Goal: Task Accomplishment & Management: Manage account settings

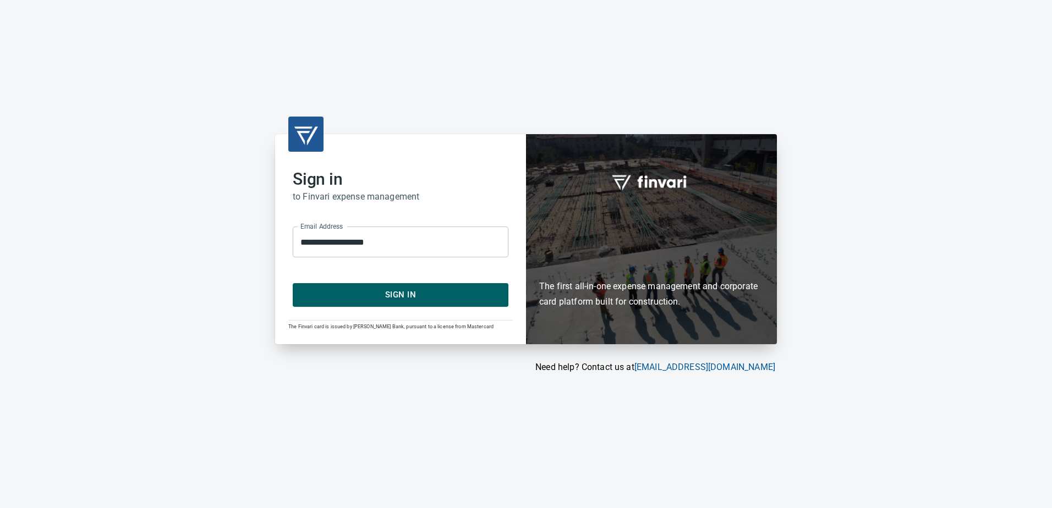
click at [390, 299] on span "Sign In" at bounding box center [400, 295] width 191 height 14
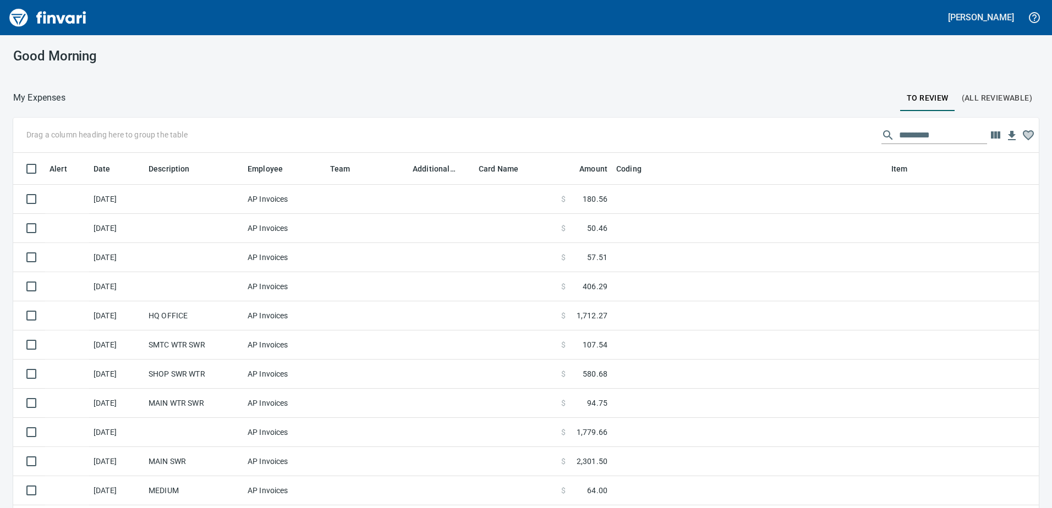
scroll to position [379, 1000]
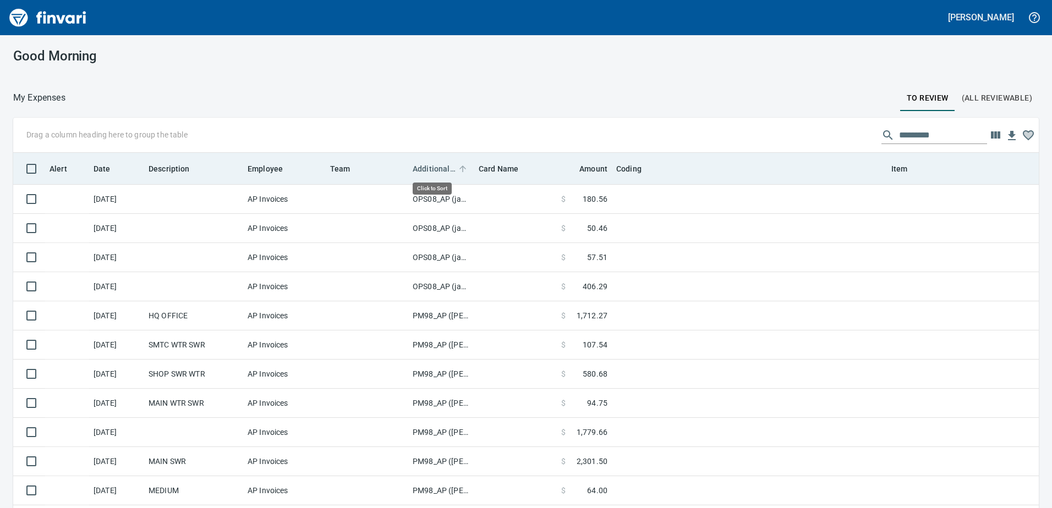
click at [432, 167] on span "Additional Reviewer" at bounding box center [434, 168] width 43 height 13
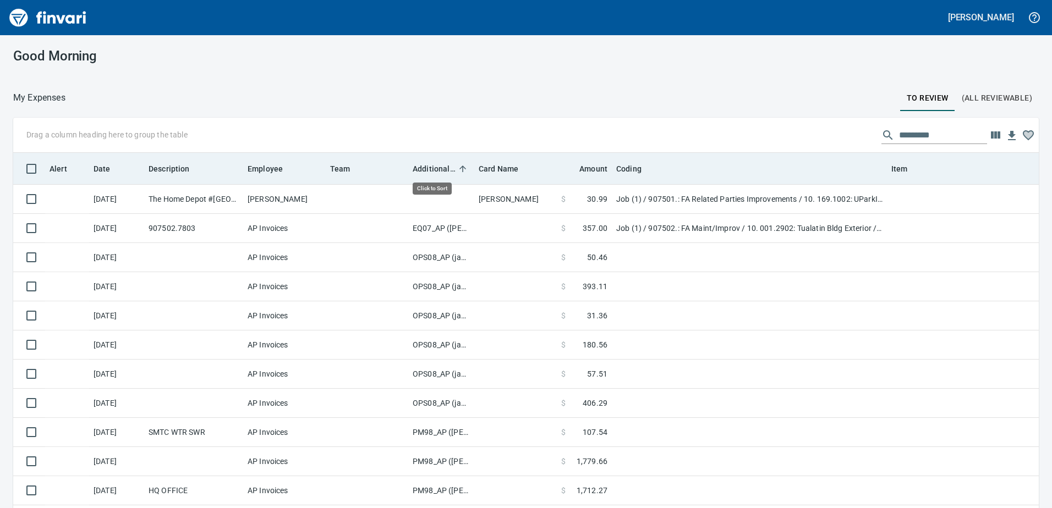
click at [432, 167] on span "Additional Reviewer" at bounding box center [434, 168] width 43 height 13
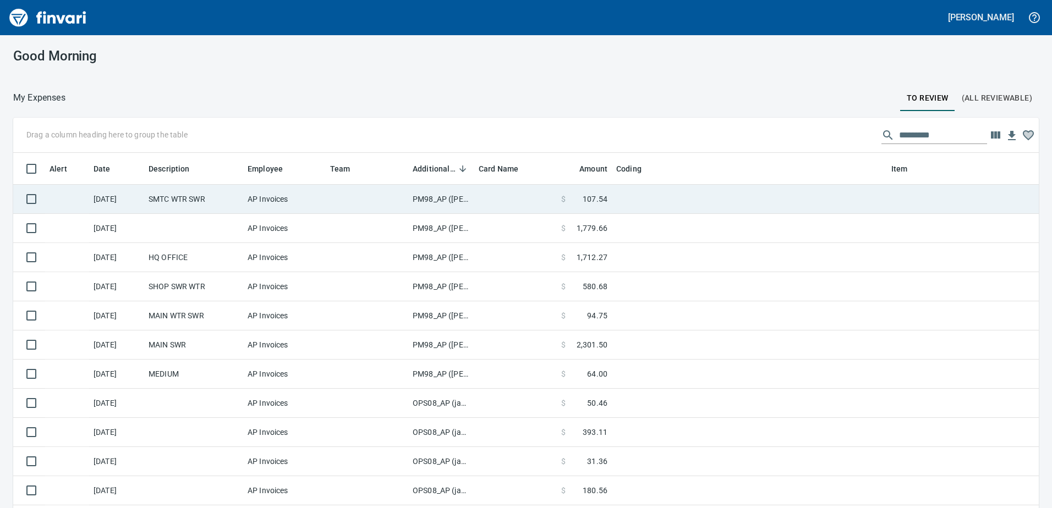
click at [436, 202] on td "PM98_AP ([PERSON_NAME], [PERSON_NAME])" at bounding box center [441, 199] width 66 height 29
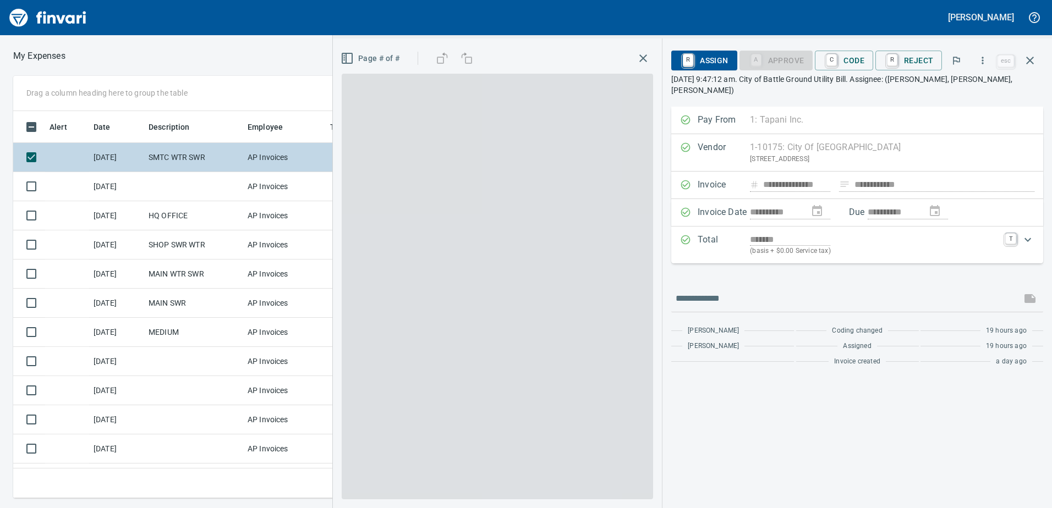
scroll to position [371, 734]
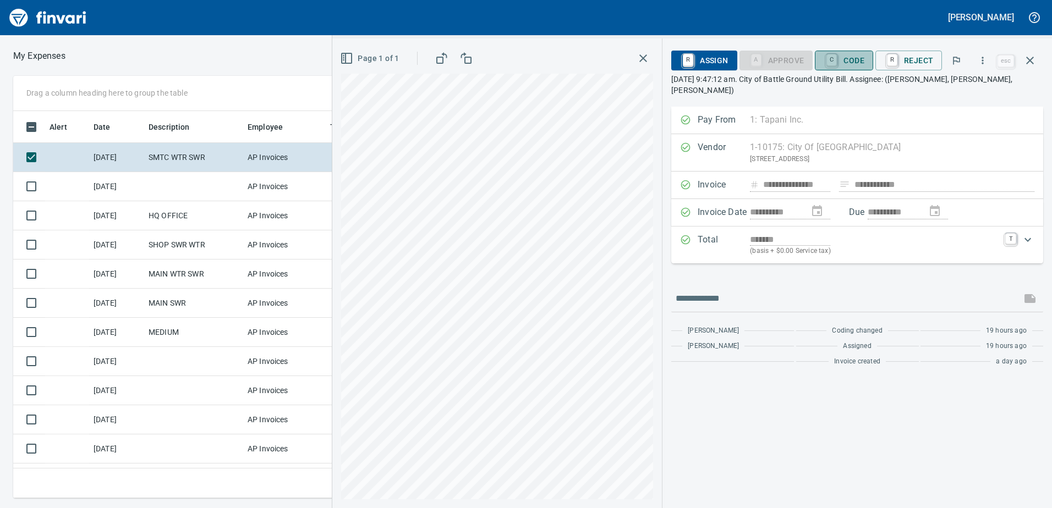
click at [848, 59] on span "C Code" at bounding box center [843, 60] width 41 height 19
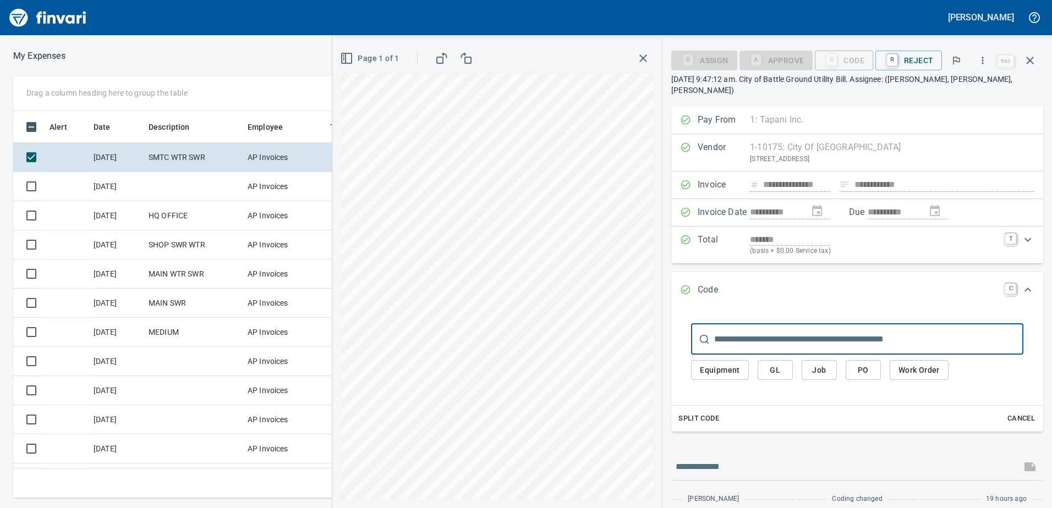
click at [774, 364] on span "GL" at bounding box center [775, 371] width 18 height 14
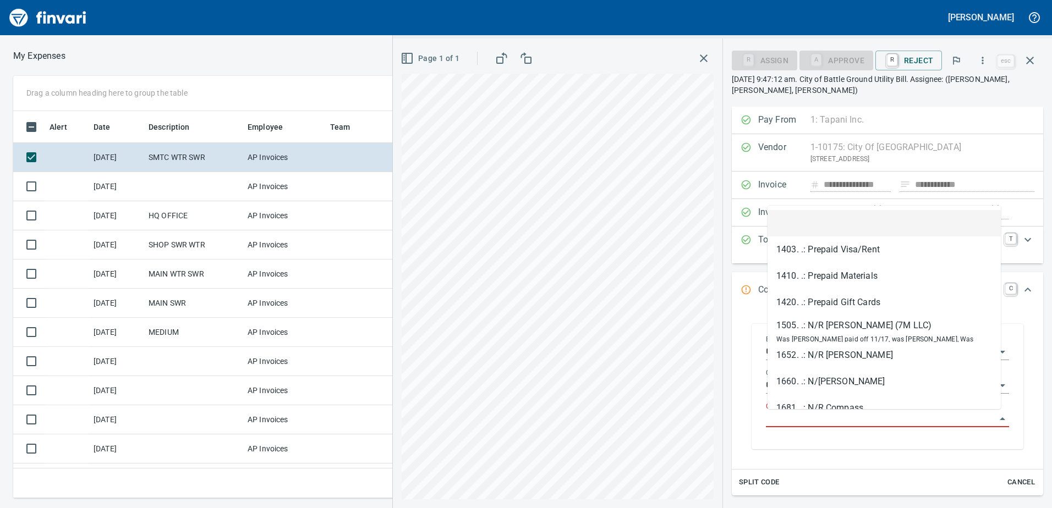
click at [784, 417] on input "GL Account" at bounding box center [881, 418] width 230 height 15
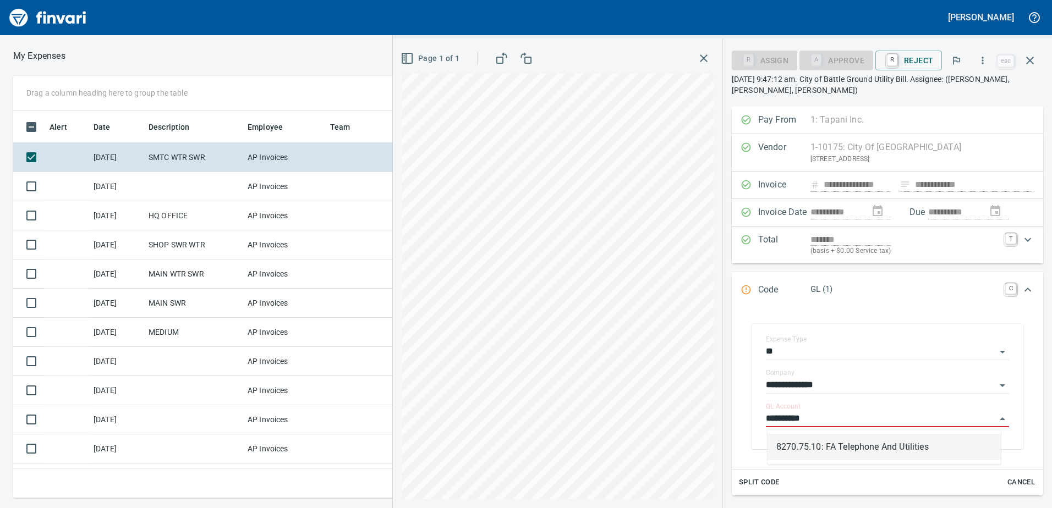
click at [851, 447] on li "8270.75.10: FA Telephone And Utilities" at bounding box center [883, 447] width 233 height 26
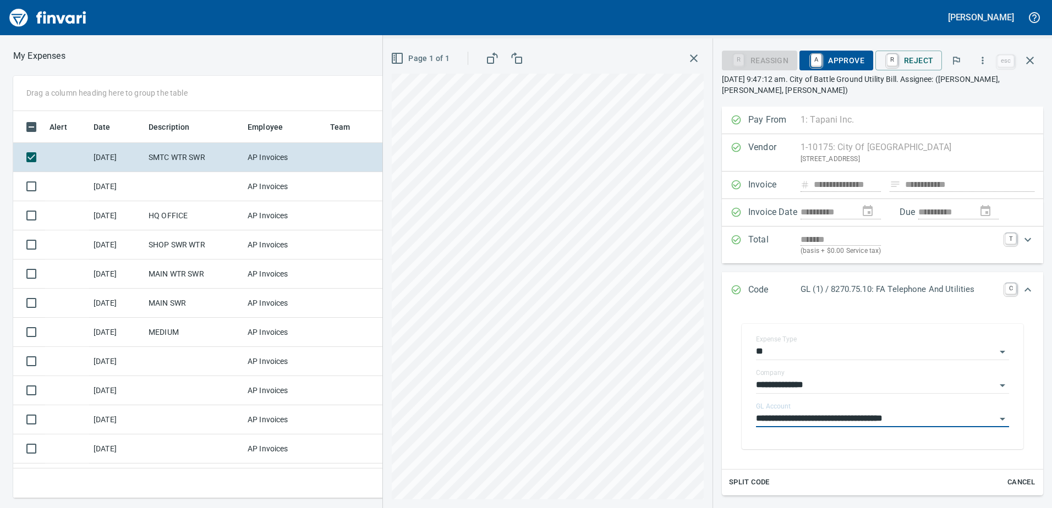
type input "**********"
click at [840, 63] on span "A Approve" at bounding box center [836, 60] width 56 height 19
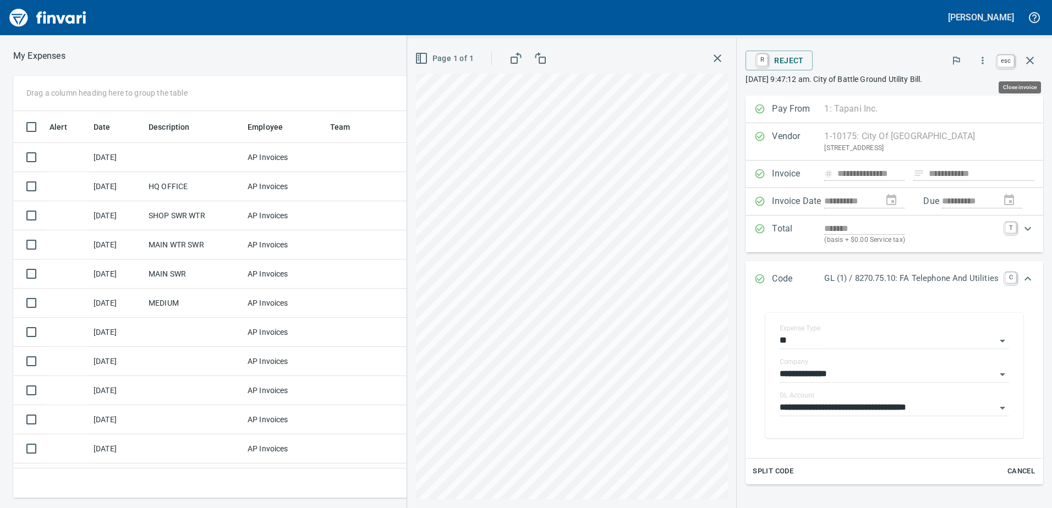
click at [1028, 59] on icon "button" at bounding box center [1030, 61] width 8 height 8
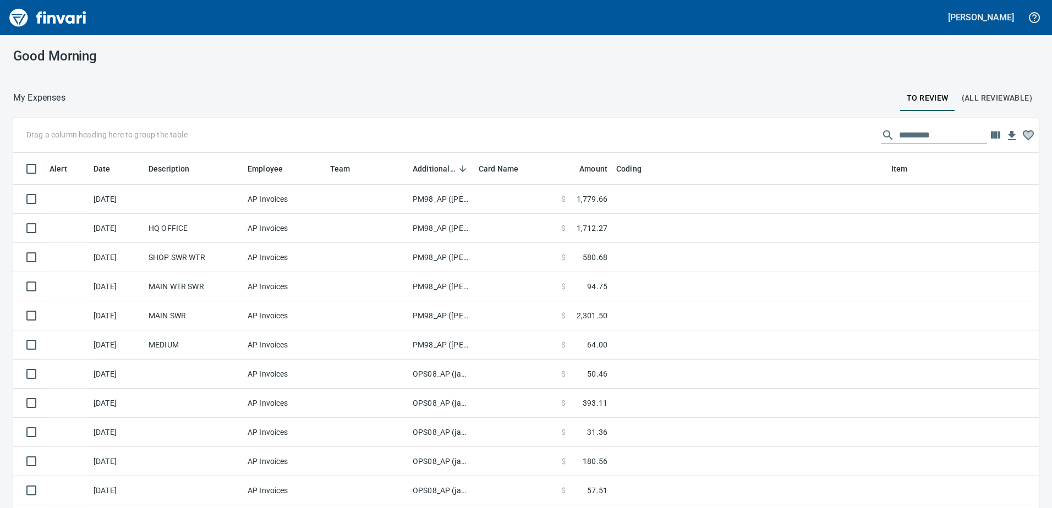
scroll to position [1, 1]
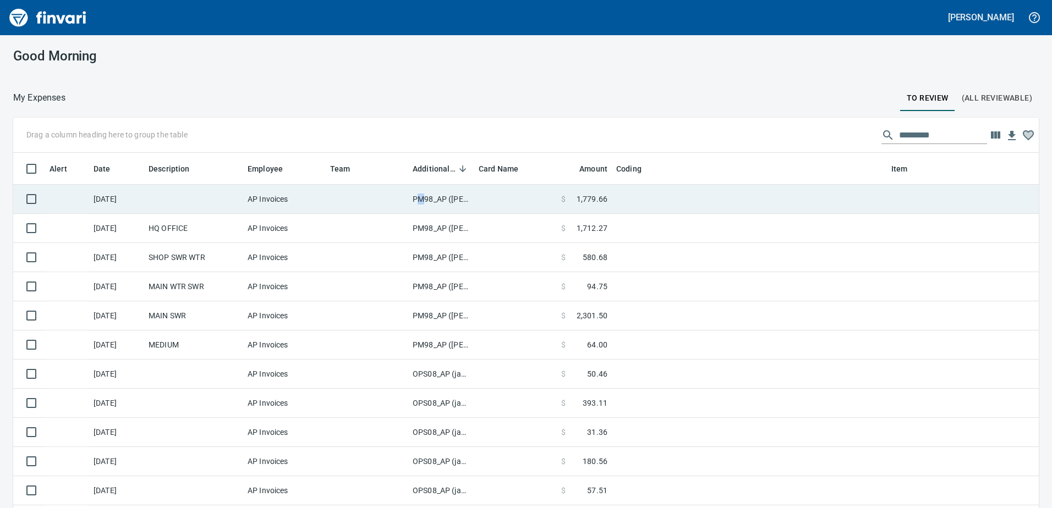
click at [421, 197] on td "PM98_AP ([PERSON_NAME], [PERSON_NAME])" at bounding box center [441, 199] width 66 height 29
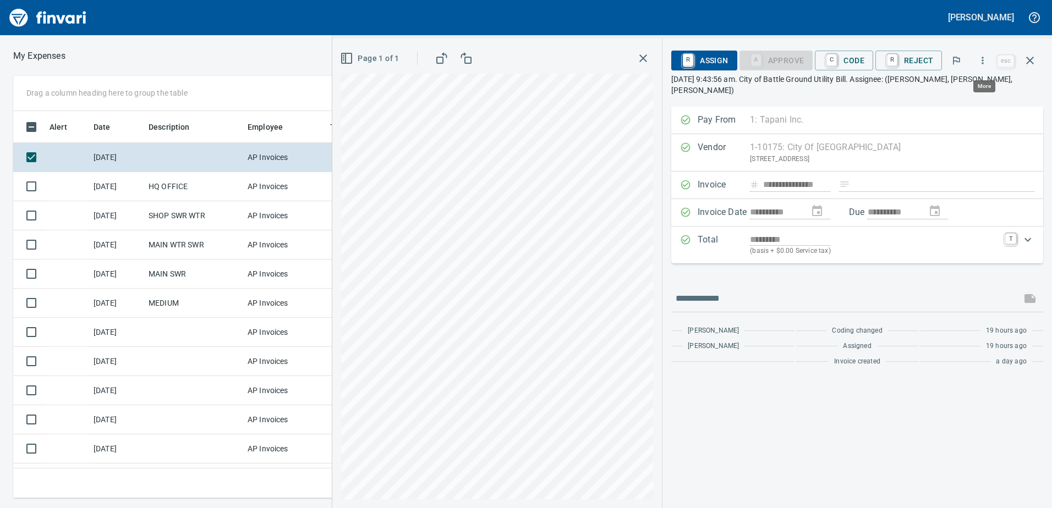
scroll to position [371, 734]
click at [983, 60] on icon "button" at bounding box center [983, 60] width 2 height 7
click at [959, 90] on span "Download" at bounding box center [981, 92] width 106 height 13
click at [1029, 57] on icon "button" at bounding box center [1029, 60] width 13 height 13
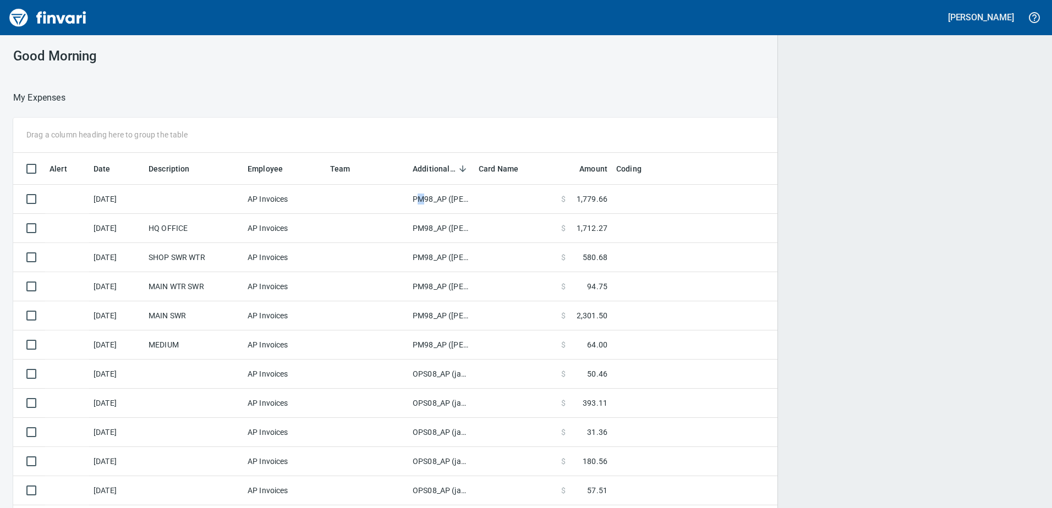
scroll to position [379, 999]
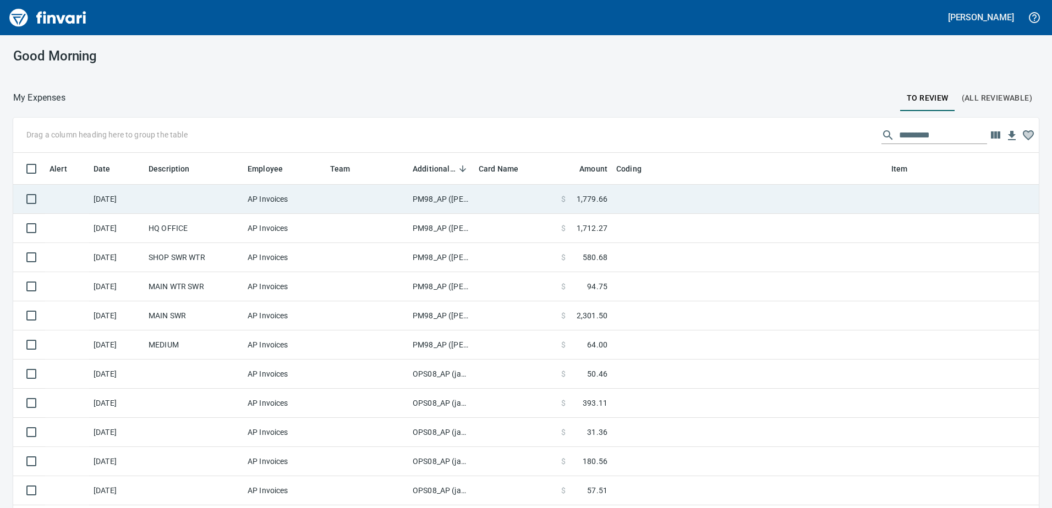
click at [449, 201] on td "PM98_AP ([PERSON_NAME], [PERSON_NAME])" at bounding box center [441, 199] width 66 height 29
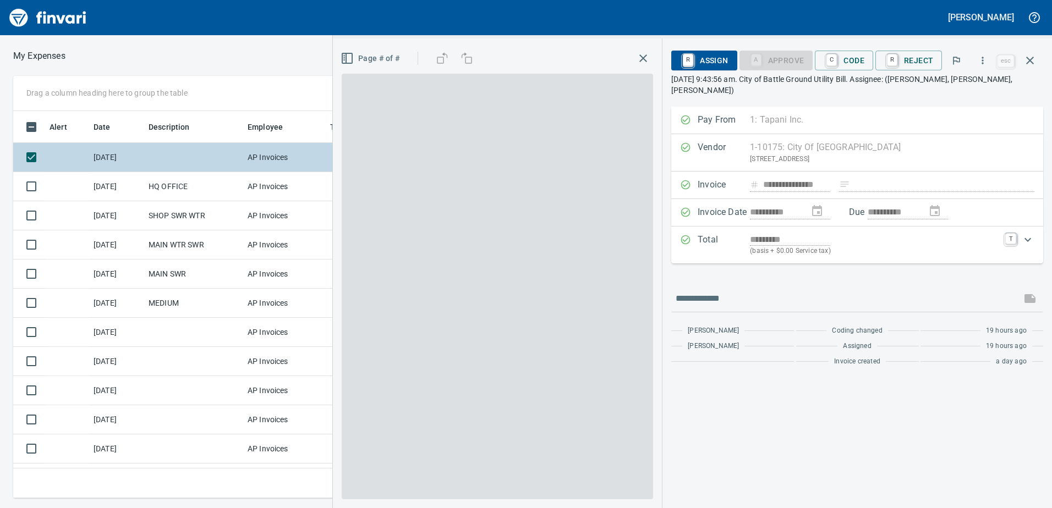
scroll to position [371, 734]
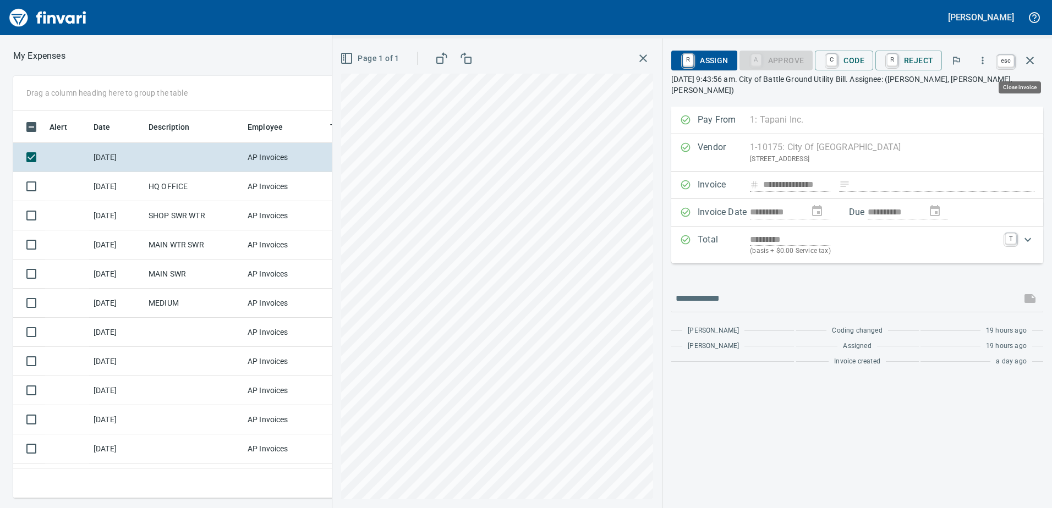
click at [1034, 58] on icon "button" at bounding box center [1029, 60] width 13 height 13
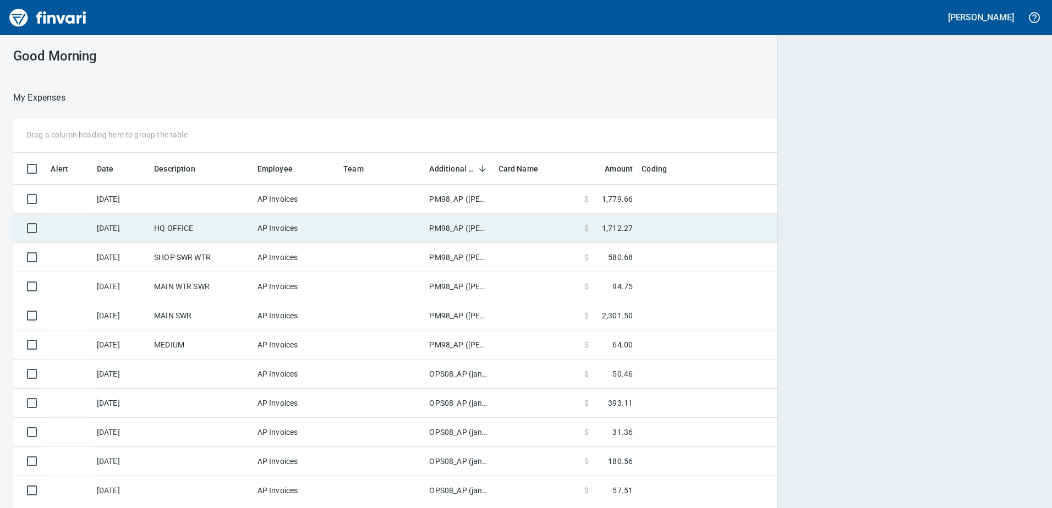
scroll to position [379, 1000]
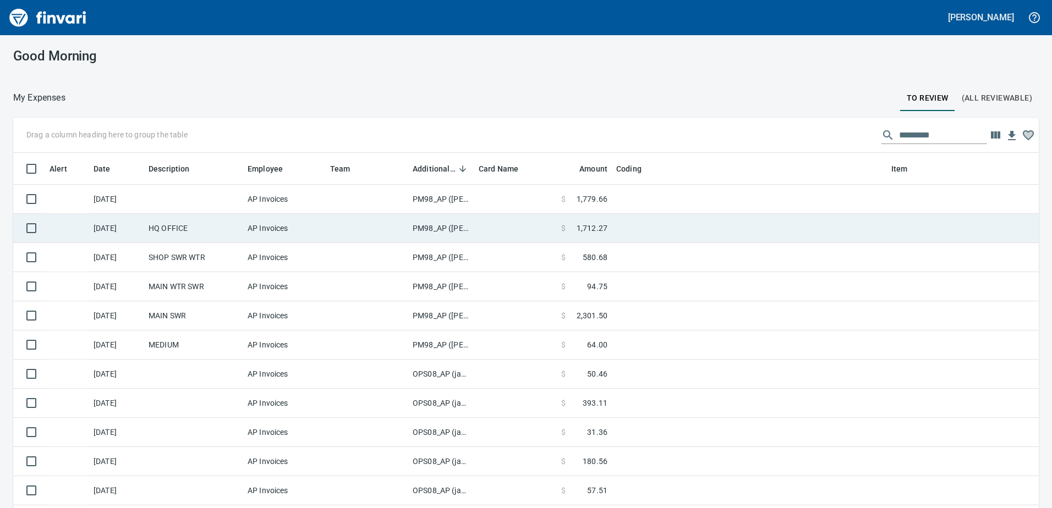
click at [439, 228] on td "PM98_AP ([PERSON_NAME], [PERSON_NAME])" at bounding box center [441, 228] width 66 height 29
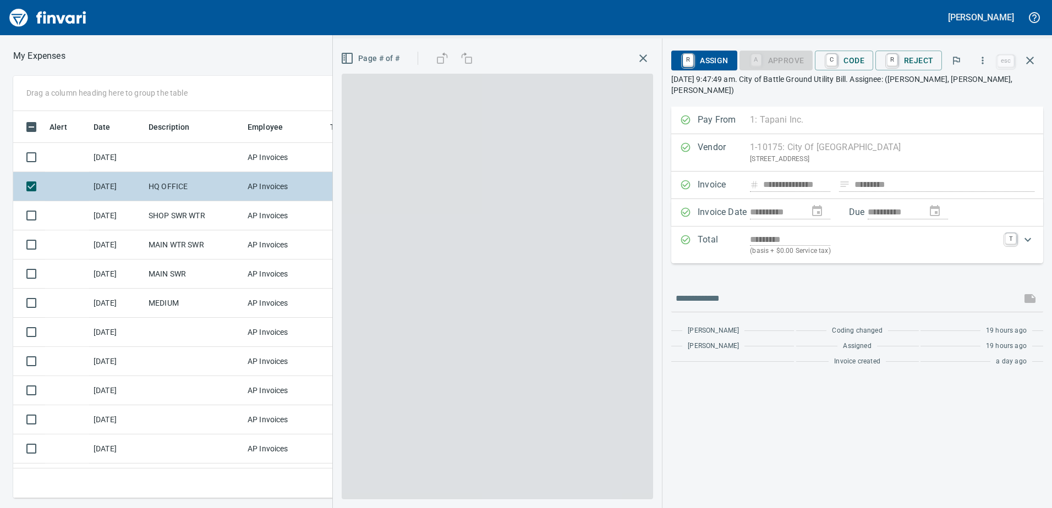
scroll to position [371, 734]
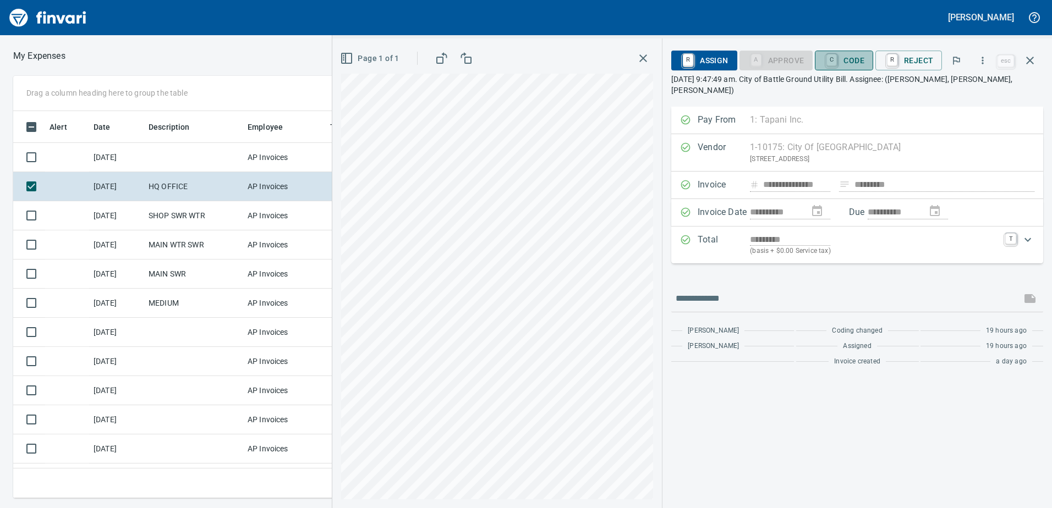
click at [851, 62] on span "C Code" at bounding box center [843, 60] width 41 height 19
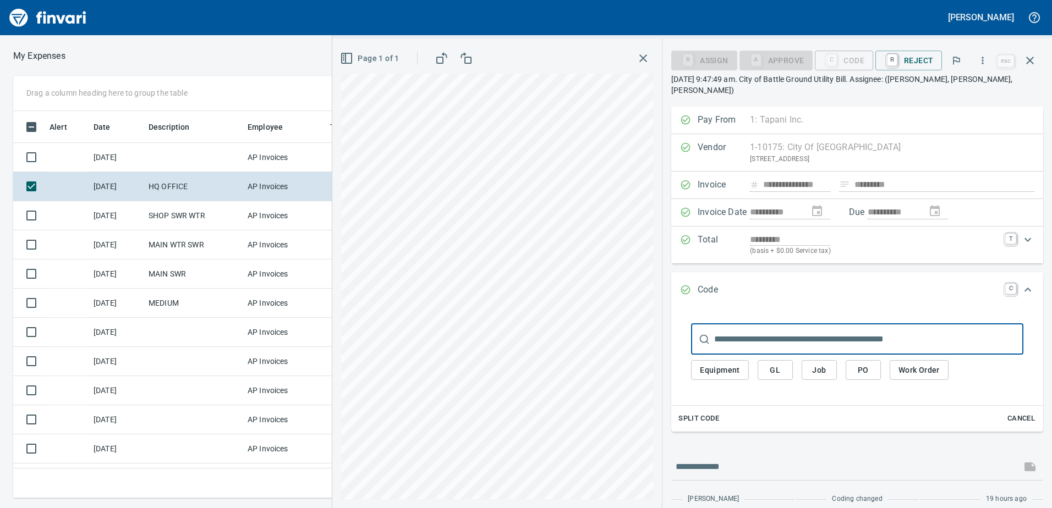
click at [772, 364] on span "GL" at bounding box center [775, 371] width 18 height 14
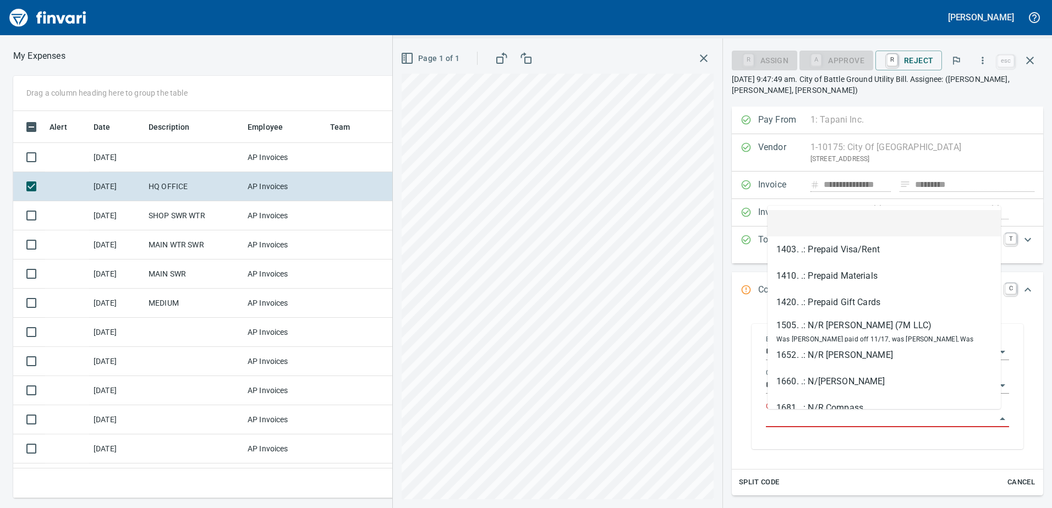
click at [780, 421] on input "GL Account" at bounding box center [881, 418] width 230 height 15
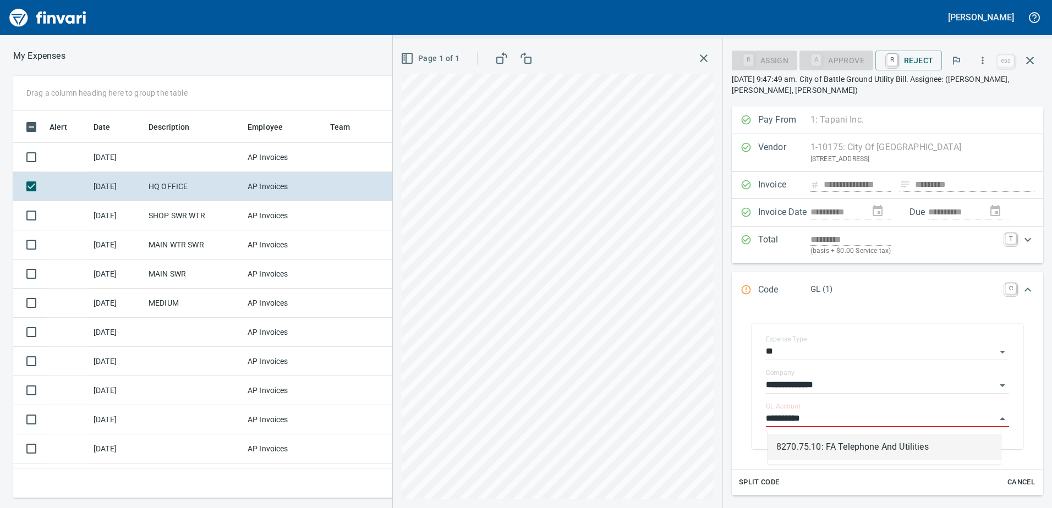
click at [815, 444] on li "8270.75.10: FA Telephone And Utilities" at bounding box center [883, 447] width 233 height 26
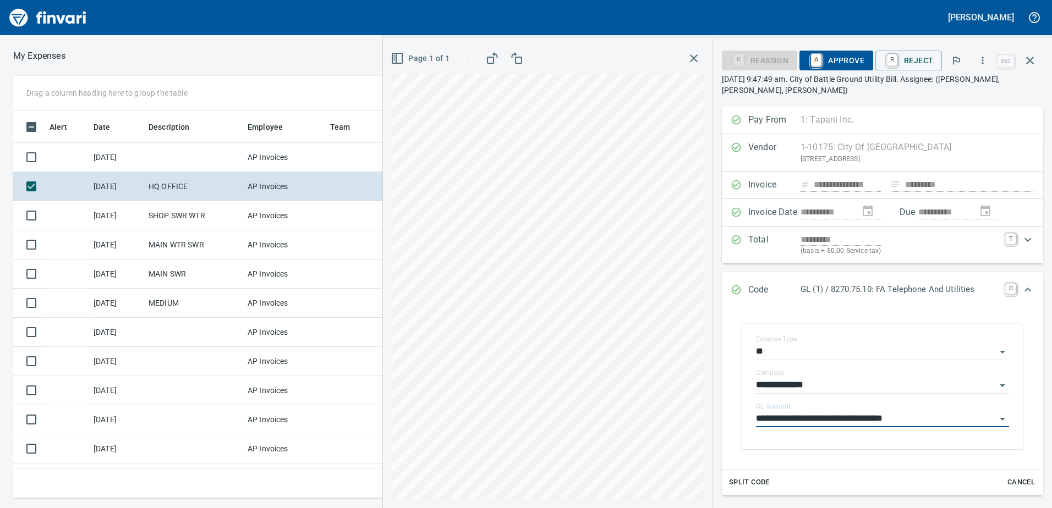
type input "**********"
click at [851, 61] on span "A Approve" at bounding box center [836, 60] width 56 height 19
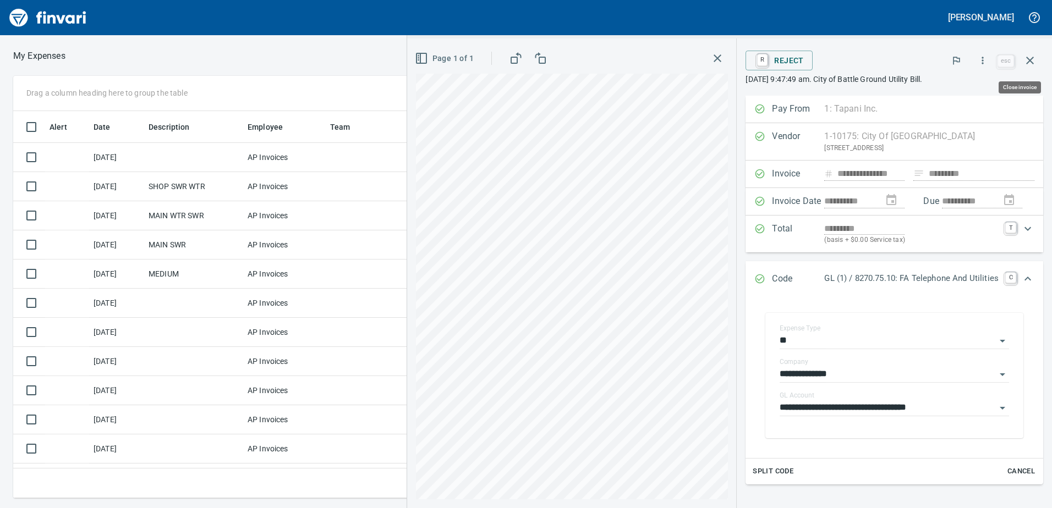
click at [1033, 60] on icon "button" at bounding box center [1029, 60] width 13 height 13
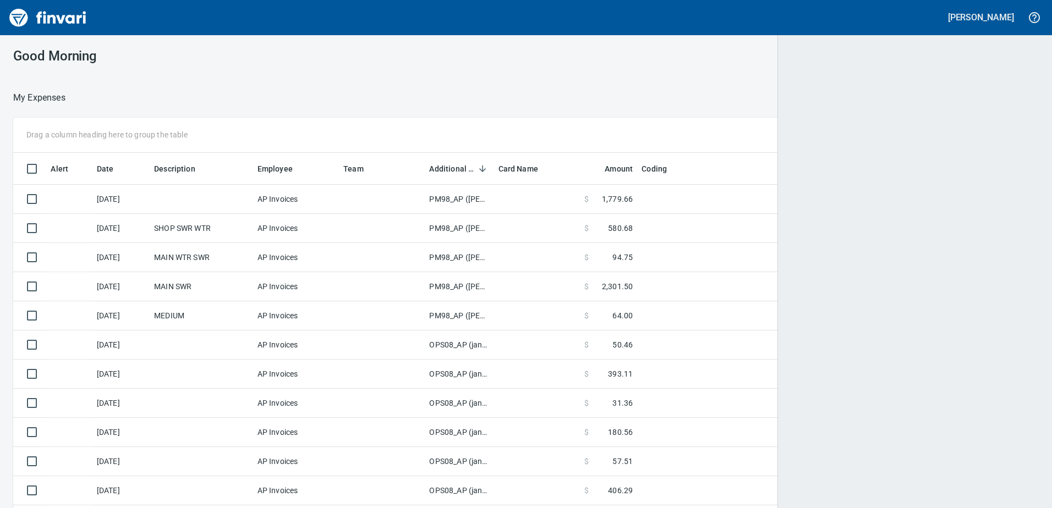
scroll to position [379, 998]
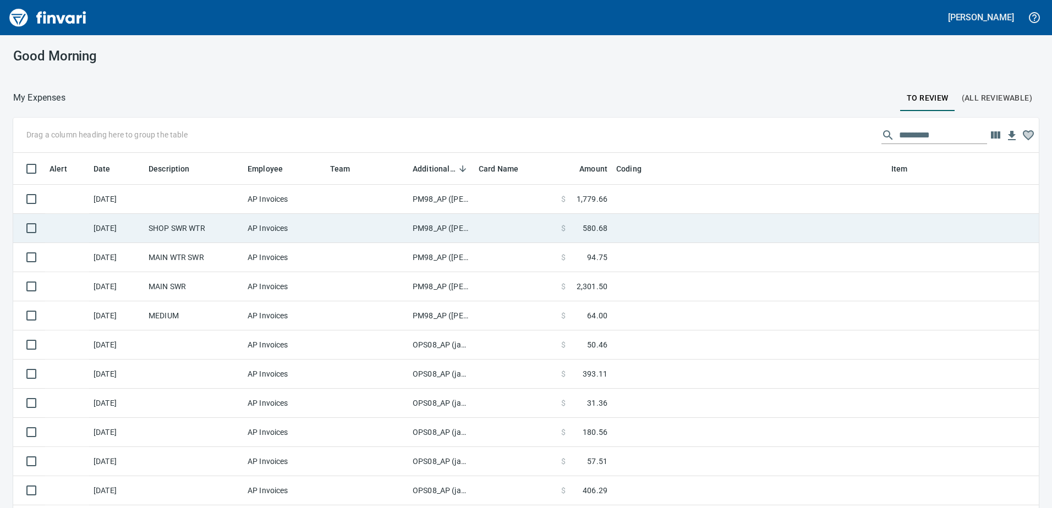
click at [439, 227] on td "PM98_AP ([PERSON_NAME], [PERSON_NAME])" at bounding box center [441, 228] width 66 height 29
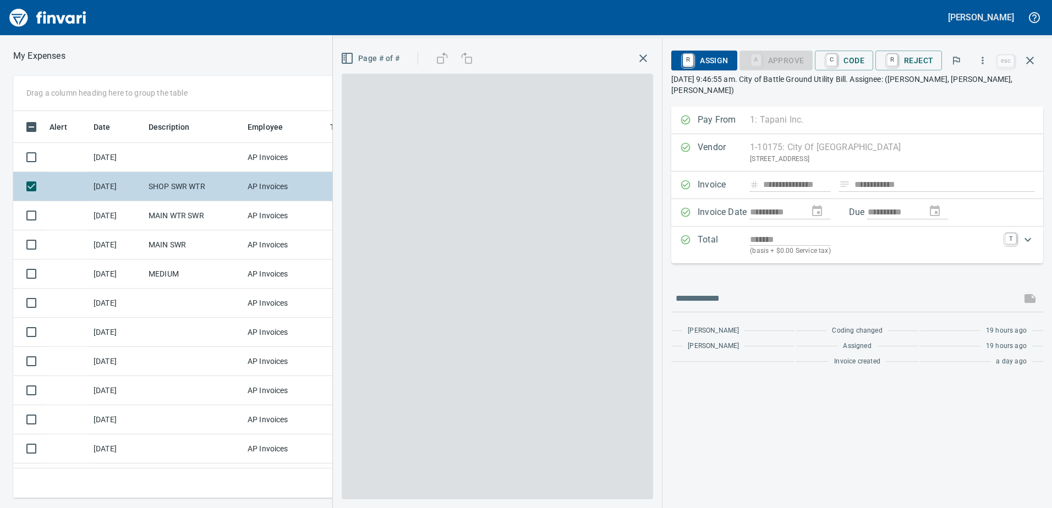
scroll to position [371, 734]
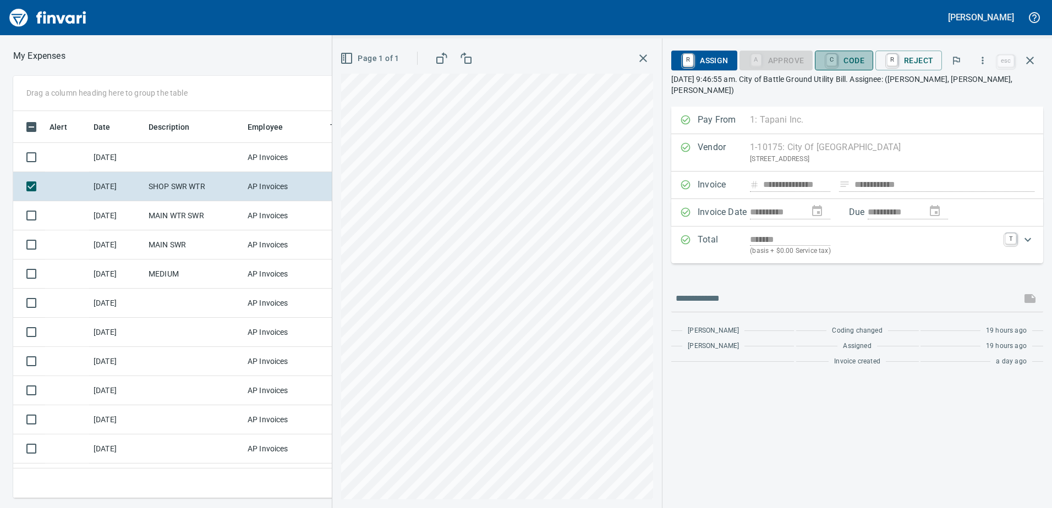
click at [842, 58] on span "C Code" at bounding box center [843, 60] width 41 height 19
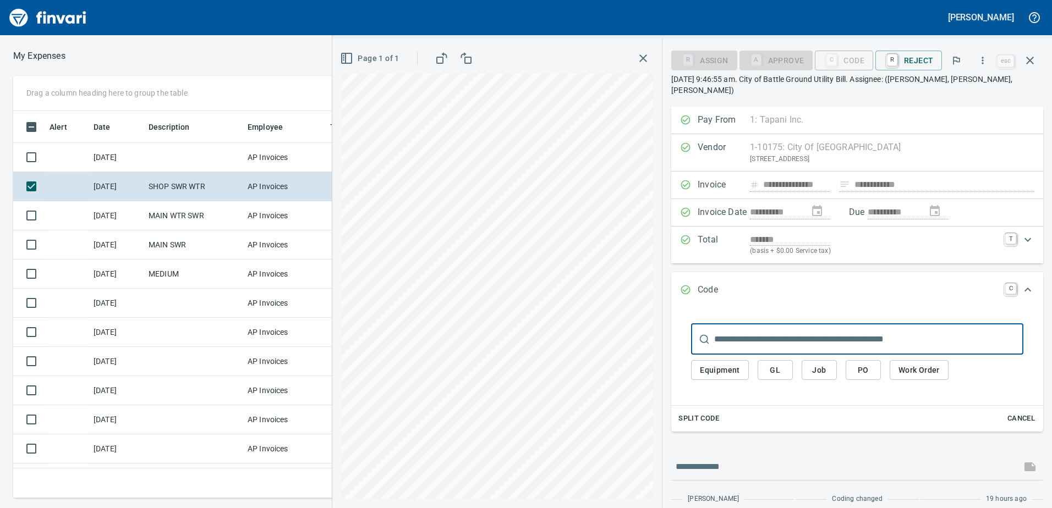
click at [773, 364] on span "GL" at bounding box center [775, 371] width 18 height 14
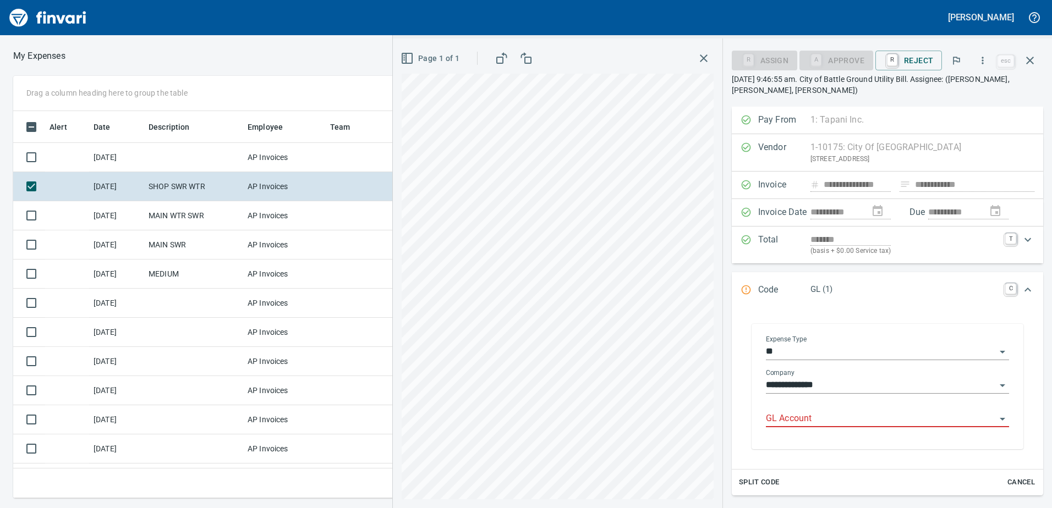
click at [789, 418] on input "GL Account" at bounding box center [881, 418] width 230 height 15
click at [861, 449] on li "8270.75.10: FA Telephone And Utilities" at bounding box center [883, 447] width 233 height 26
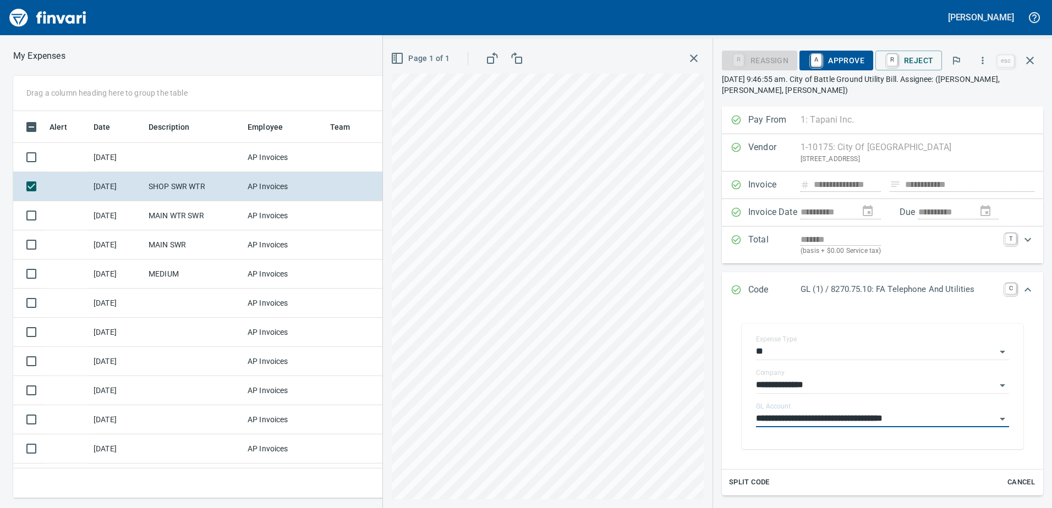
type input "**********"
click at [844, 63] on span "A Approve" at bounding box center [836, 60] width 56 height 19
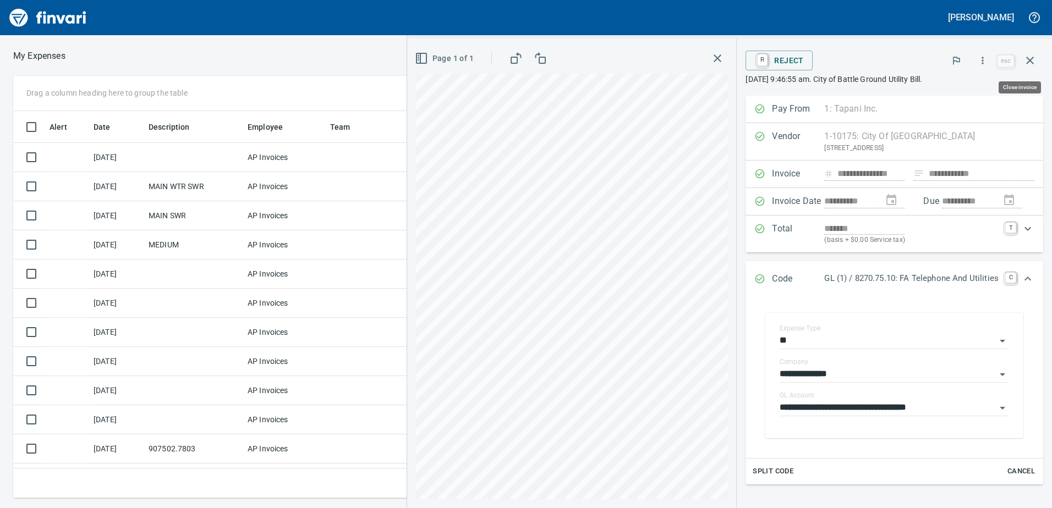
click at [1028, 57] on icon "button" at bounding box center [1029, 60] width 13 height 13
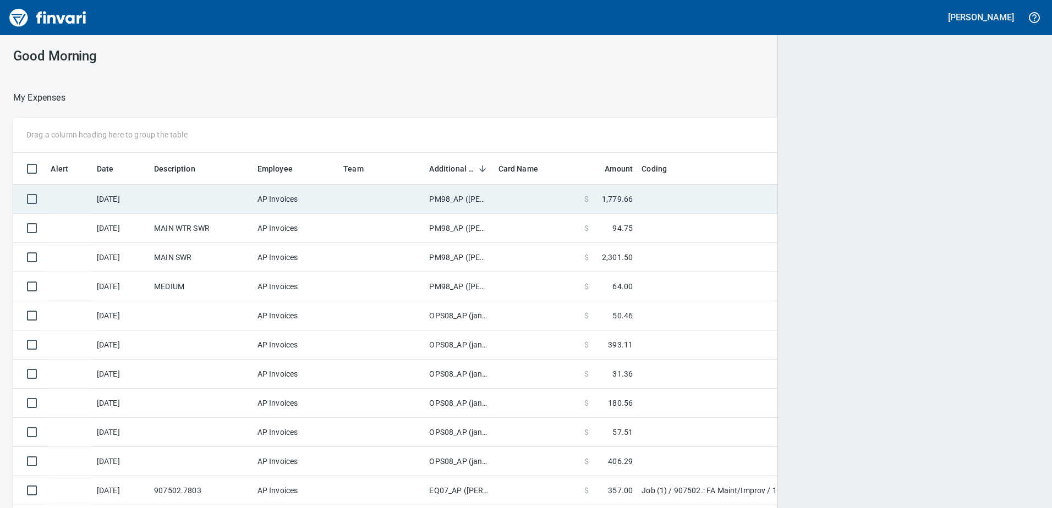
scroll to position [1, 1]
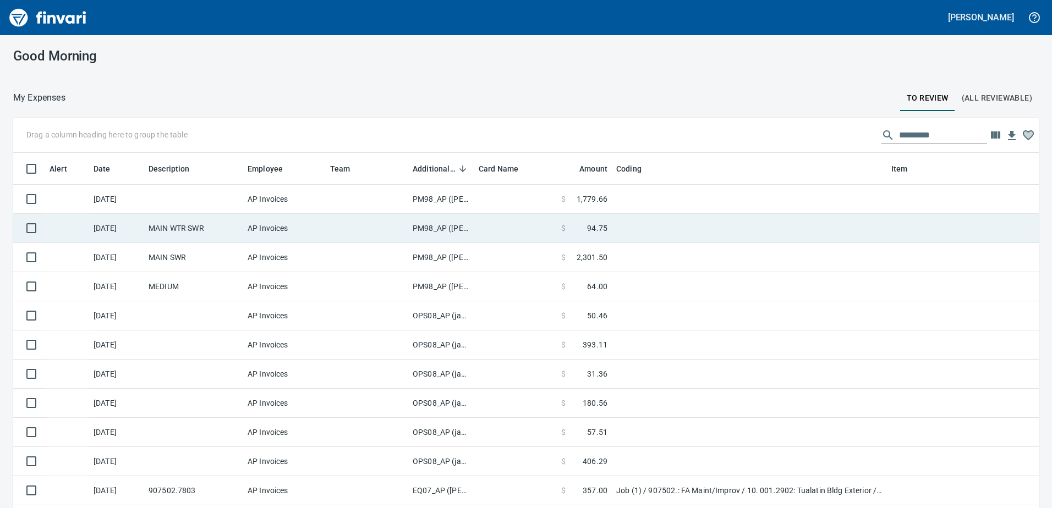
click at [442, 229] on td "PM98_AP ([PERSON_NAME], [PERSON_NAME])" at bounding box center [441, 228] width 66 height 29
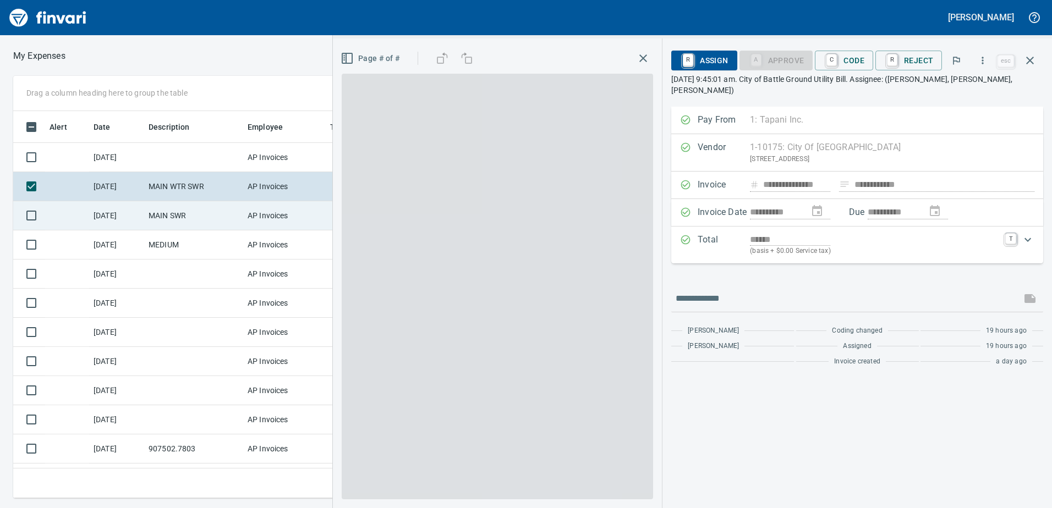
scroll to position [371, 734]
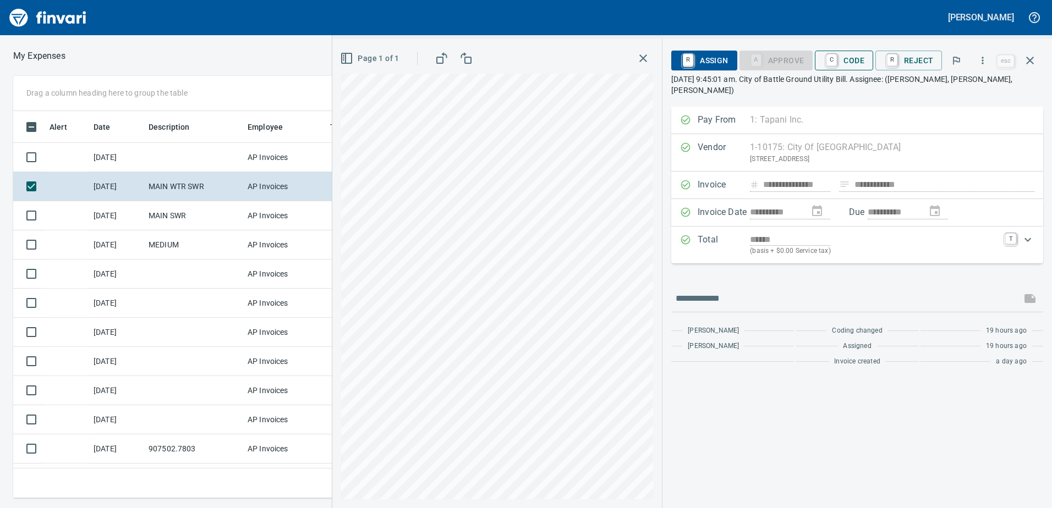
click at [855, 64] on span "C Code" at bounding box center [843, 60] width 41 height 19
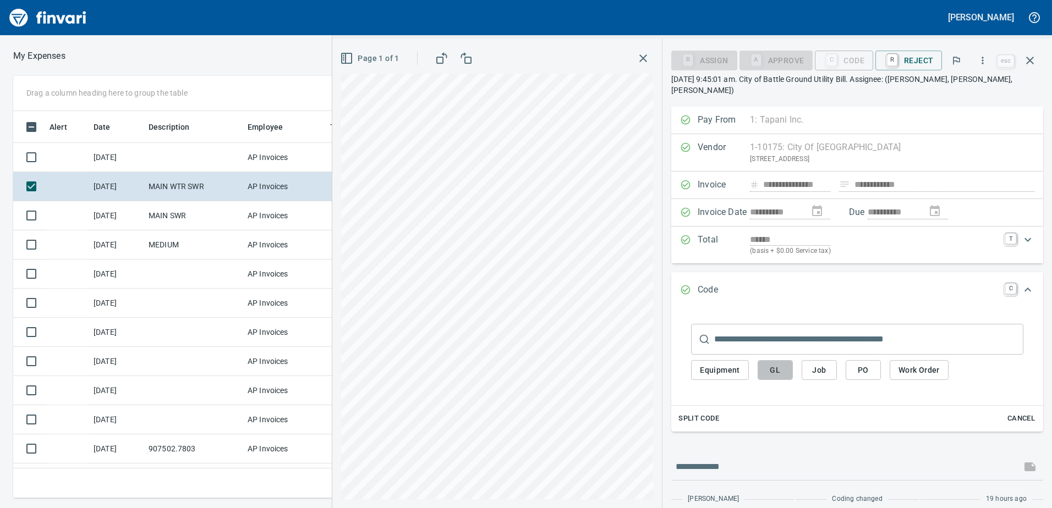
click at [782, 364] on span "GL" at bounding box center [775, 371] width 18 height 14
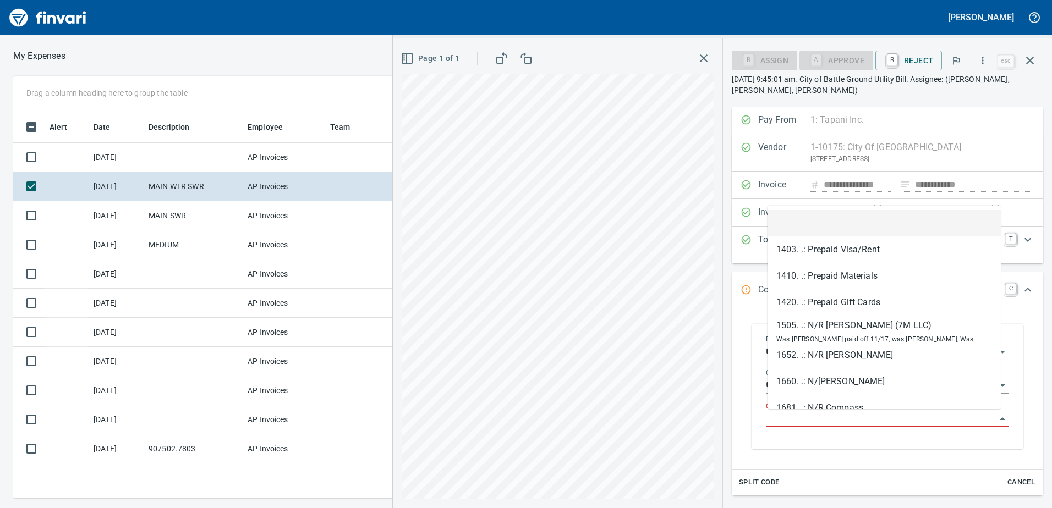
click at [800, 420] on input "GL Account" at bounding box center [881, 418] width 230 height 15
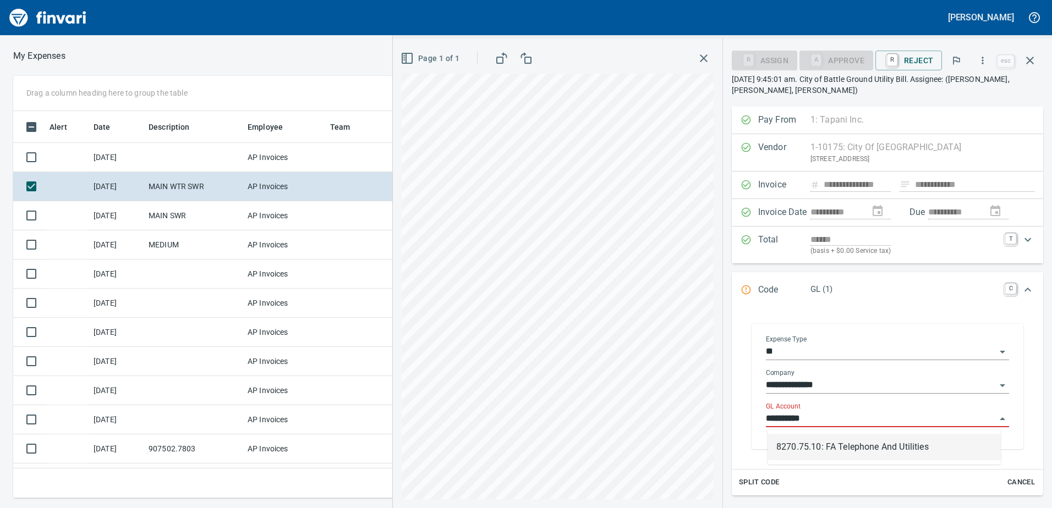
drag, startPoint x: 807, startPoint y: 449, endPoint x: 814, endPoint y: 439, distance: 11.9
click at [808, 449] on li "8270.75.10: FA Telephone And Utilities" at bounding box center [883, 447] width 233 height 26
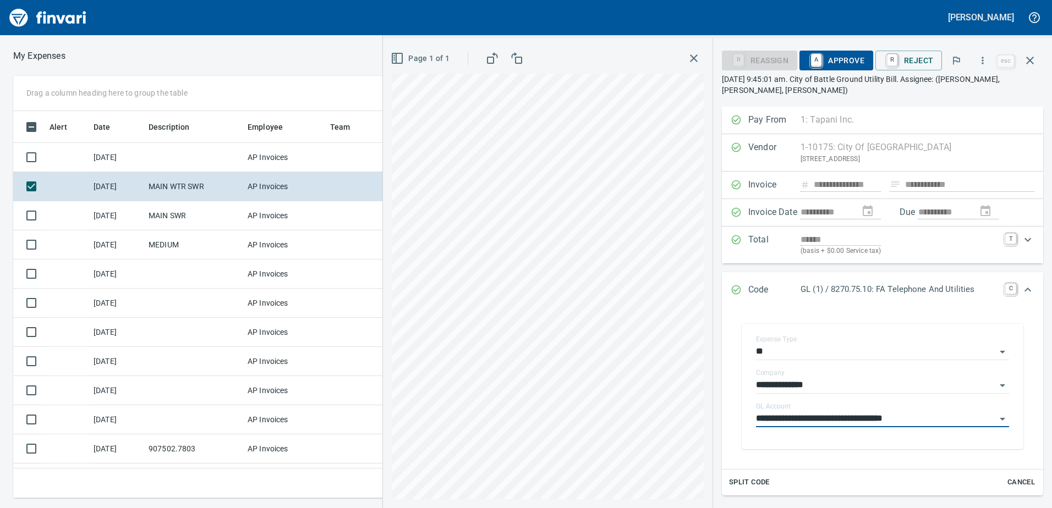
type input "**********"
click at [842, 55] on span "A Approve" at bounding box center [836, 60] width 56 height 19
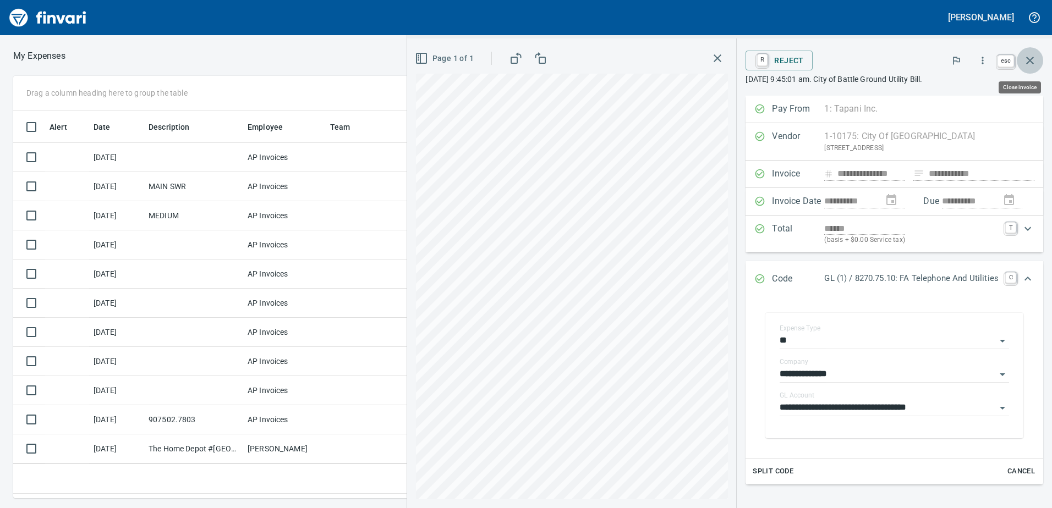
click at [1033, 58] on icon "button" at bounding box center [1029, 60] width 13 height 13
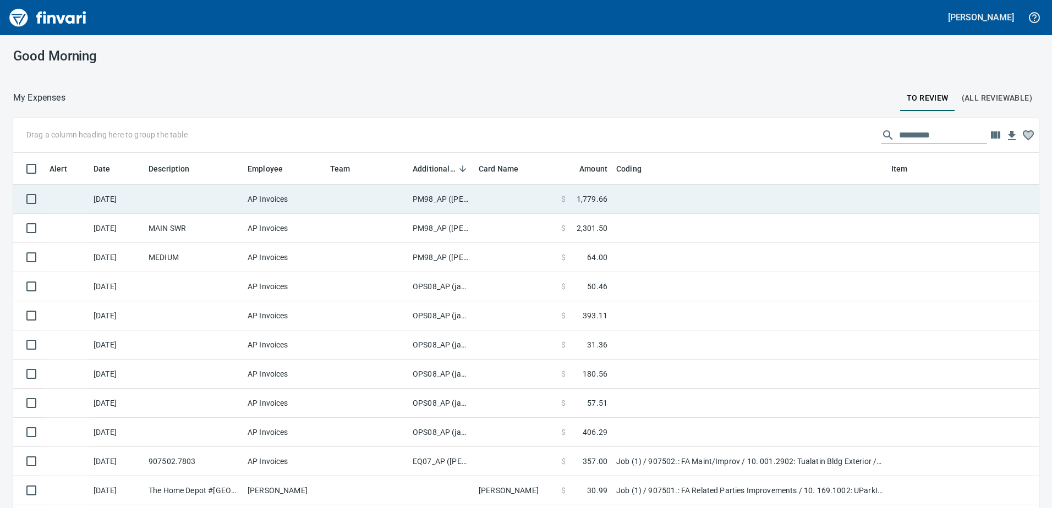
scroll to position [379, 1009]
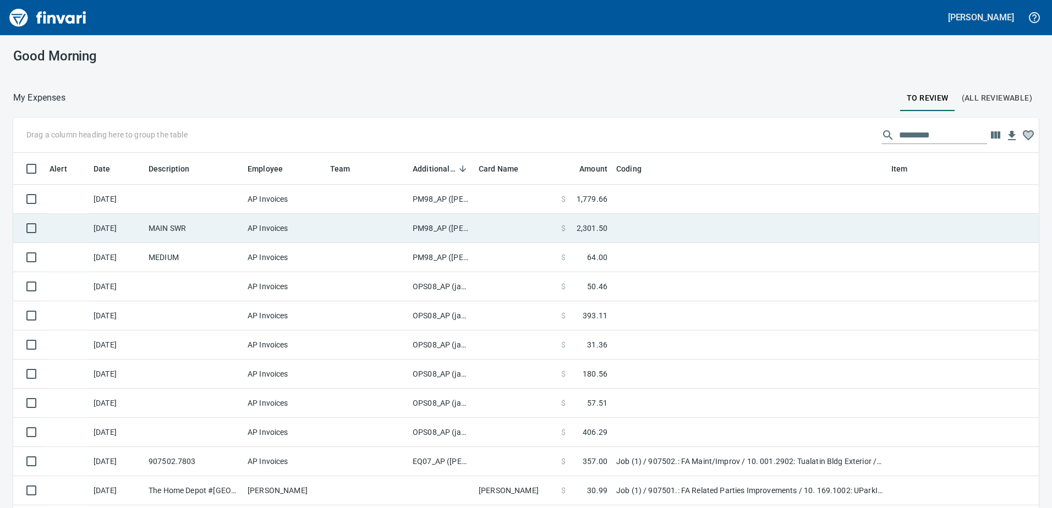
click at [442, 228] on td "PM98_AP ([PERSON_NAME], [PERSON_NAME])" at bounding box center [441, 228] width 66 height 29
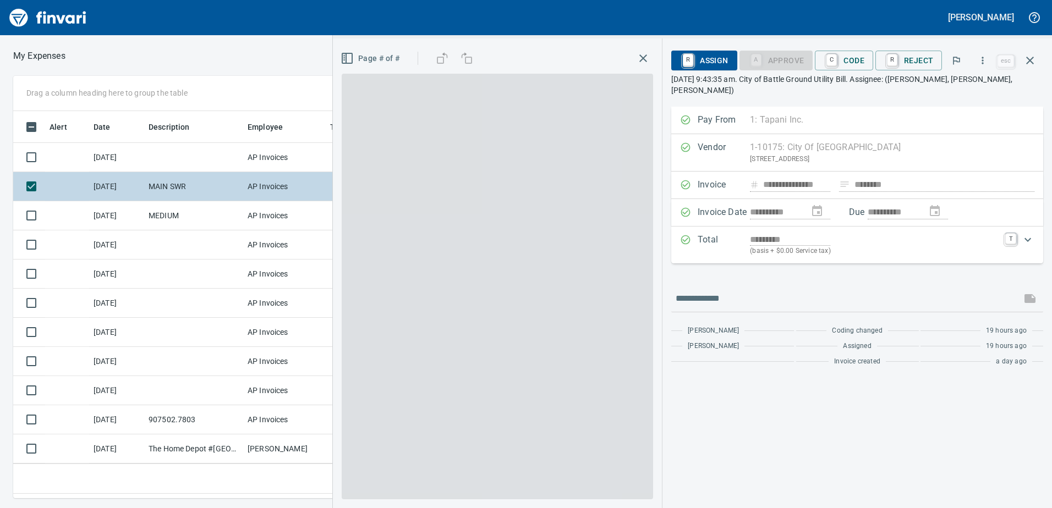
scroll to position [371, 734]
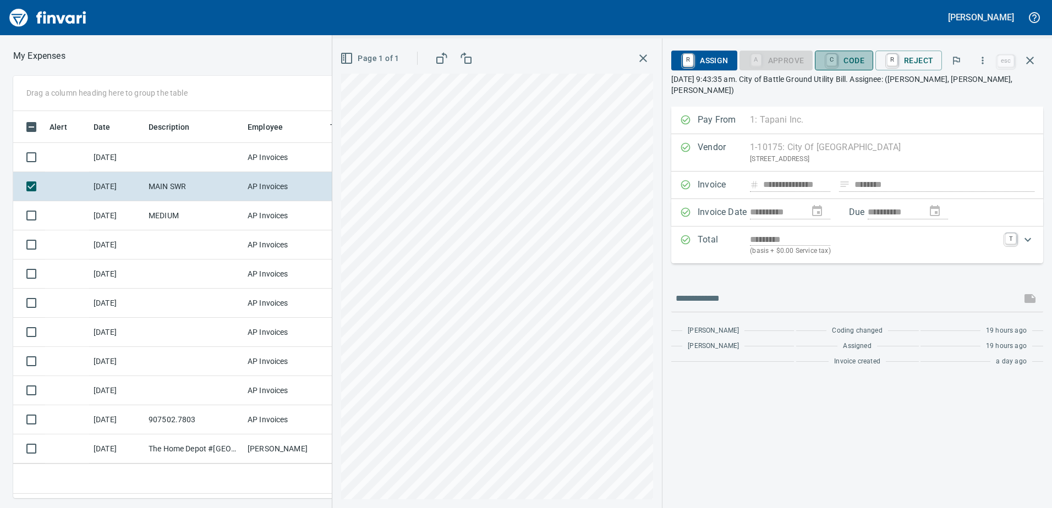
click at [846, 57] on span "C Code" at bounding box center [843, 60] width 41 height 19
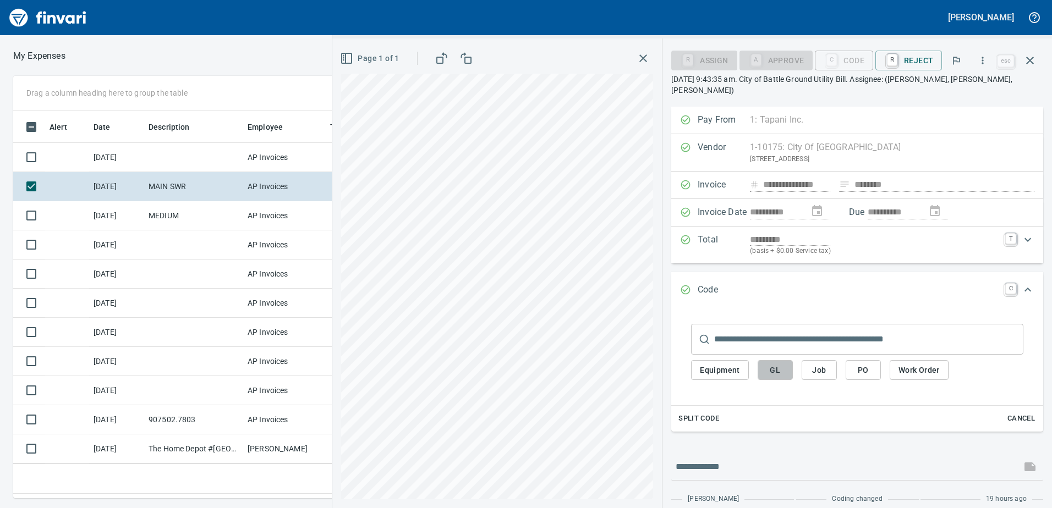
click at [775, 364] on span "GL" at bounding box center [775, 371] width 18 height 14
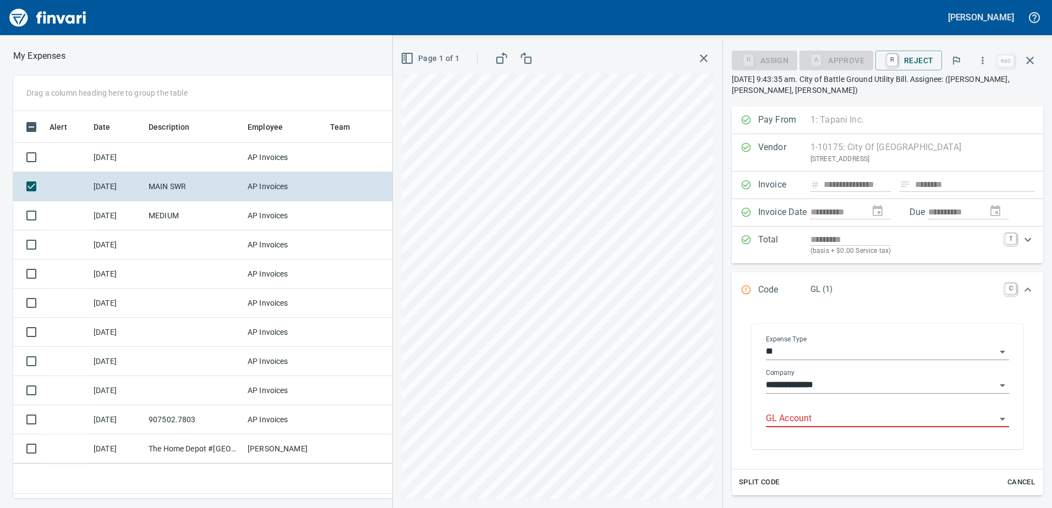
click at [785, 412] on input "GL Account" at bounding box center [881, 418] width 230 height 15
click at [823, 449] on li "8270.75.10: FA Telephone And Utilities" at bounding box center [883, 447] width 233 height 26
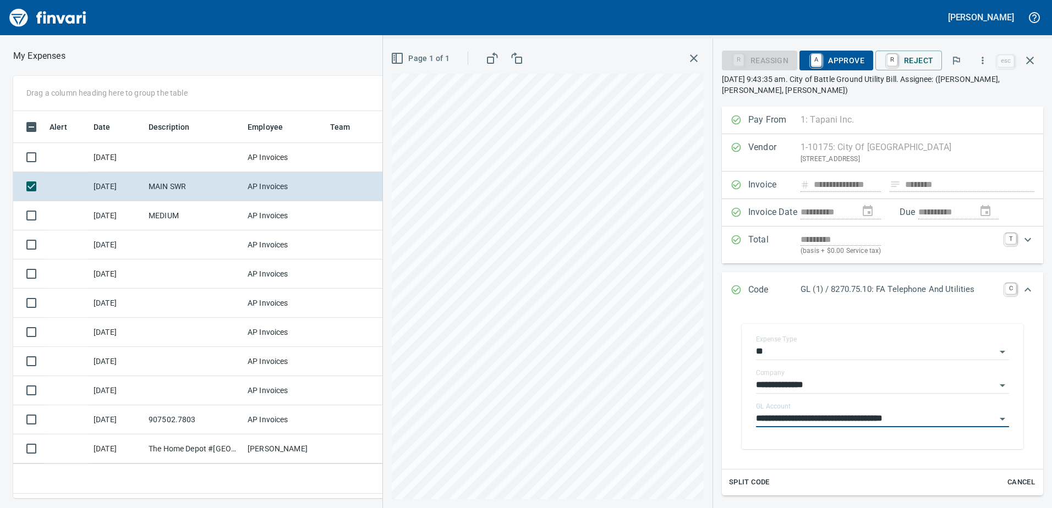
type input "**********"
click at [856, 63] on span "A Approve" at bounding box center [836, 60] width 56 height 19
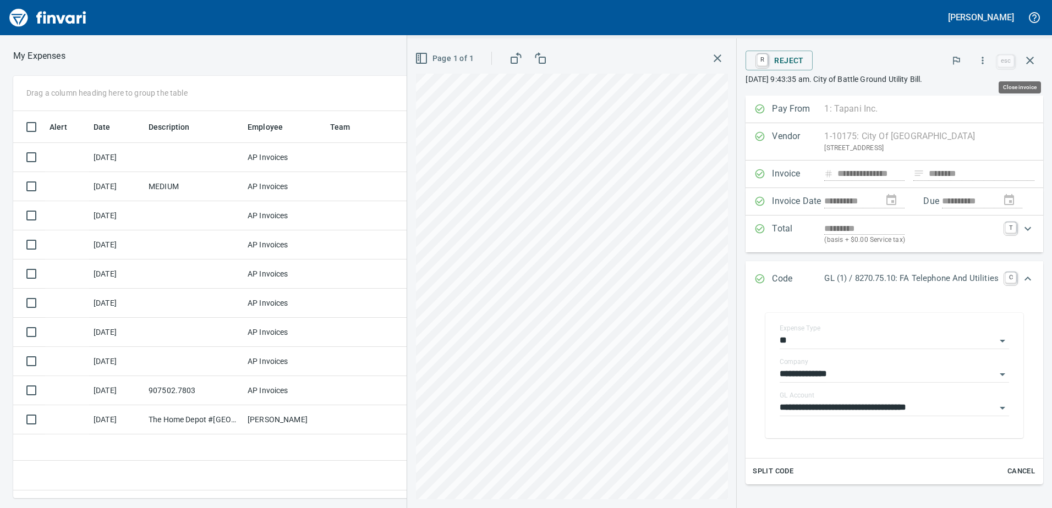
click at [1037, 57] on button "button" at bounding box center [1029, 60] width 26 height 26
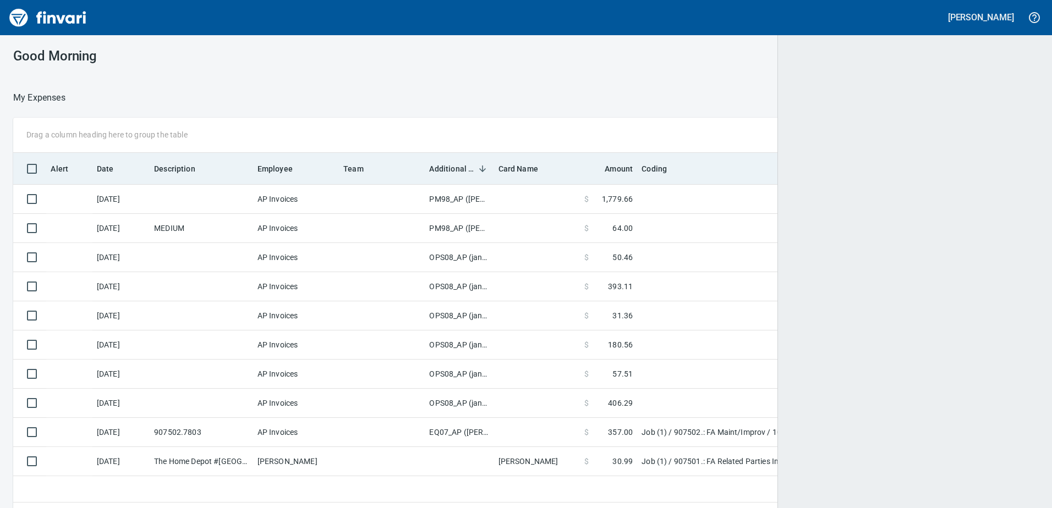
scroll to position [379, 1007]
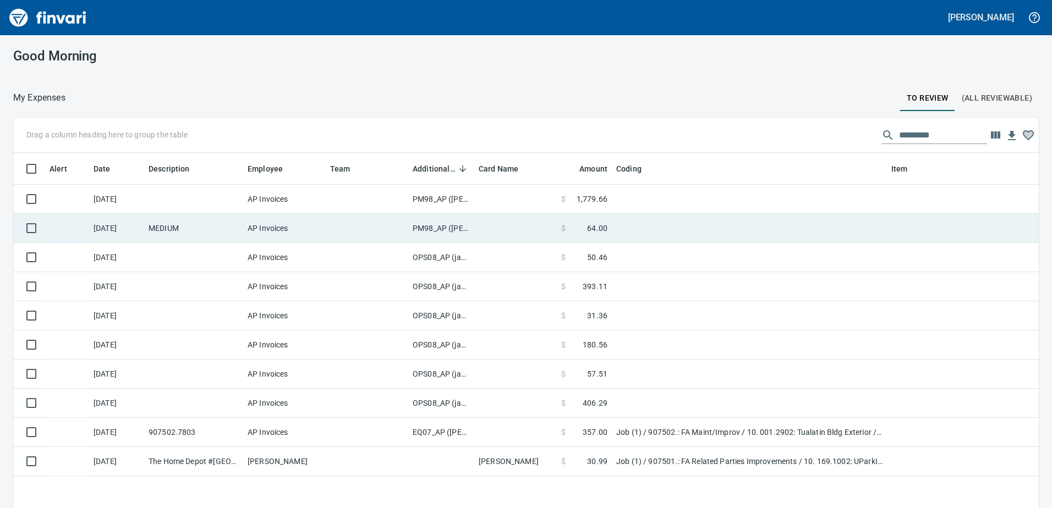
click at [430, 228] on td "PM98_AP ([PERSON_NAME], [PERSON_NAME])" at bounding box center [441, 228] width 66 height 29
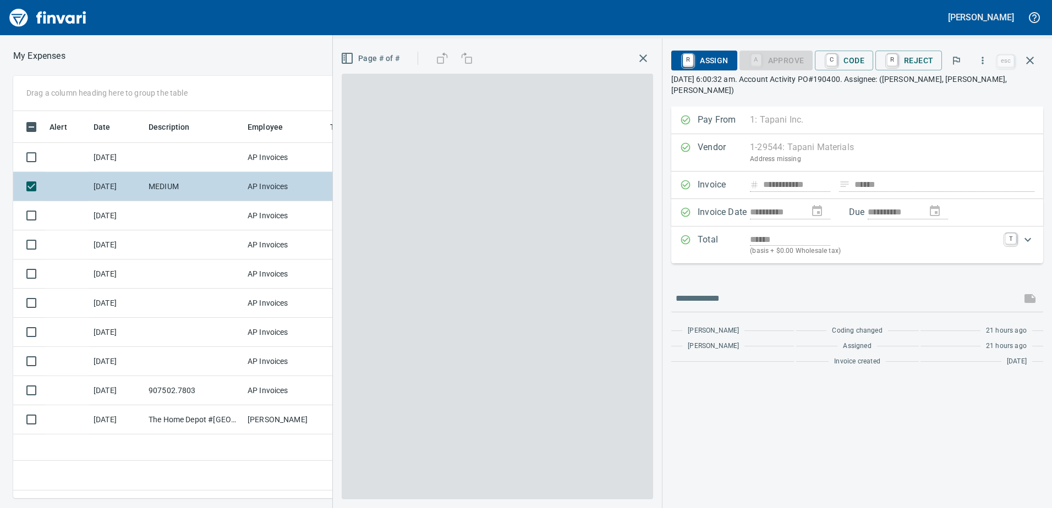
scroll to position [371, 742]
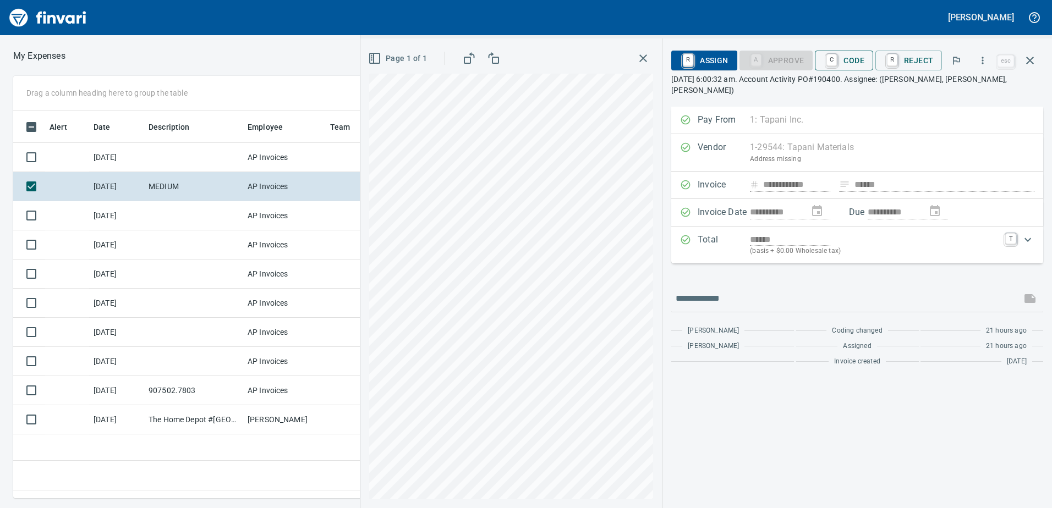
click at [852, 61] on span "C Code" at bounding box center [843, 60] width 41 height 19
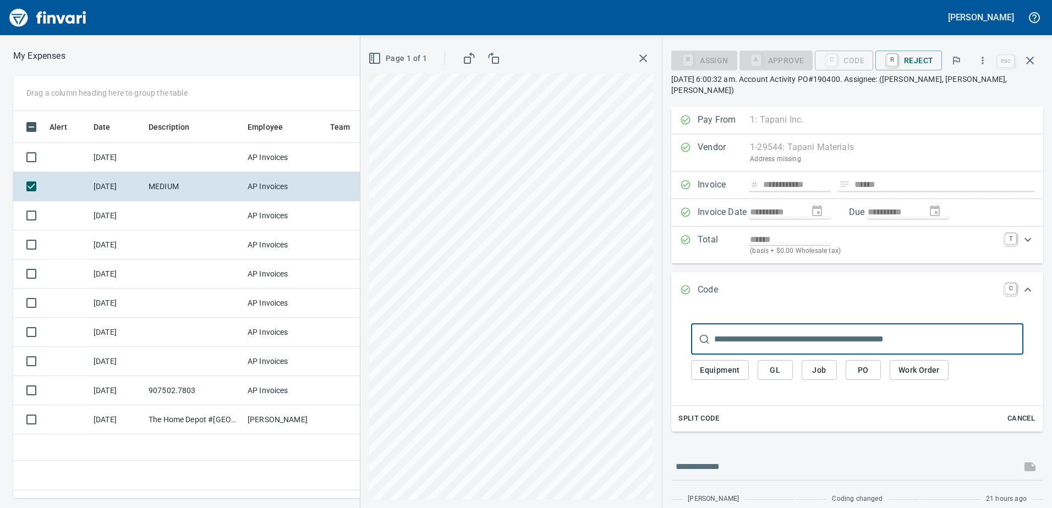
click at [710, 364] on span "Equipment" at bounding box center [720, 371] width 40 height 14
type input "**********"
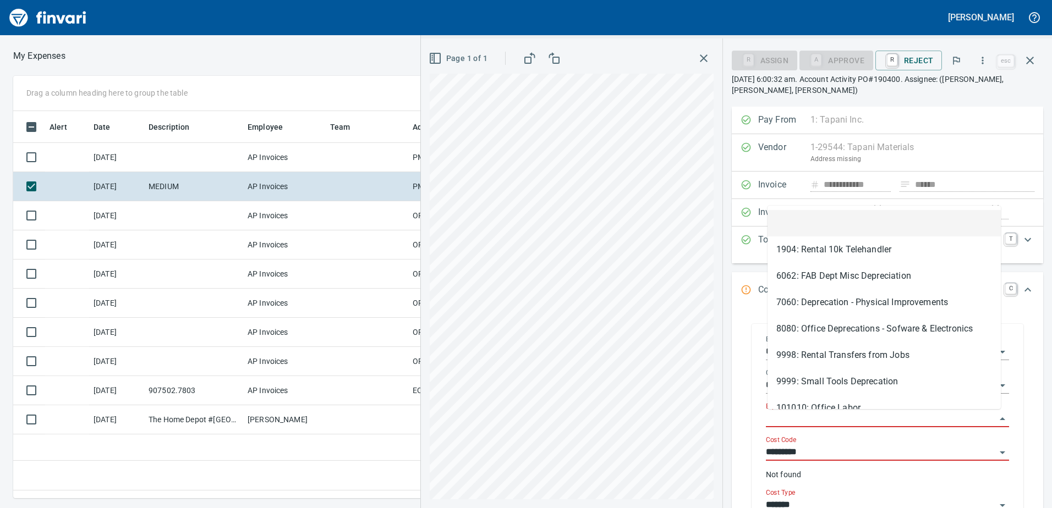
click at [779, 413] on input "Equipment" at bounding box center [881, 418] width 230 height 15
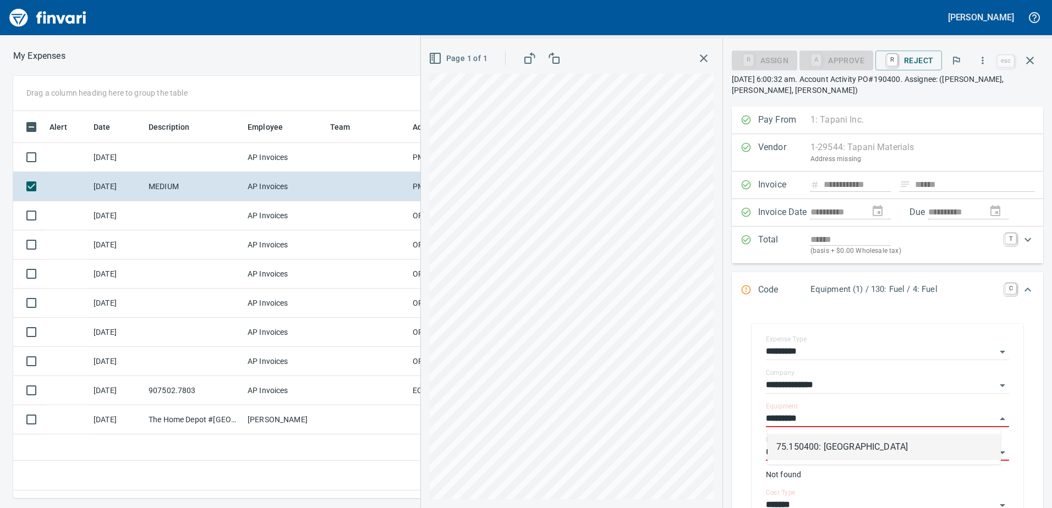
click at [798, 452] on li "75.150400: [GEOGRAPHIC_DATA]" at bounding box center [883, 447] width 233 height 26
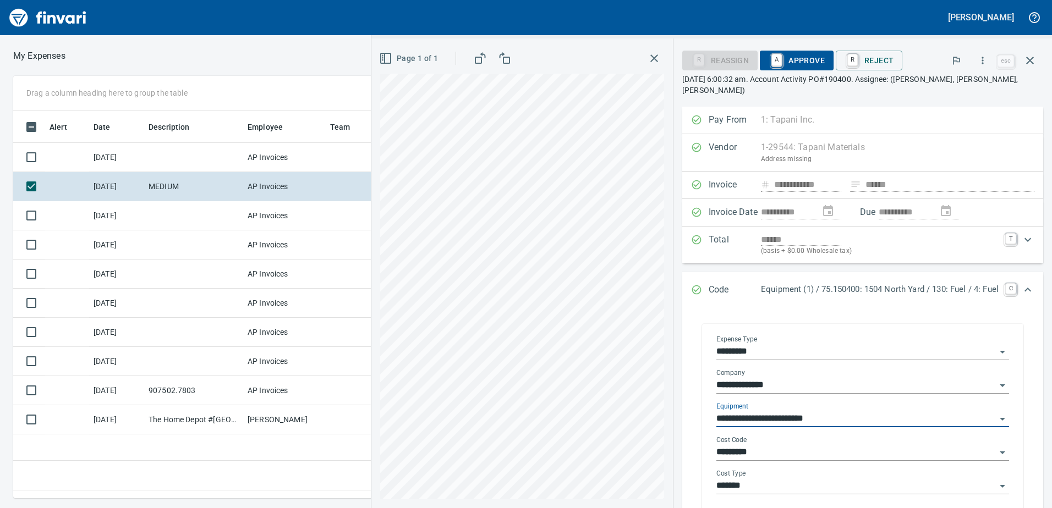
type input "**********"
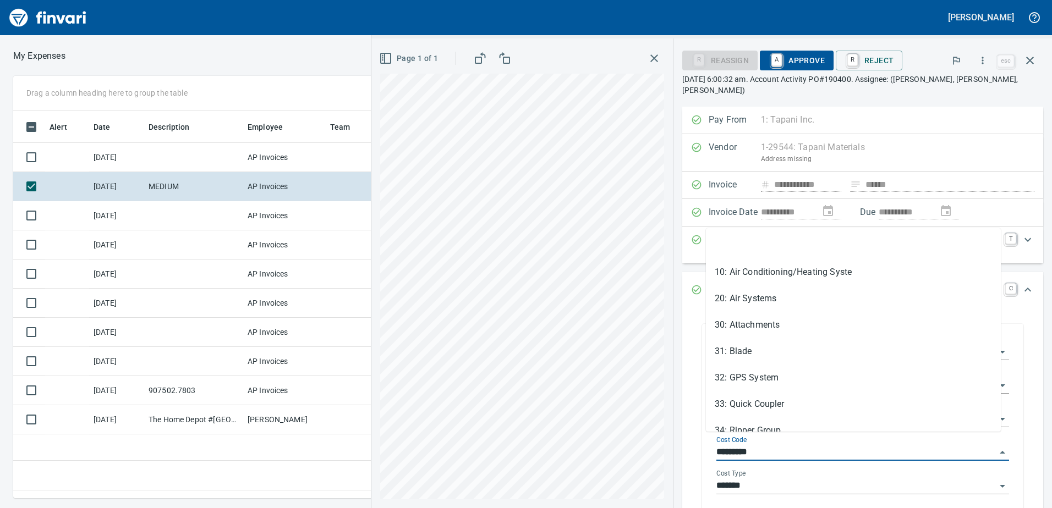
click at [759, 445] on input "*********" at bounding box center [855, 452] width 279 height 15
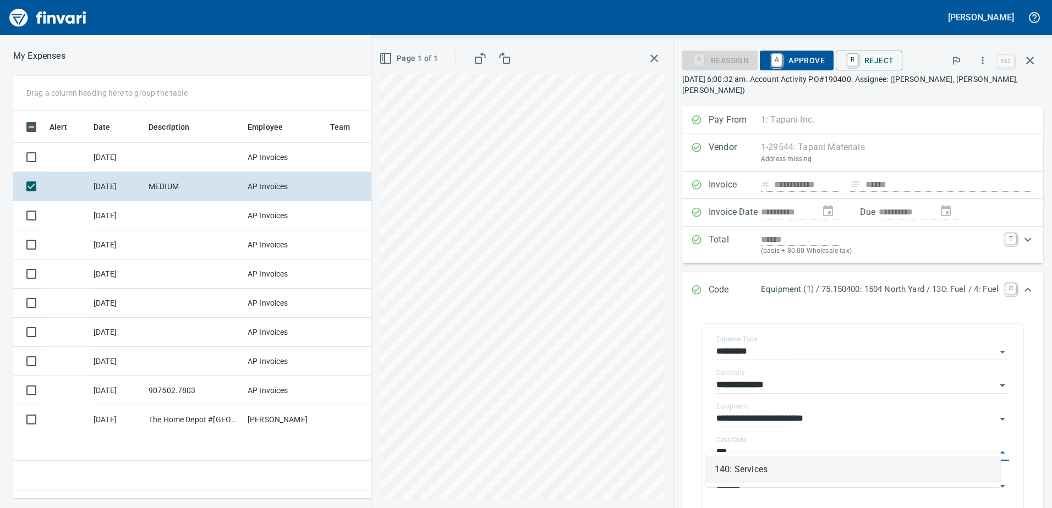
click at [768, 469] on li "140: Services" at bounding box center [853, 470] width 295 height 26
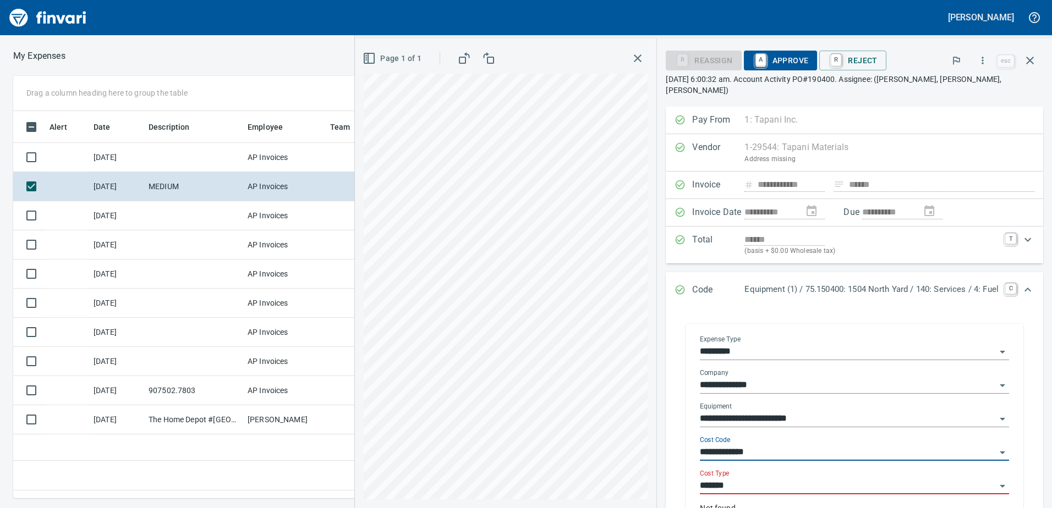
type input "**********"
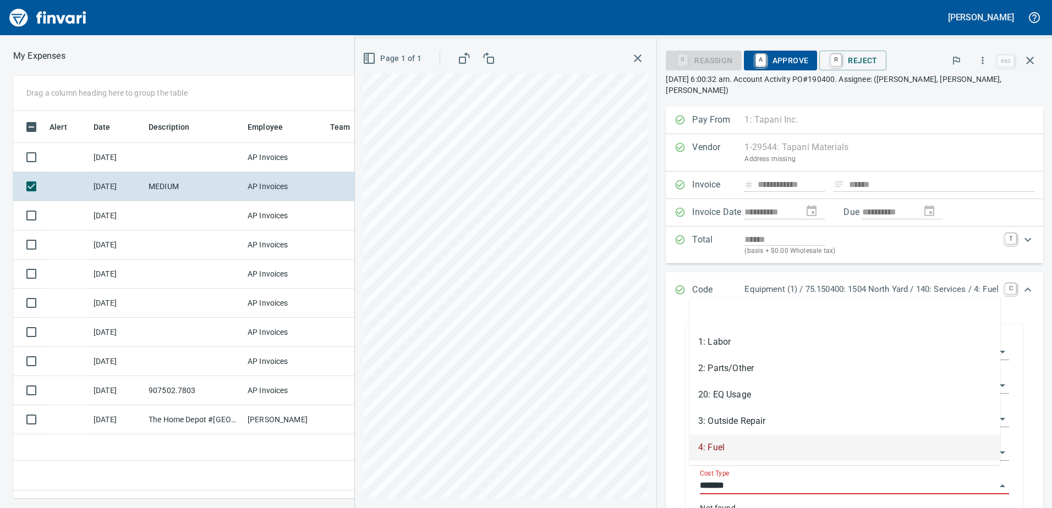
click at [740, 479] on input "*******" at bounding box center [848, 486] width 296 height 15
click at [725, 369] on li "2: Parts/Other" at bounding box center [844, 368] width 311 height 26
type input "**********"
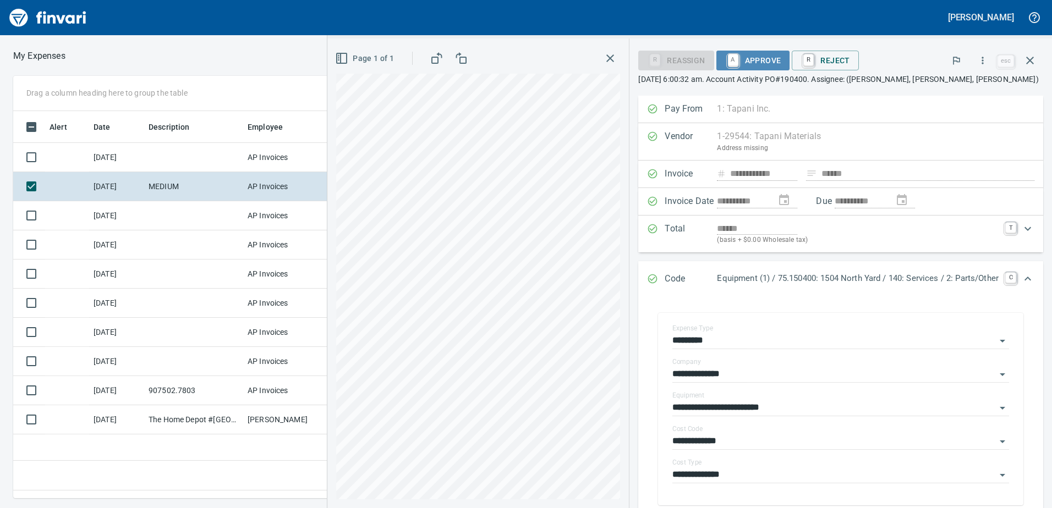
click at [752, 61] on span "A Approve" at bounding box center [753, 60] width 56 height 19
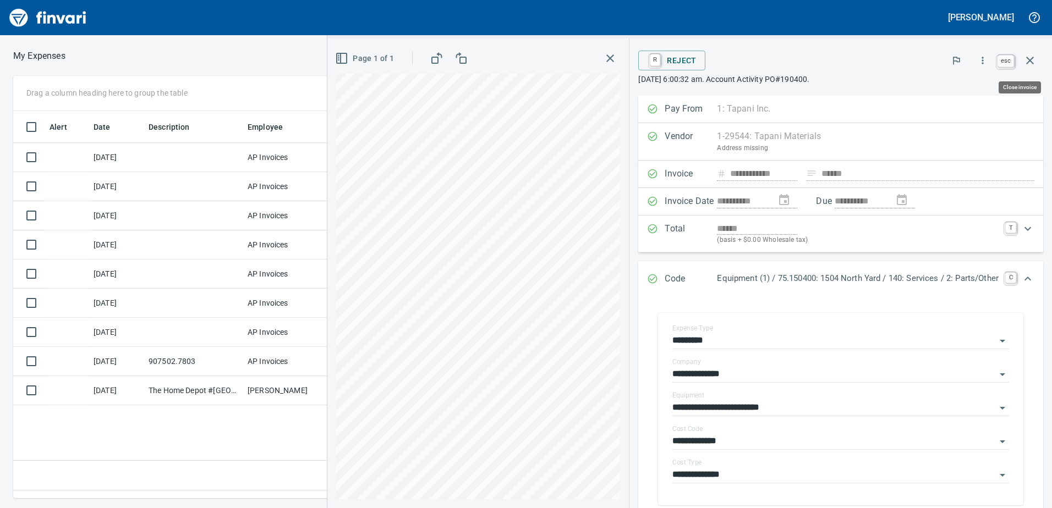
click at [1033, 62] on icon "button" at bounding box center [1029, 60] width 13 height 13
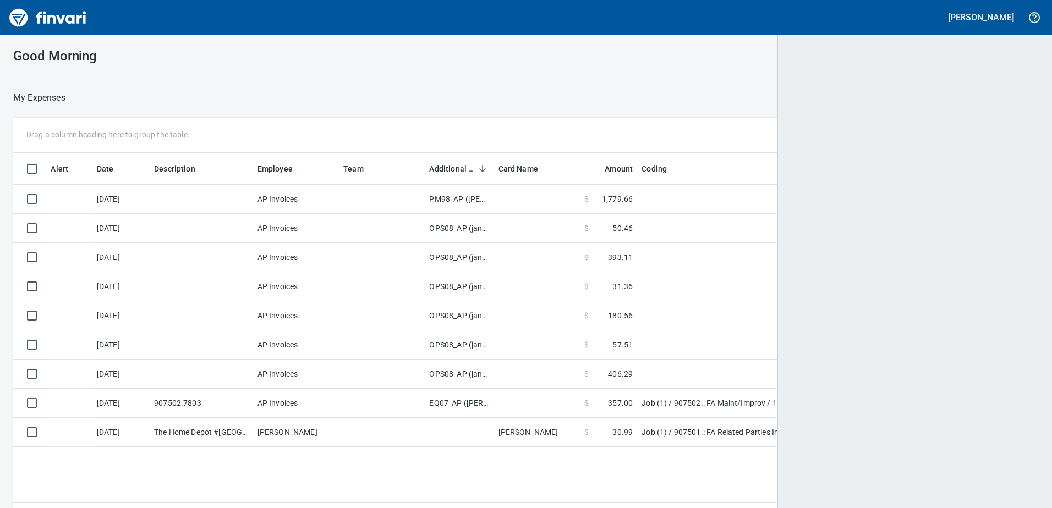
scroll to position [1, 1]
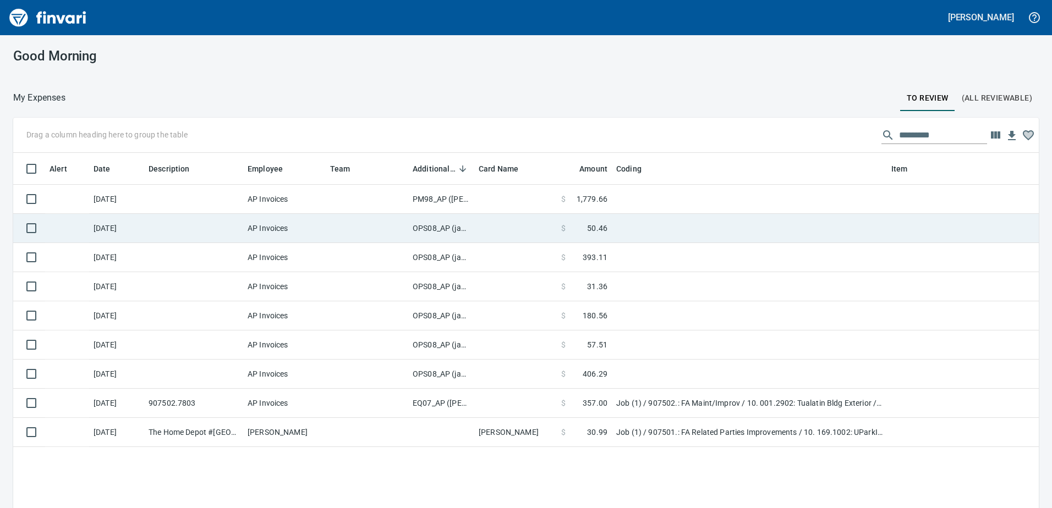
click at [439, 226] on td "OPS08_AP (janettep, samr)" at bounding box center [441, 228] width 66 height 29
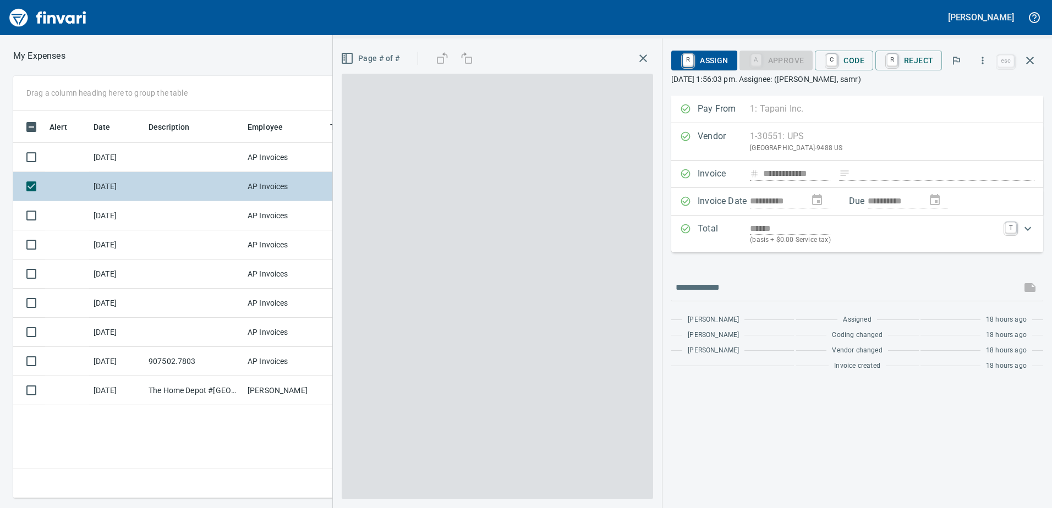
scroll to position [371, 742]
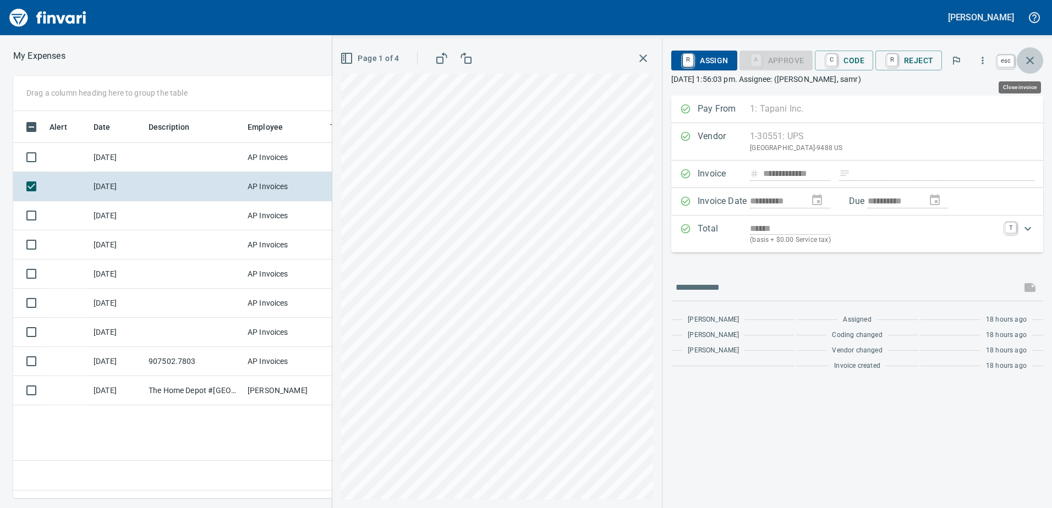
click at [1030, 58] on icon "button" at bounding box center [1029, 60] width 13 height 13
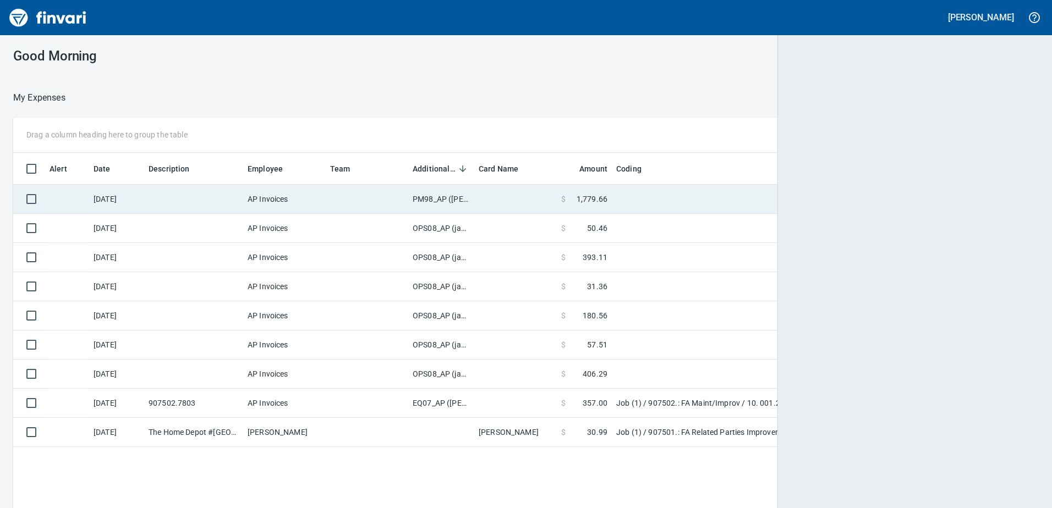
scroll to position [379, 1007]
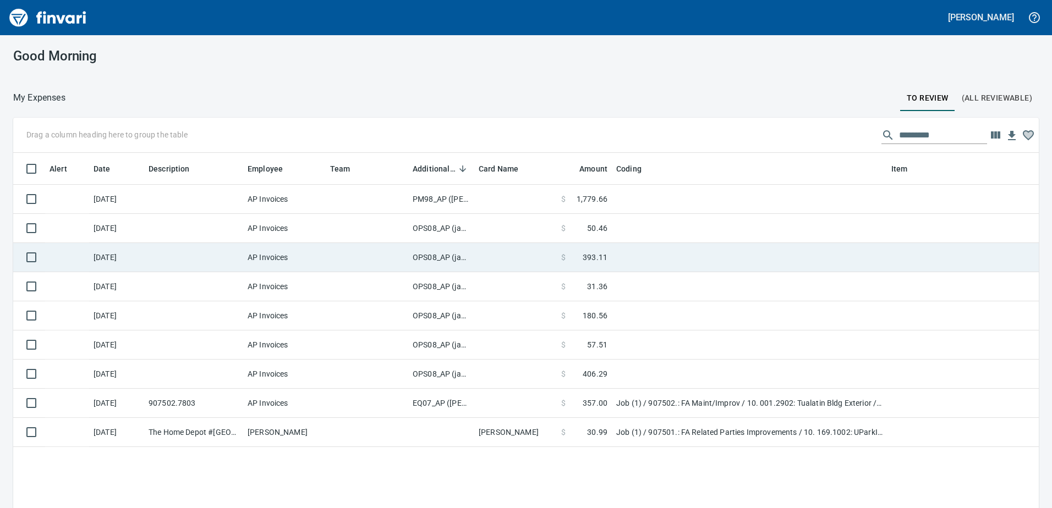
click at [431, 262] on td "OPS08_AP (janettep, samr)" at bounding box center [441, 257] width 66 height 29
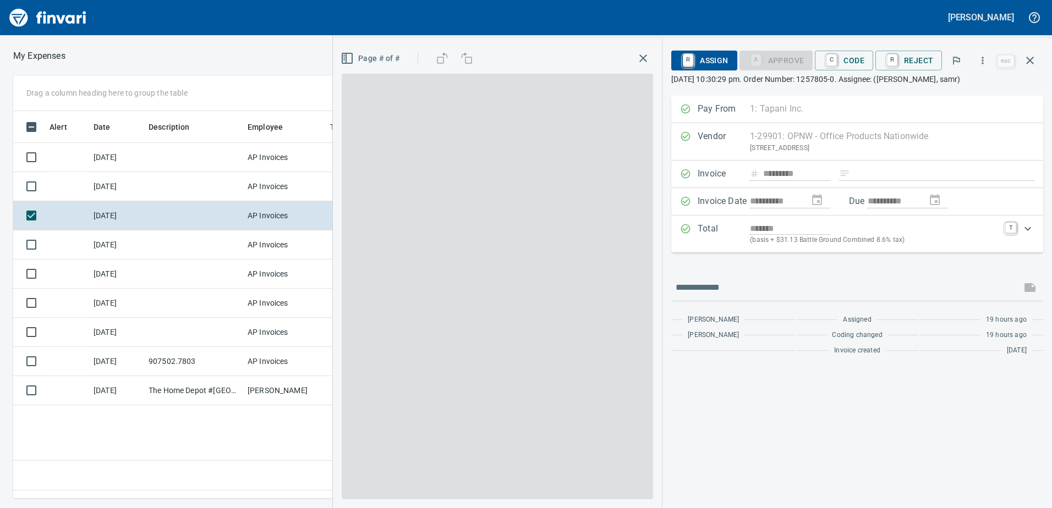
scroll to position [371, 742]
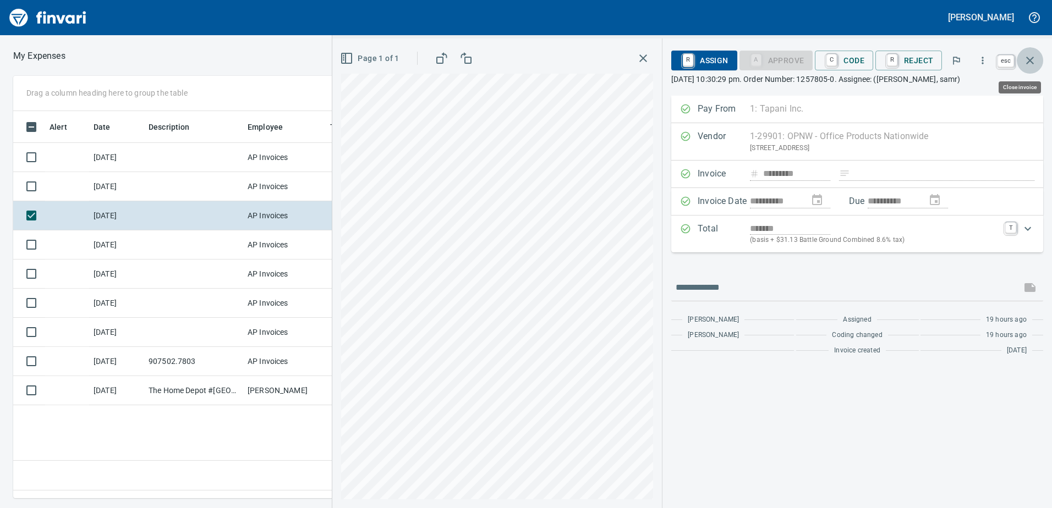
click at [1025, 58] on icon "button" at bounding box center [1029, 60] width 13 height 13
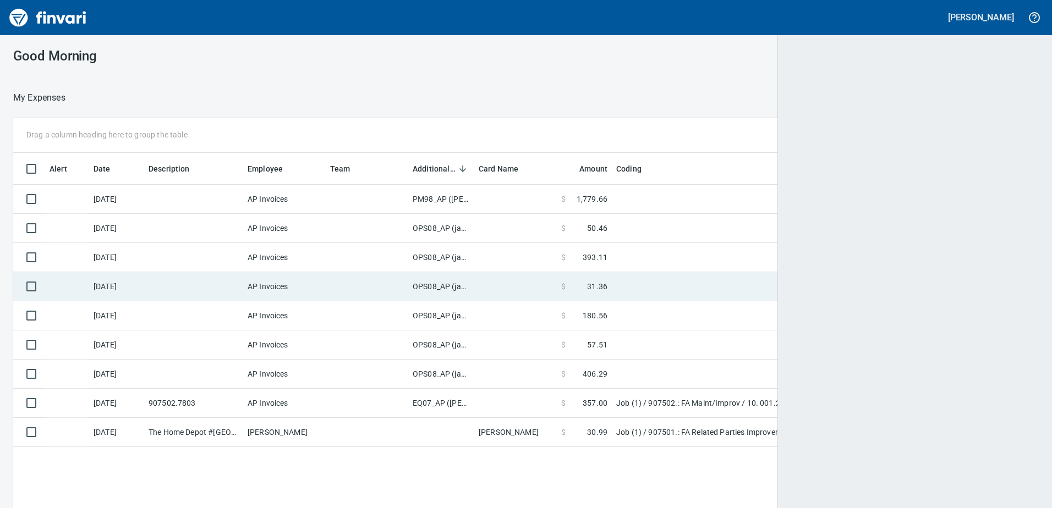
scroll to position [379, 1007]
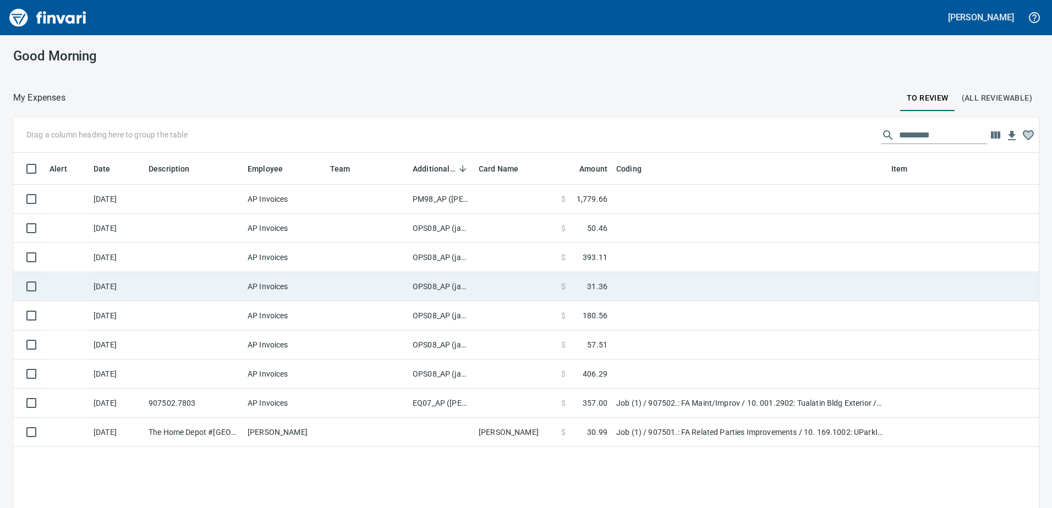
click at [444, 285] on td "OPS08_AP (janettep, samr)" at bounding box center [441, 286] width 66 height 29
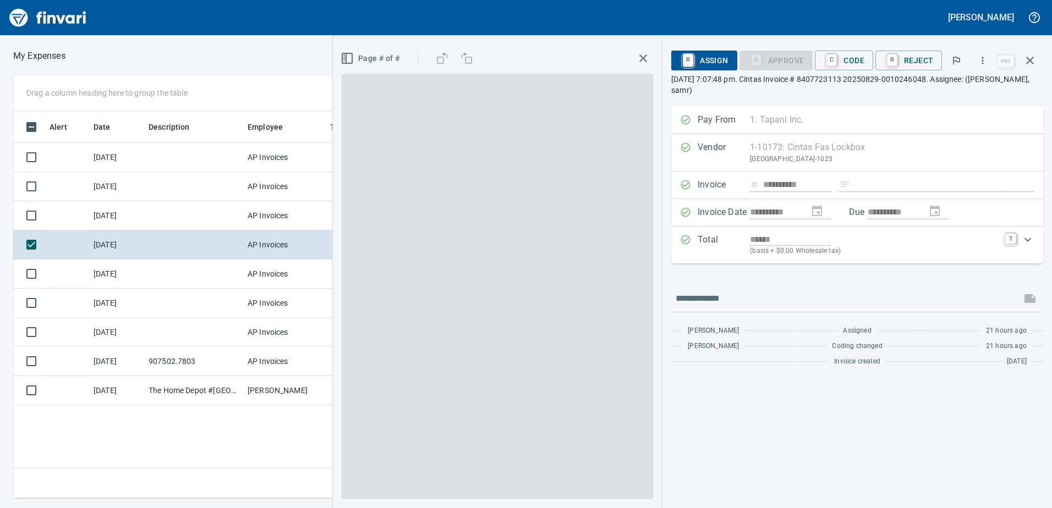
scroll to position [371, 742]
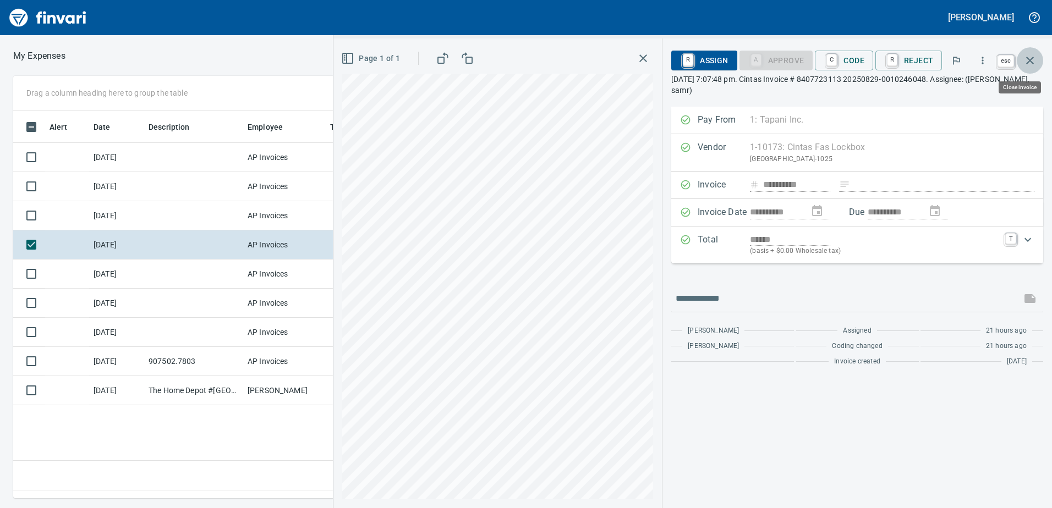
click at [1032, 59] on icon "button" at bounding box center [1029, 60] width 13 height 13
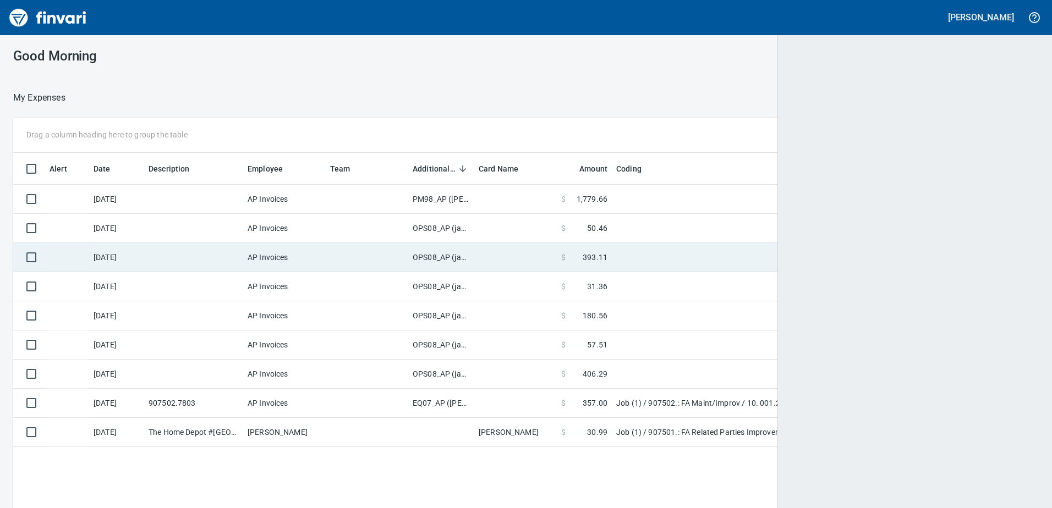
scroll to position [1, 1]
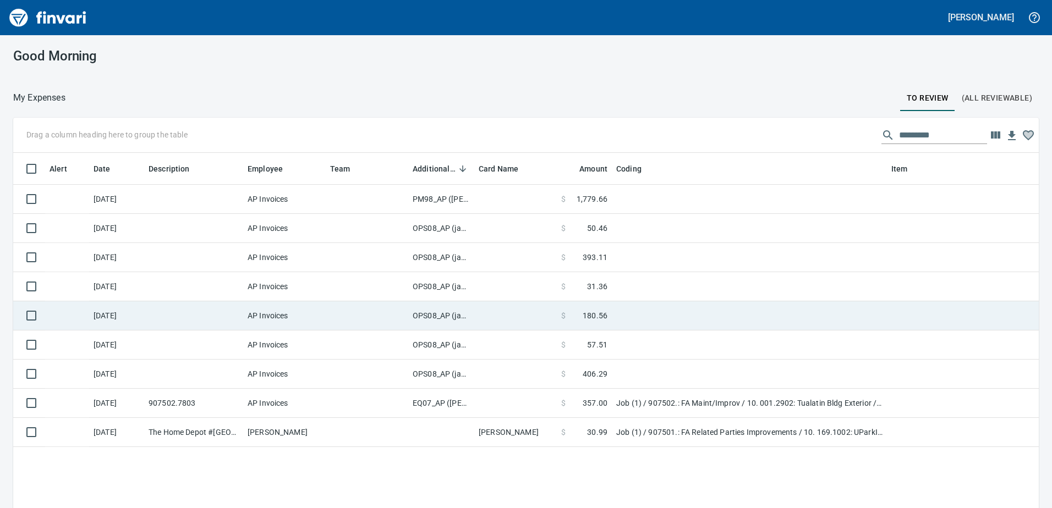
click at [429, 314] on td "OPS08_AP (janettep, samr)" at bounding box center [441, 315] width 66 height 29
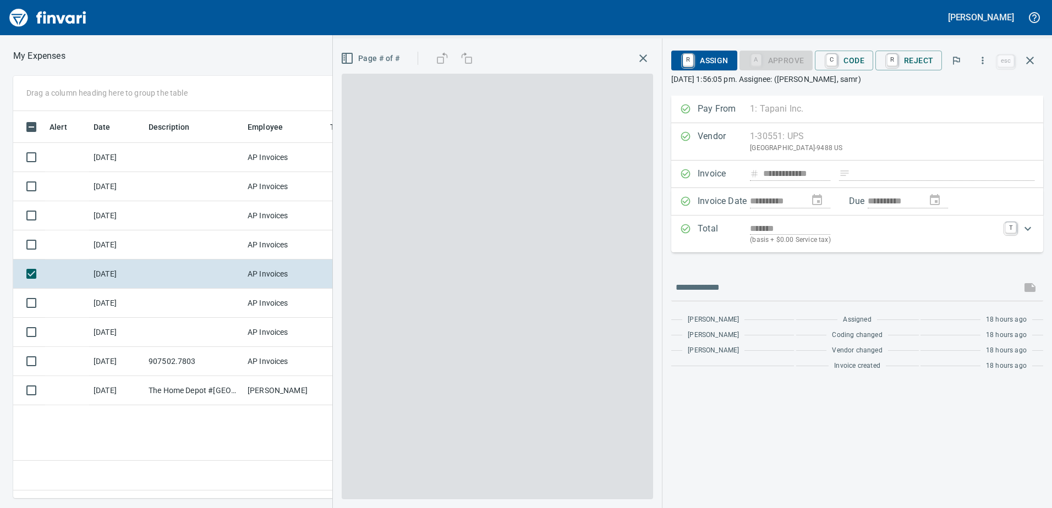
scroll to position [371, 742]
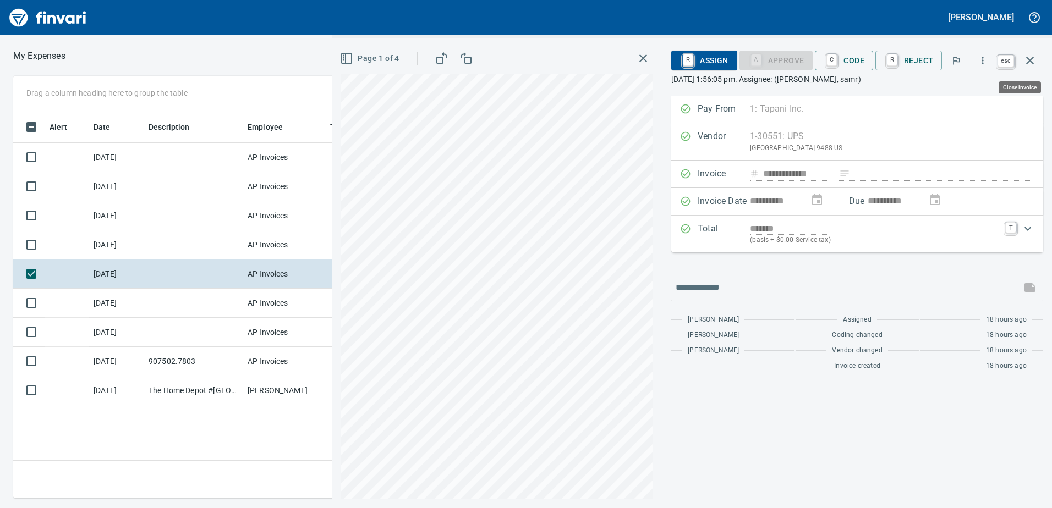
click at [1034, 60] on icon "button" at bounding box center [1029, 60] width 13 height 13
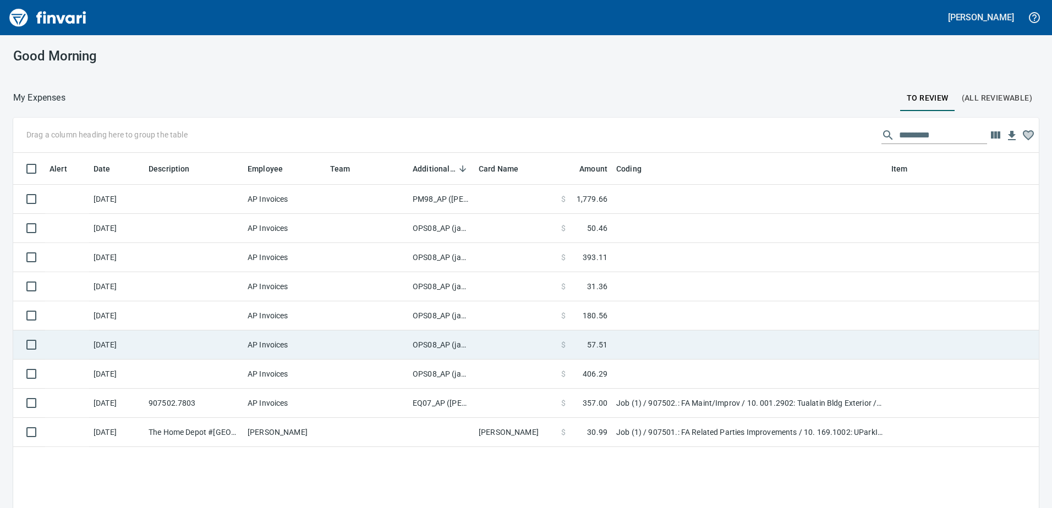
click at [427, 344] on td "OPS08_AP (janettep, samr)" at bounding box center [441, 345] width 66 height 29
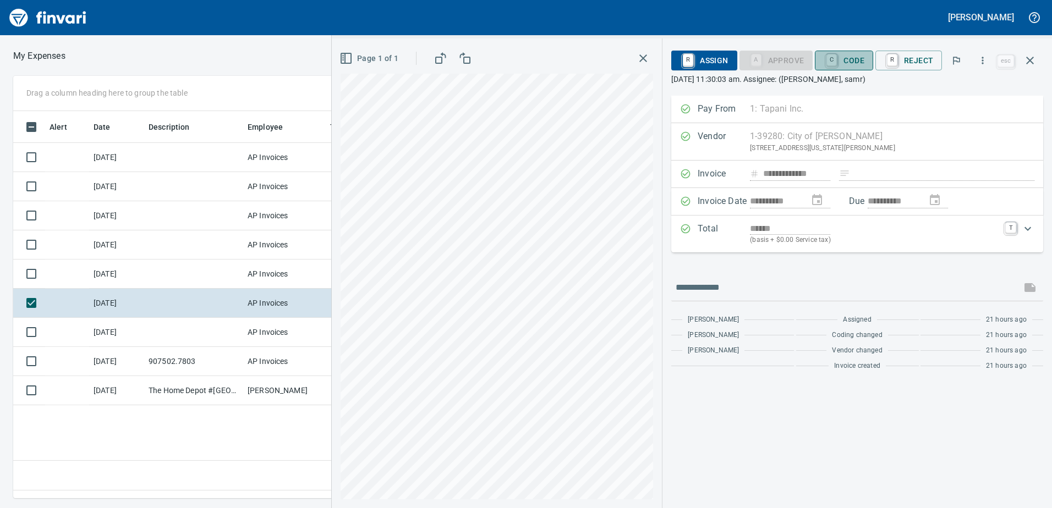
click at [848, 59] on span "C Code" at bounding box center [843, 60] width 41 height 19
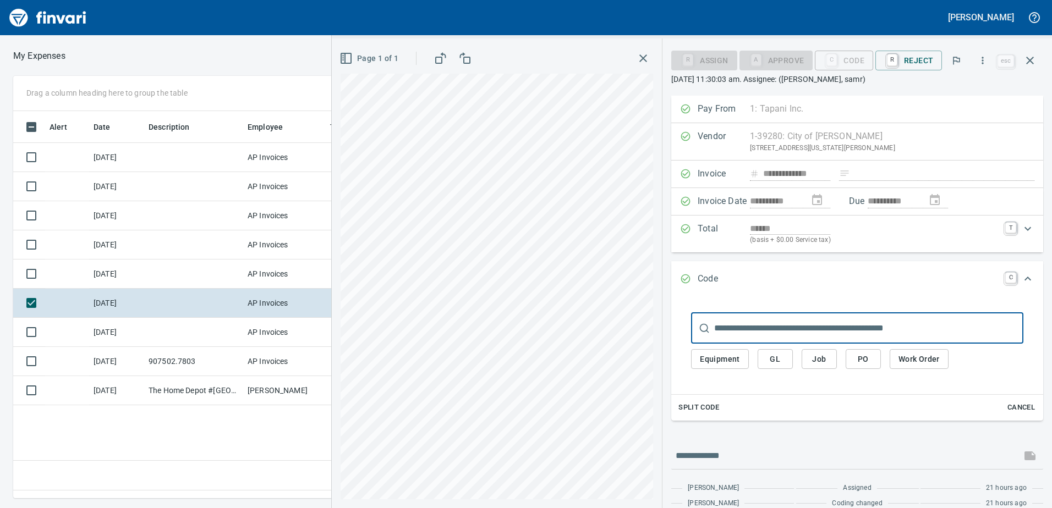
click at [727, 361] on span "Equipment" at bounding box center [720, 360] width 40 height 14
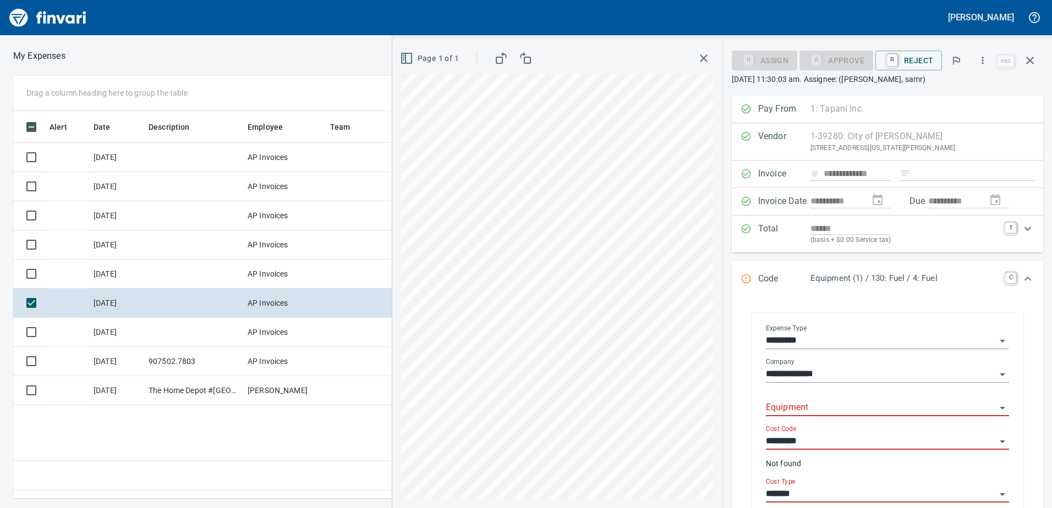
click at [801, 399] on div "Equipment" at bounding box center [887, 404] width 243 height 25
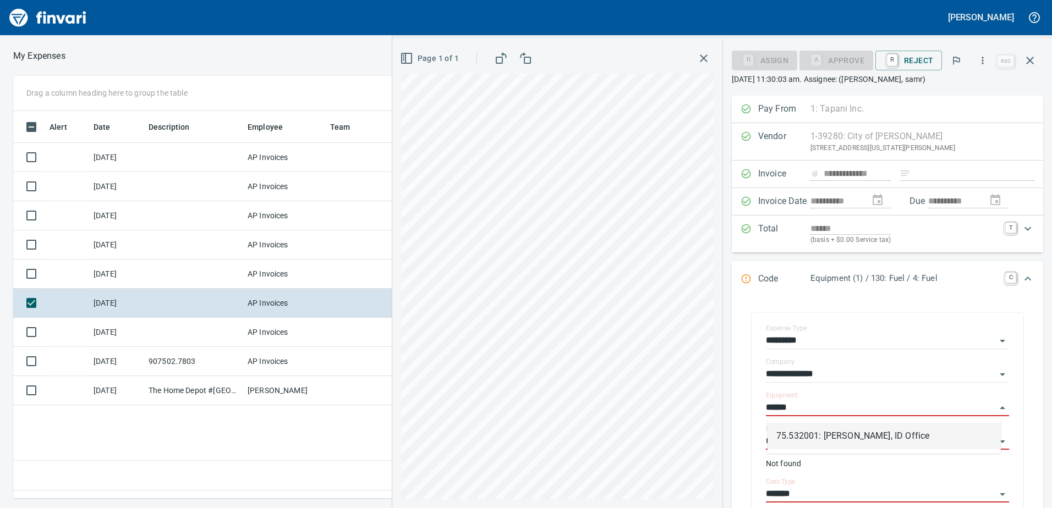
click at [809, 438] on li "75.532001: [PERSON_NAME], ID Office" at bounding box center [883, 436] width 233 height 26
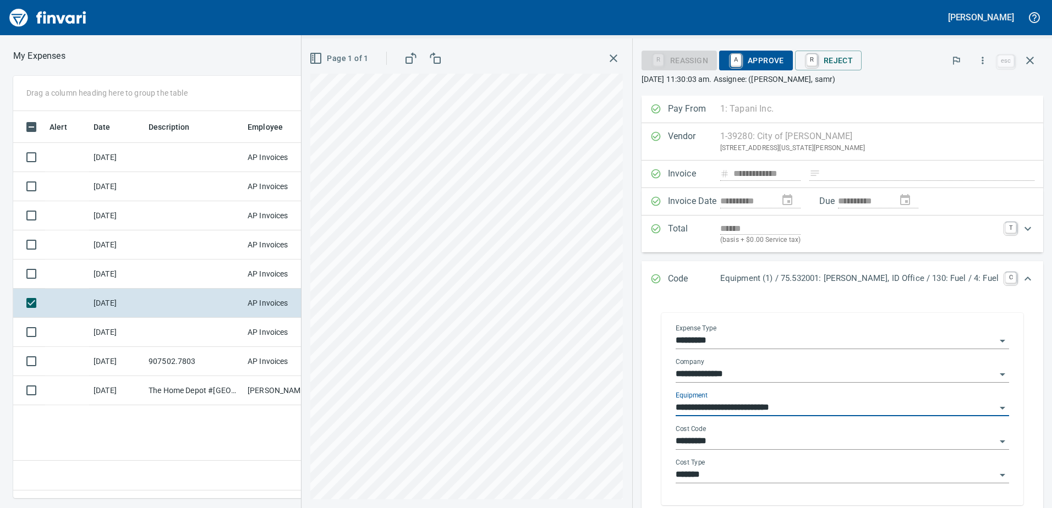
type input "**********"
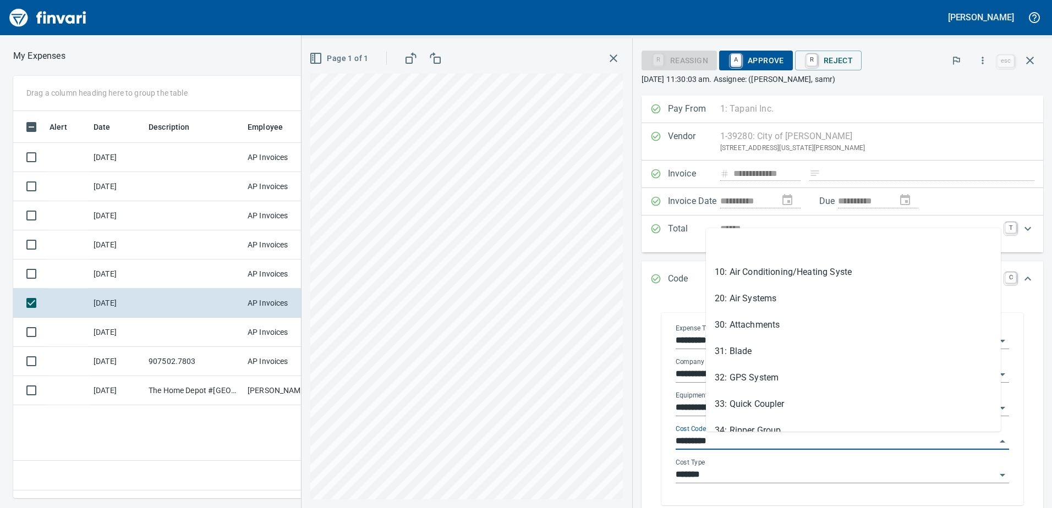
click at [766, 444] on input "*********" at bounding box center [835, 441] width 320 height 15
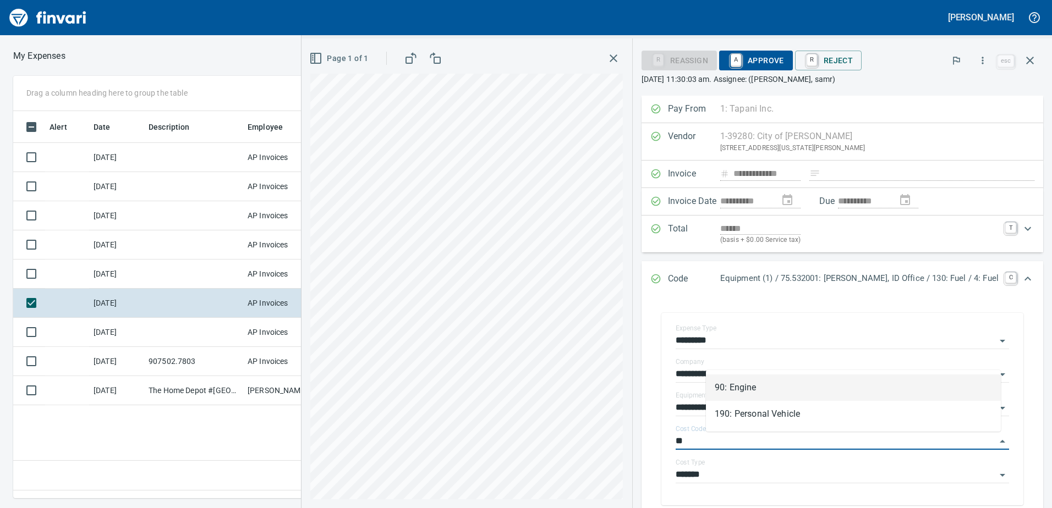
click at [738, 387] on li "90: Engine" at bounding box center [853, 388] width 295 height 26
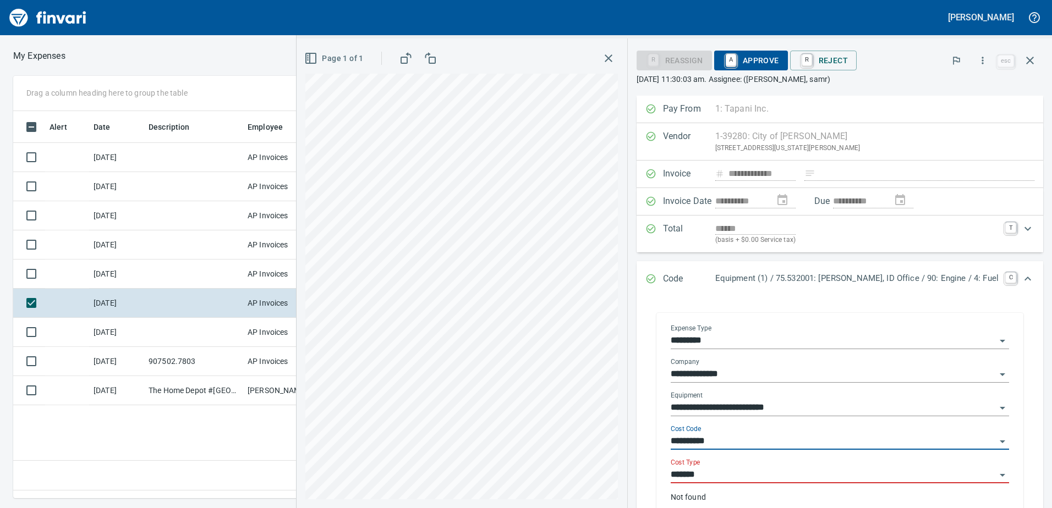
type input "**********"
click at [745, 474] on input "*******" at bounding box center [832, 475] width 325 height 15
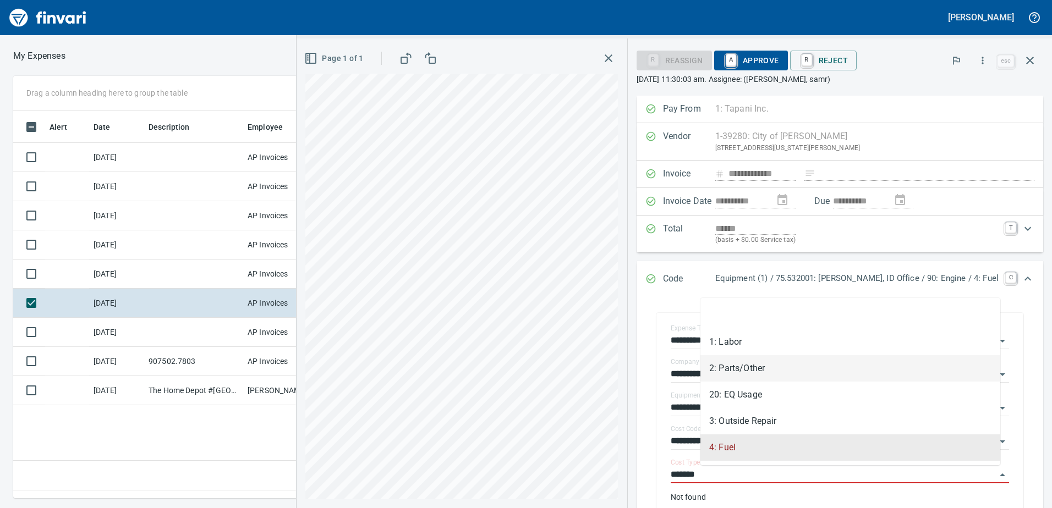
click at [732, 371] on li "2: Parts/Other" at bounding box center [850, 368] width 300 height 26
type input "**********"
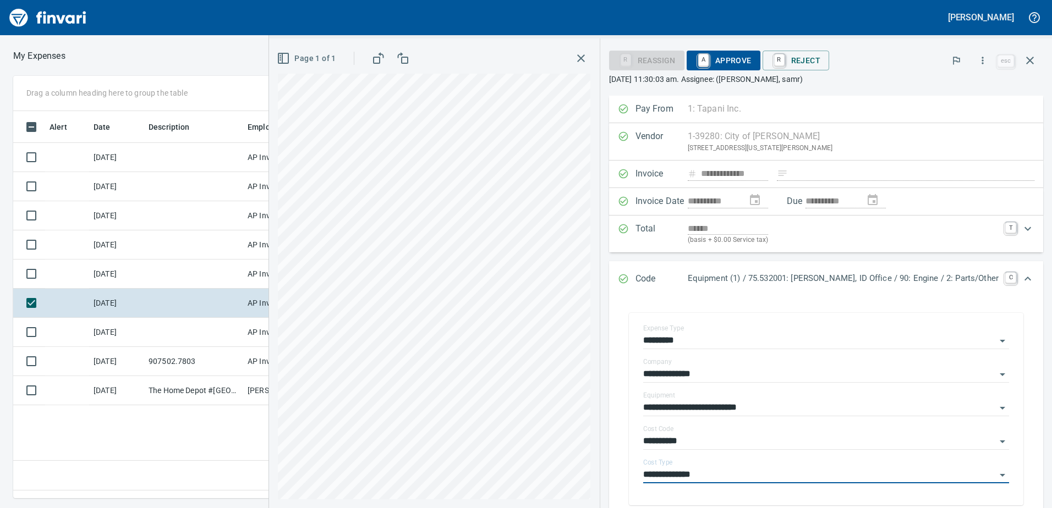
click at [751, 64] on span "A Approve" at bounding box center [723, 60] width 56 height 19
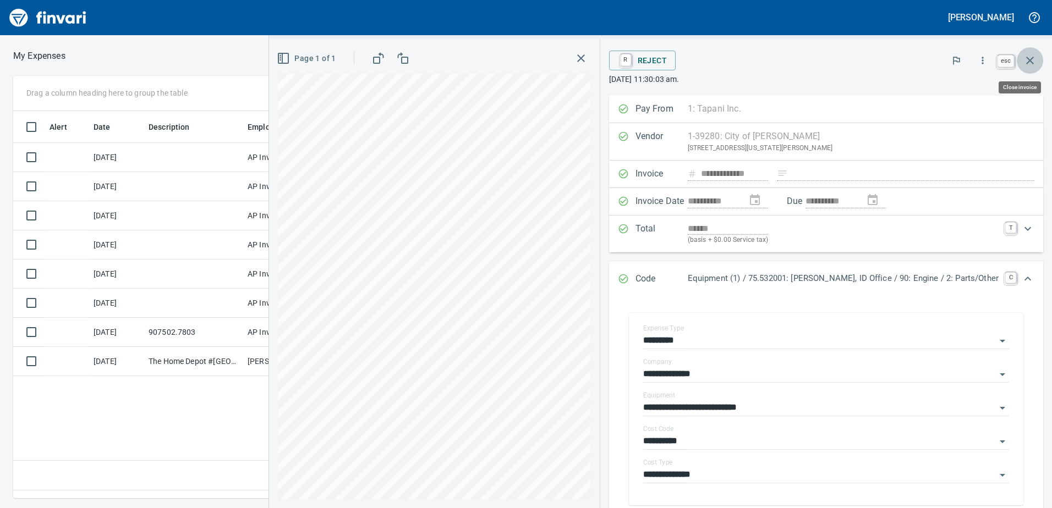
click at [1038, 59] on button "button" at bounding box center [1029, 60] width 26 height 26
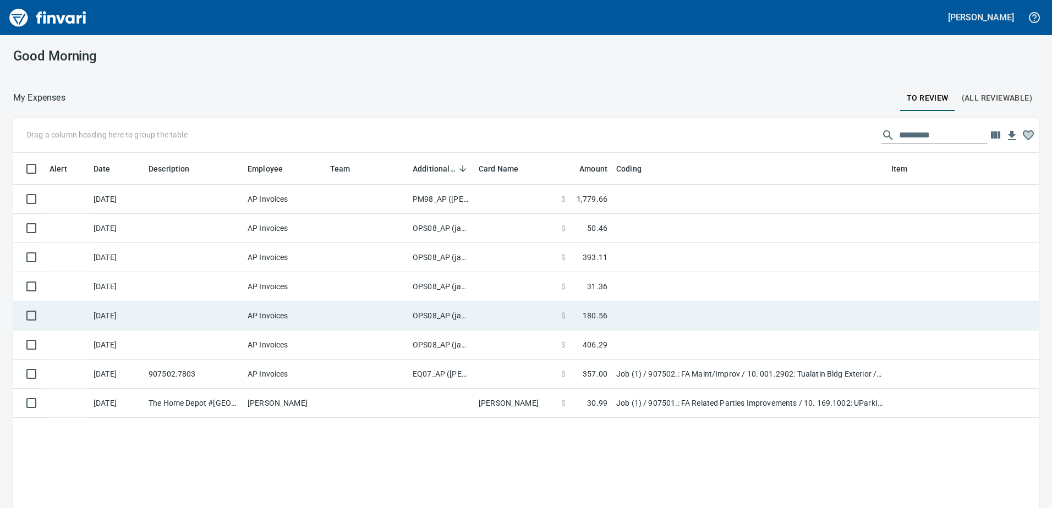
click at [431, 314] on td "OPS08_AP (janettep, samr)" at bounding box center [441, 315] width 66 height 29
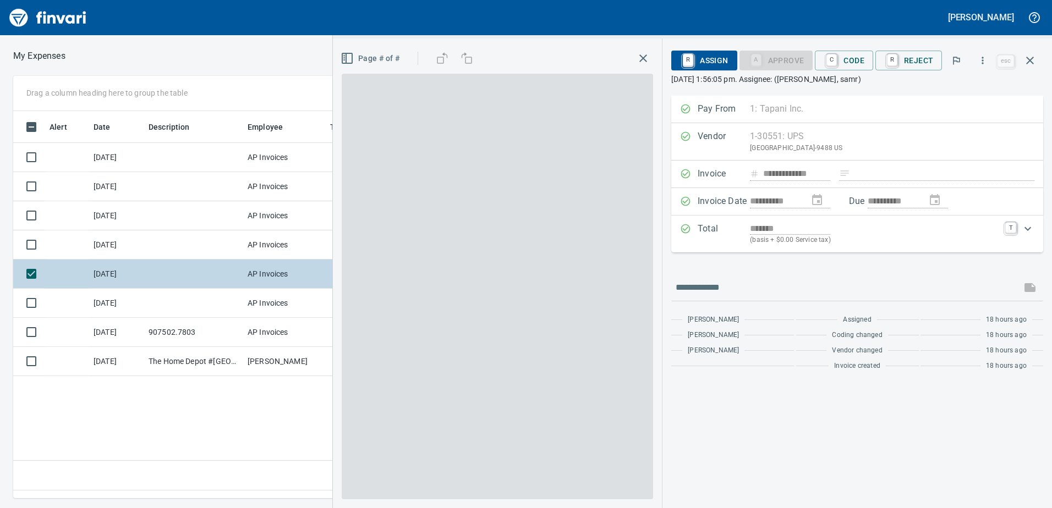
scroll to position [371, 742]
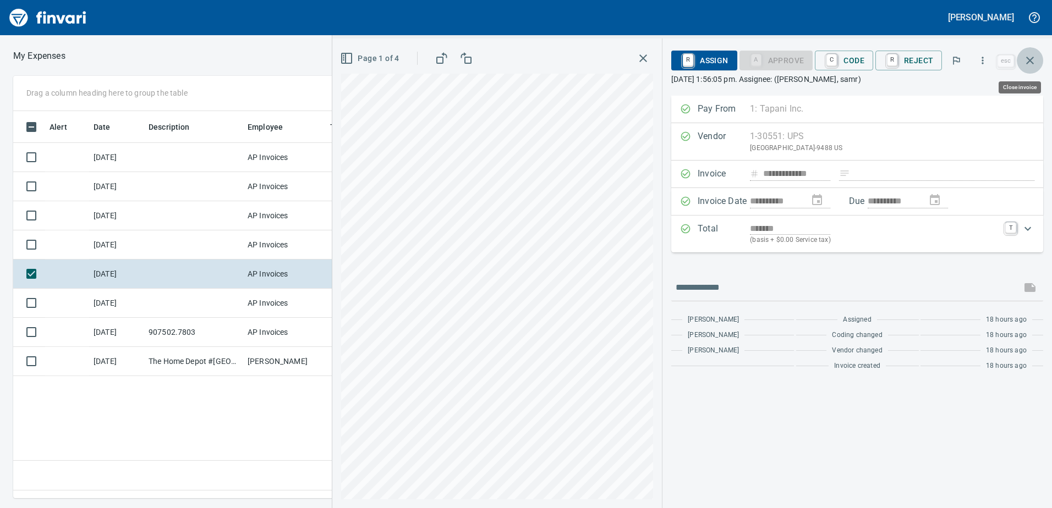
drag, startPoint x: 1039, startPoint y: 56, endPoint x: 1030, endPoint y: 57, distance: 8.8
click at [1032, 56] on button "button" at bounding box center [1029, 60] width 26 height 26
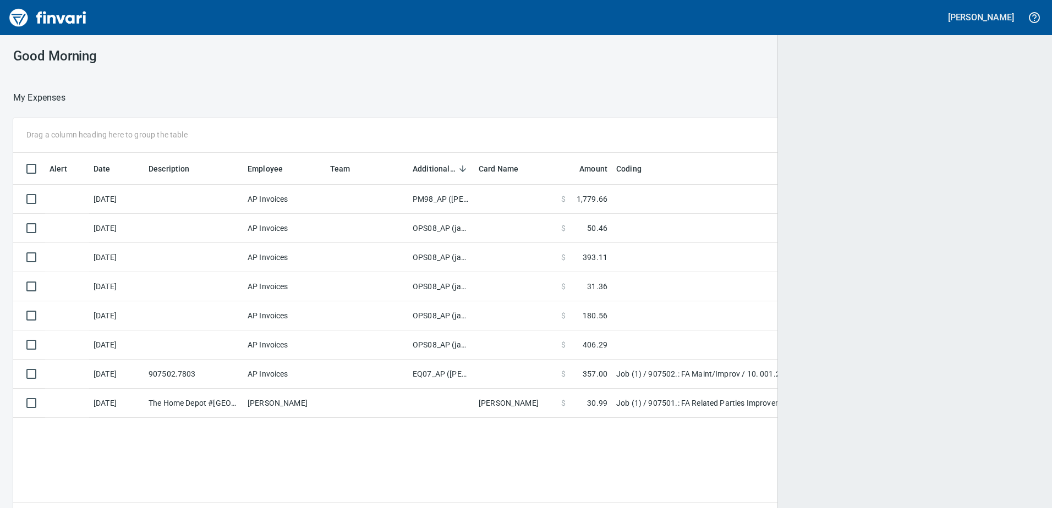
scroll to position [1, 1]
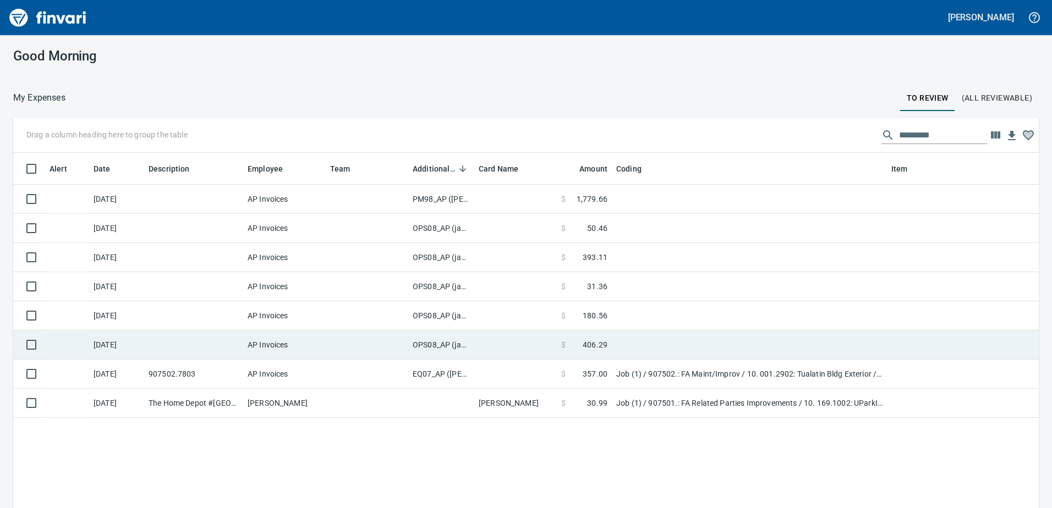
click at [451, 350] on td "OPS08_AP (janettep, samr)" at bounding box center [441, 345] width 66 height 29
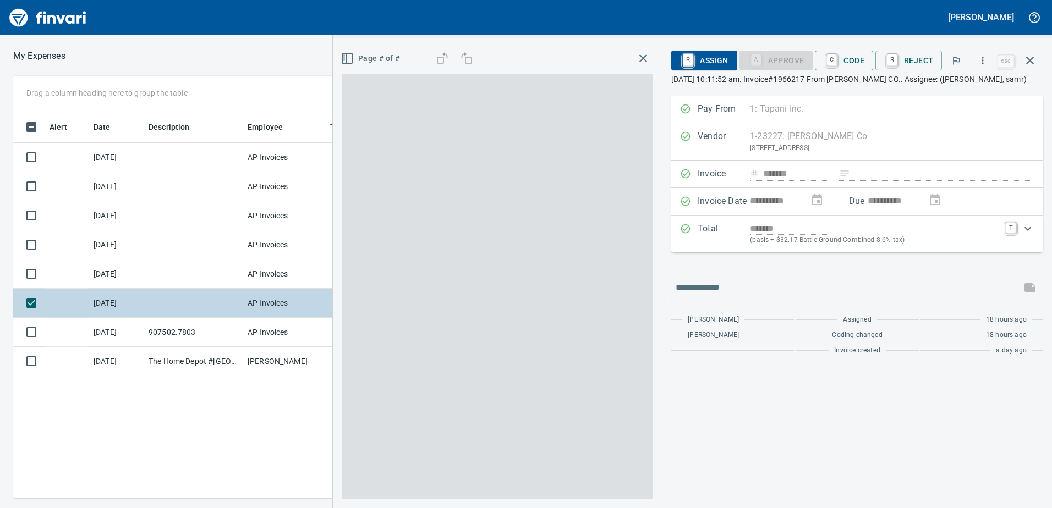
scroll to position [371, 742]
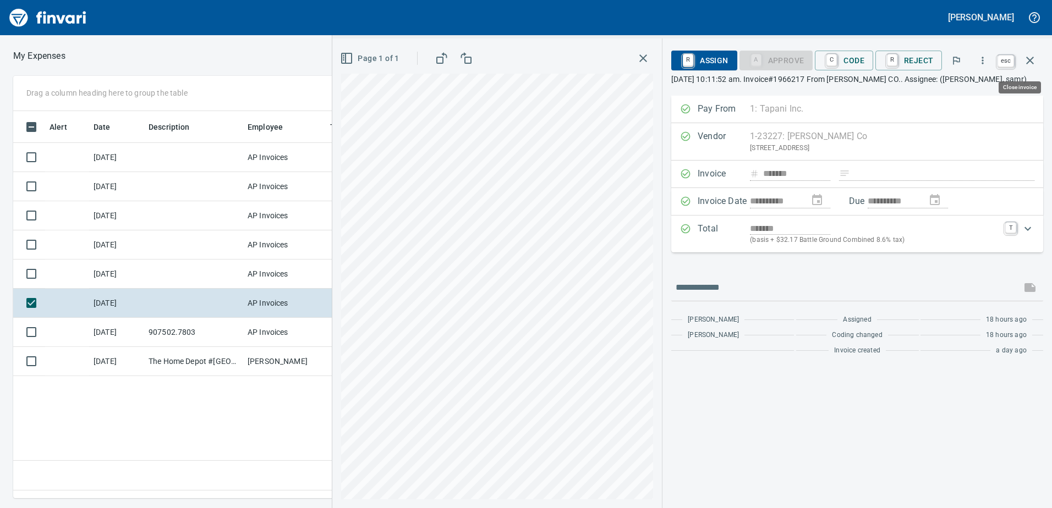
click at [1026, 54] on icon "button" at bounding box center [1029, 60] width 13 height 13
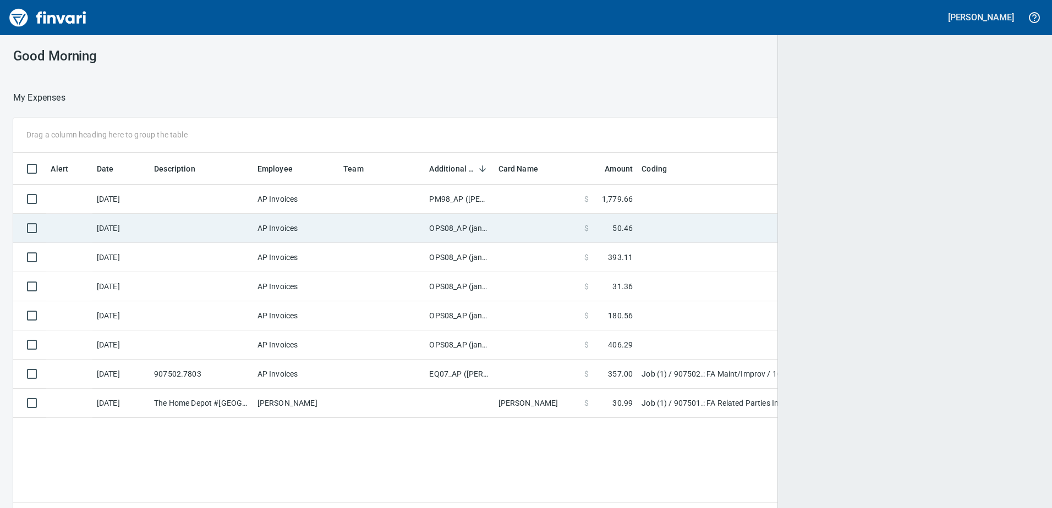
scroll to position [1, 1]
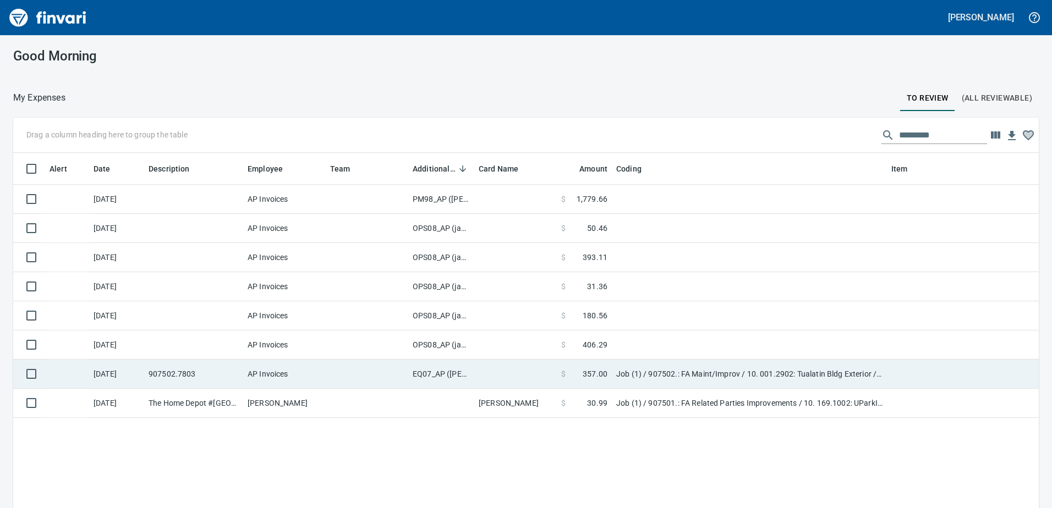
click at [456, 377] on td "EQ07_AP ([PERSON_NAME])" at bounding box center [441, 374] width 66 height 29
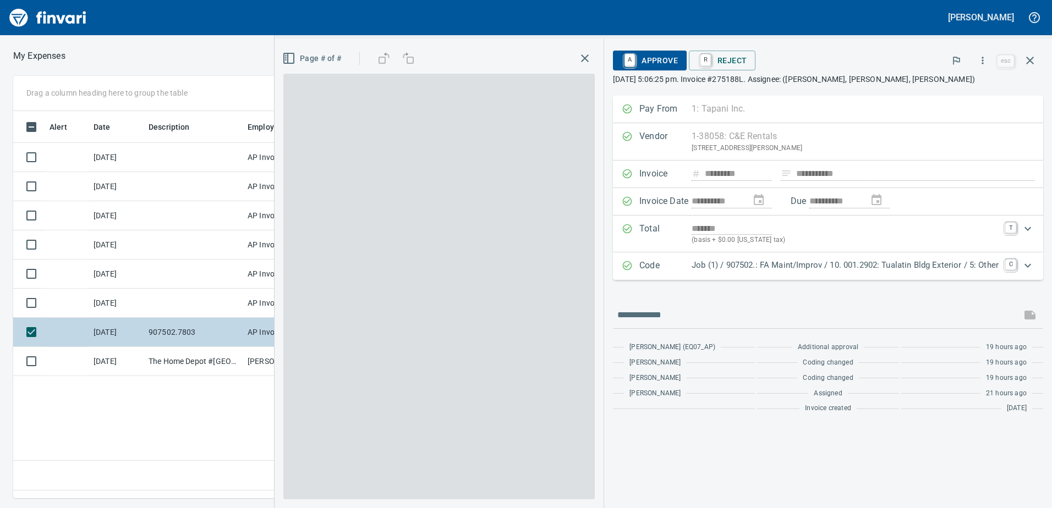
scroll to position [371, 742]
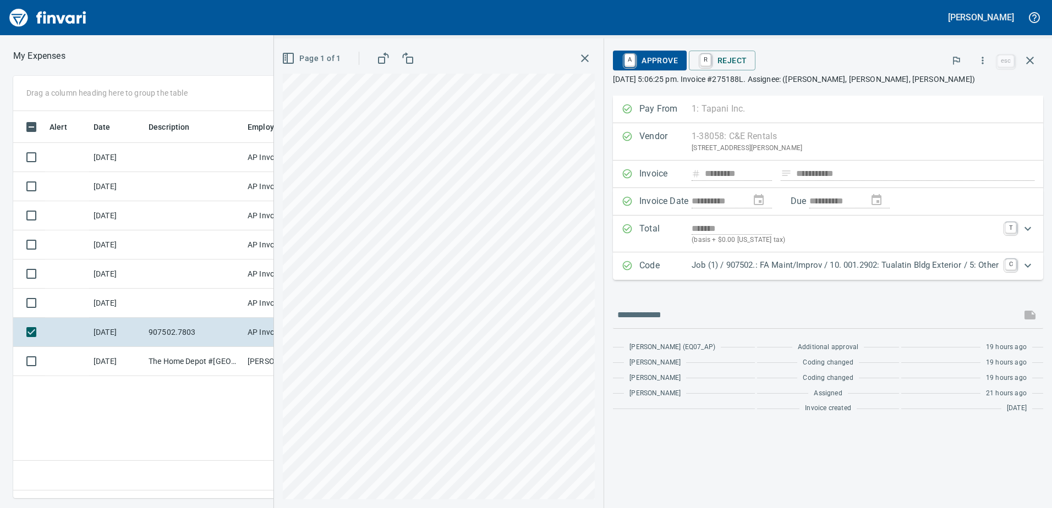
click at [593, 307] on div "Page 1 of 1" at bounding box center [438, 274] width 329 height 470
click at [1011, 268] on link "C" at bounding box center [1010, 265] width 11 height 11
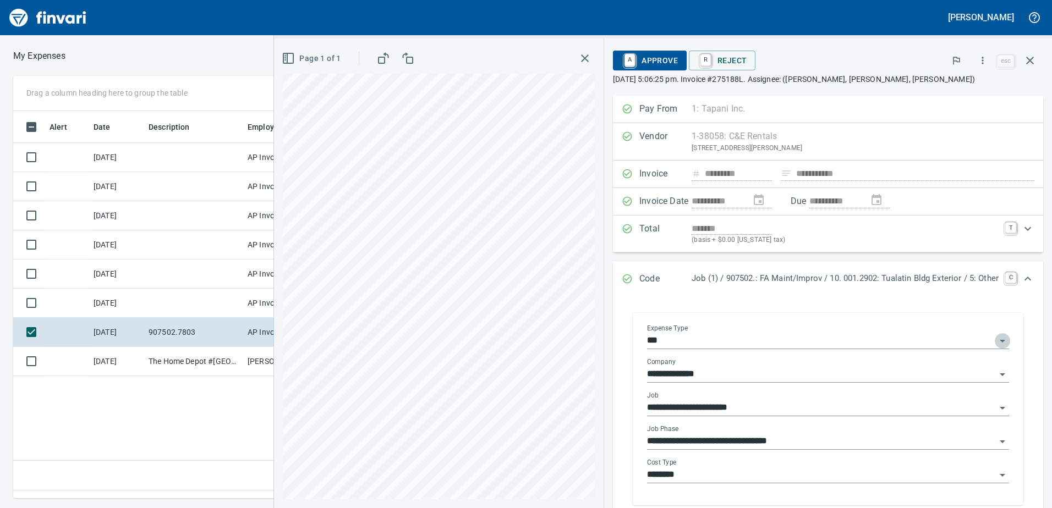
click at [996, 340] on icon "Open" at bounding box center [1002, 340] width 13 height 13
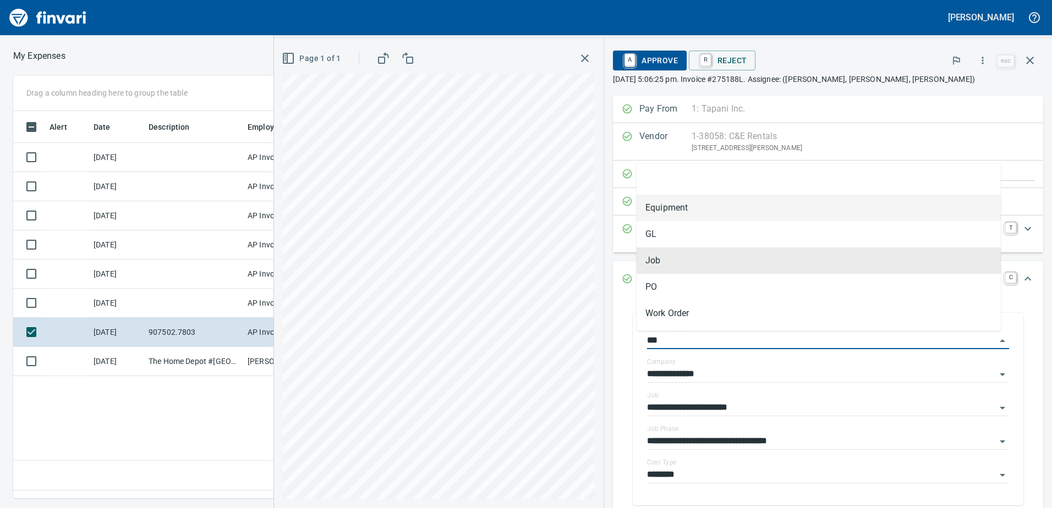
click at [682, 208] on li "Equipment" at bounding box center [818, 208] width 364 height 26
type input "*********"
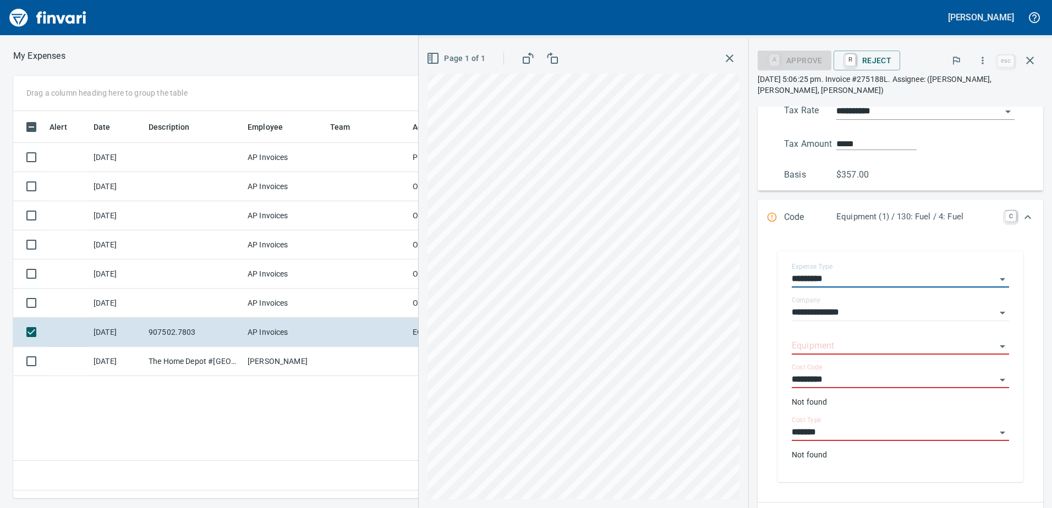
scroll to position [220, 0]
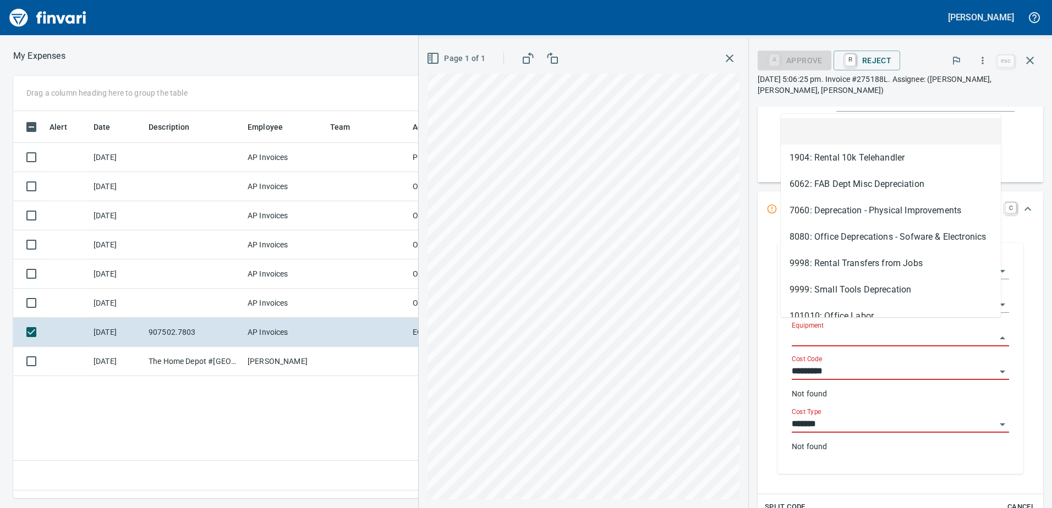
click at [820, 331] on input "Equipment" at bounding box center [893, 338] width 204 height 15
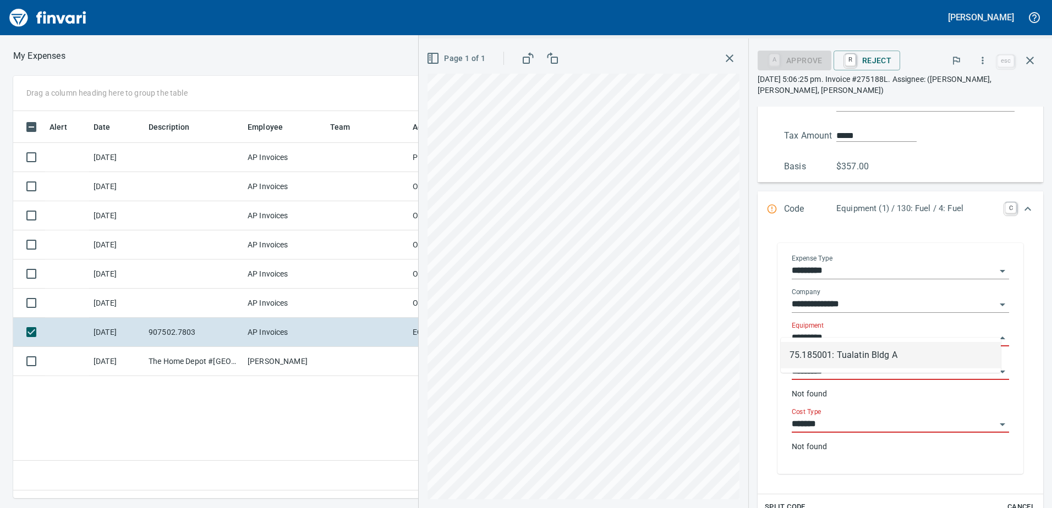
scroll to position [371, 742]
click at [833, 356] on li "75.185001: Tualatin Bldg A" at bounding box center [890, 355] width 220 height 26
type input "**********"
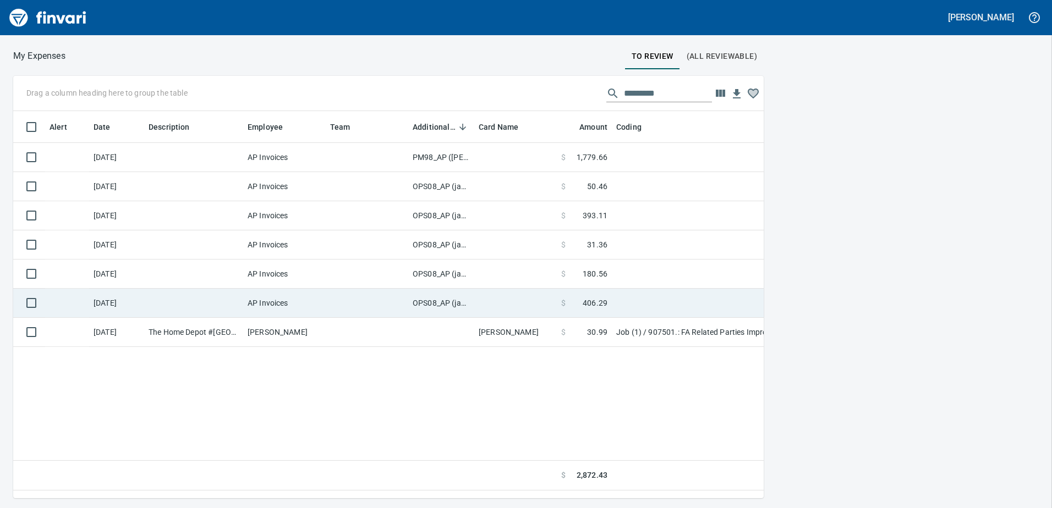
click at [441, 301] on td "OPS08_AP (janettep, samr)" at bounding box center [441, 303] width 66 height 29
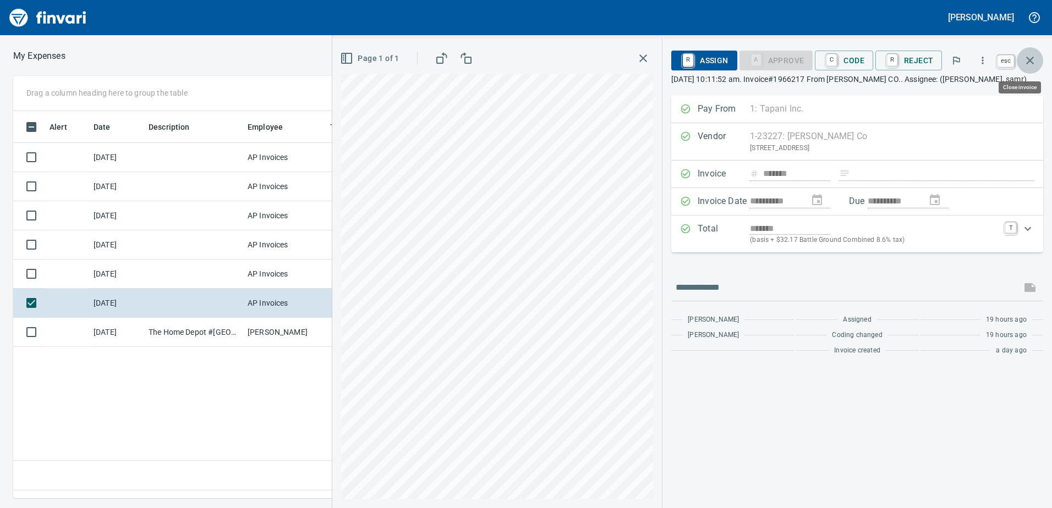
click at [1030, 59] on icon "button" at bounding box center [1030, 61] width 8 height 8
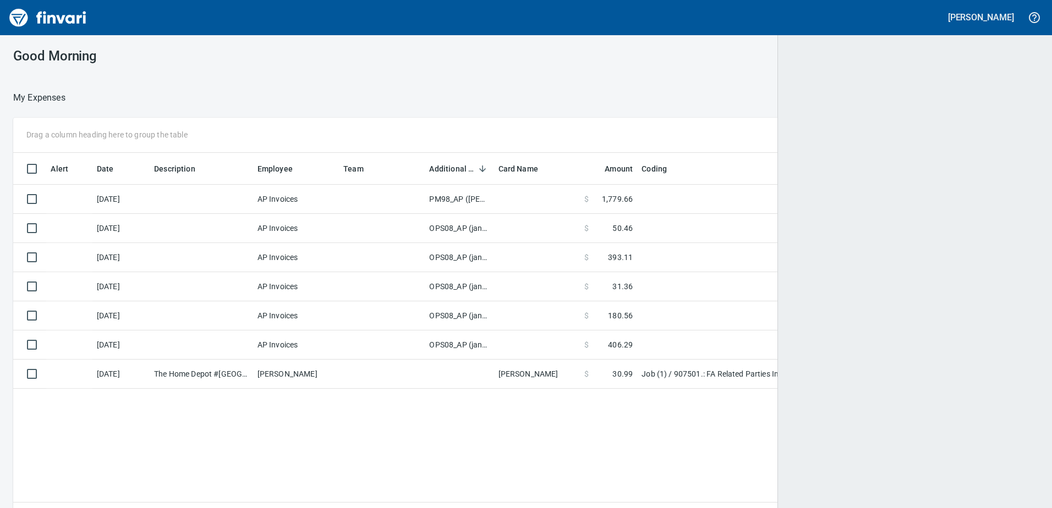
scroll to position [379, 1009]
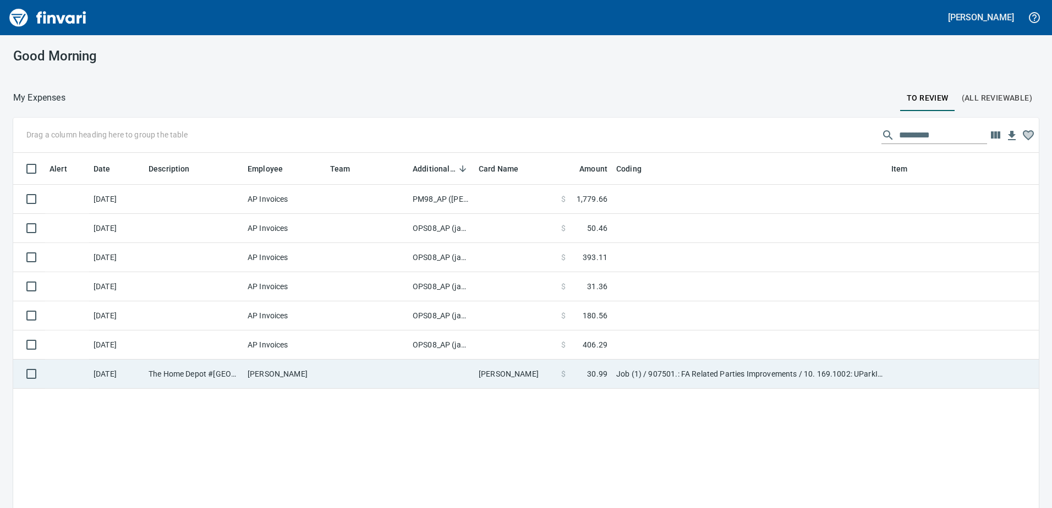
click at [600, 379] on span "30.99" at bounding box center [597, 374] width 20 height 11
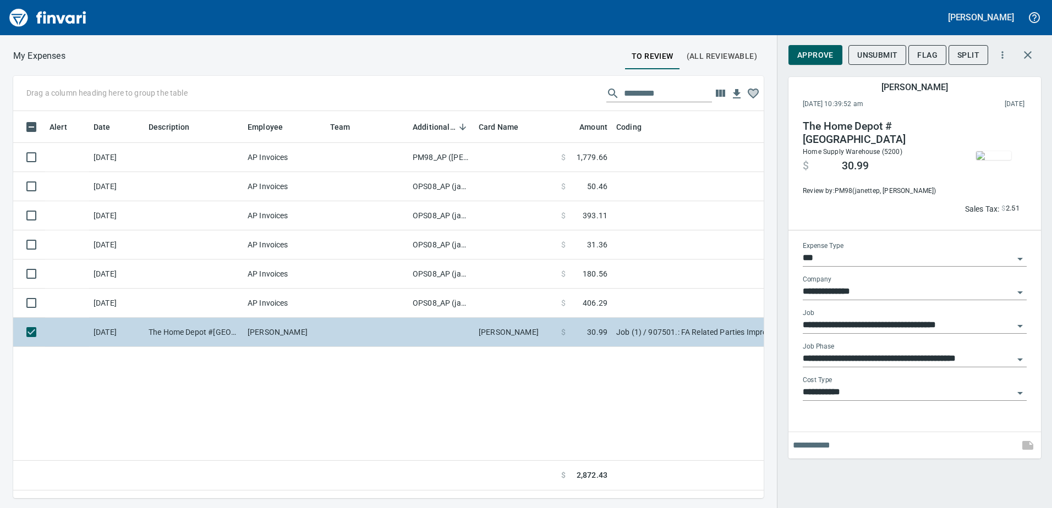
scroll to position [371, 742]
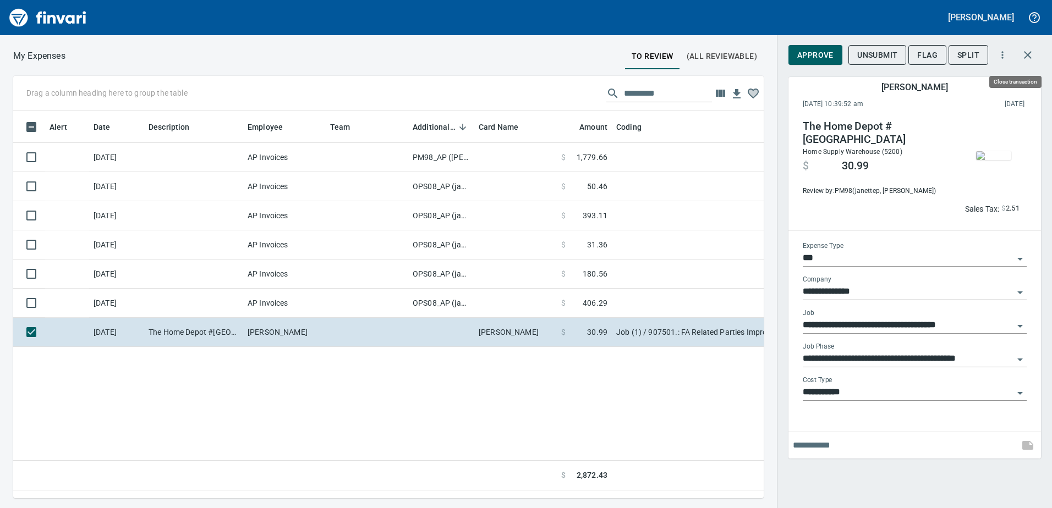
click at [1022, 49] on icon "button" at bounding box center [1027, 54] width 13 height 13
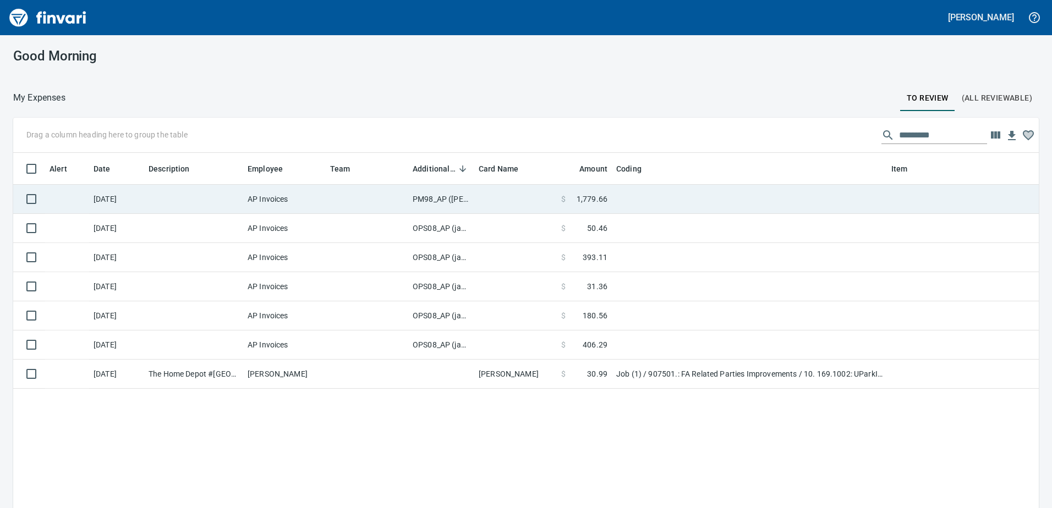
scroll to position [379, 1009]
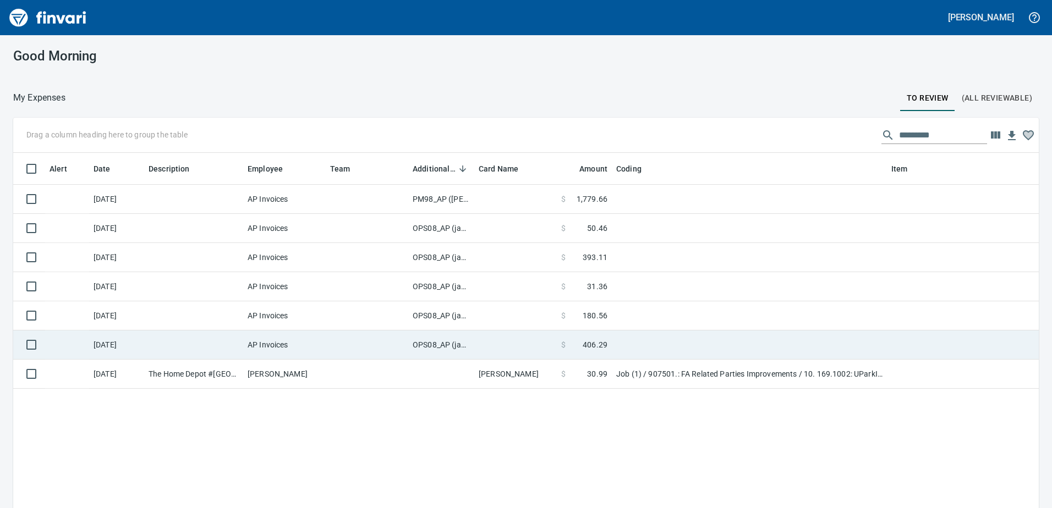
click at [440, 346] on td "OPS08_AP (janettep, samr)" at bounding box center [441, 345] width 66 height 29
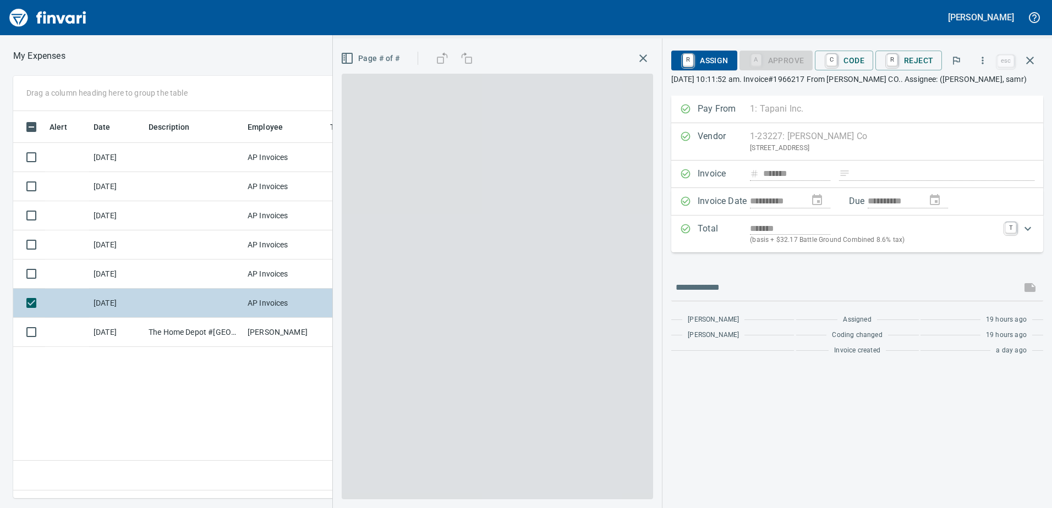
scroll to position [371, 742]
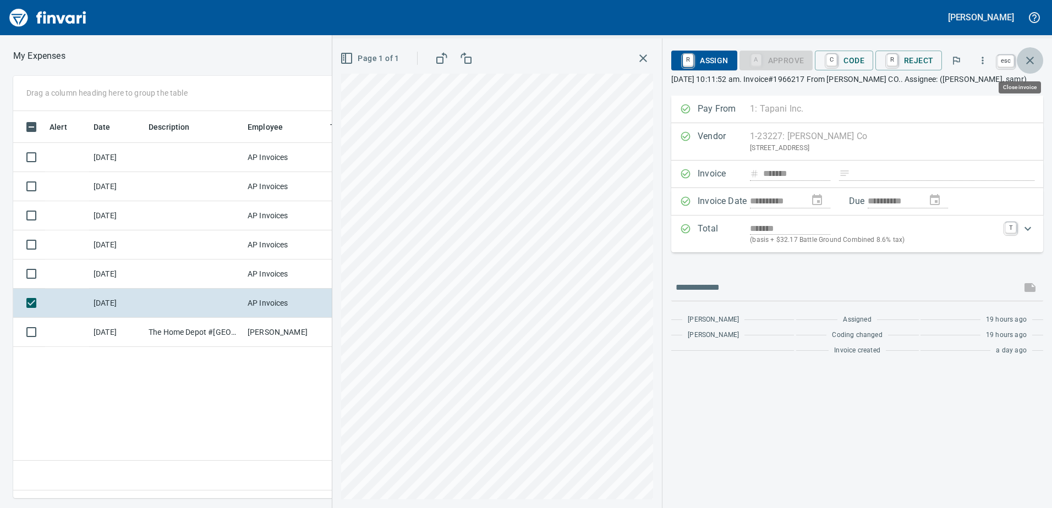
click at [1027, 61] on icon "button" at bounding box center [1029, 60] width 13 height 13
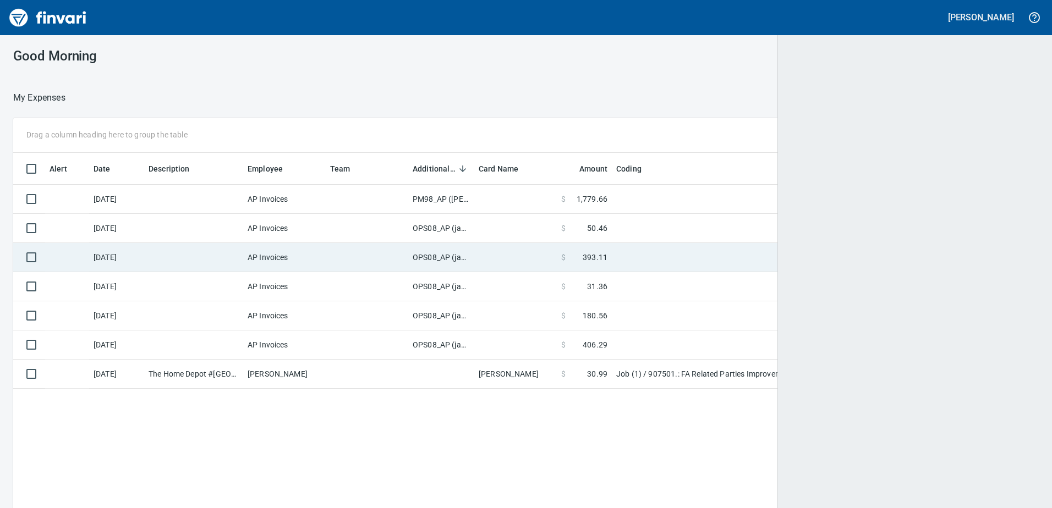
scroll to position [379, 1007]
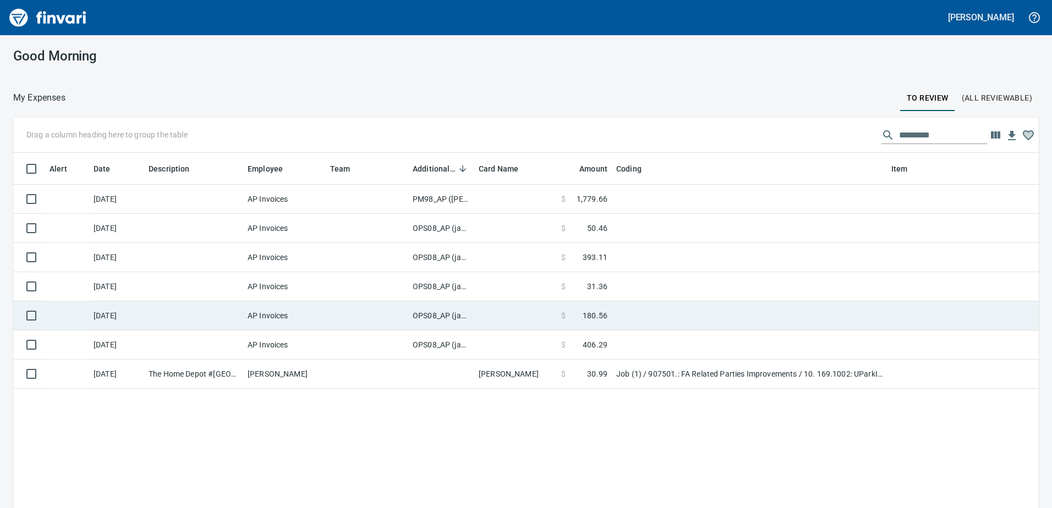
click at [438, 316] on td "OPS08_AP (janettep, samr)" at bounding box center [441, 315] width 66 height 29
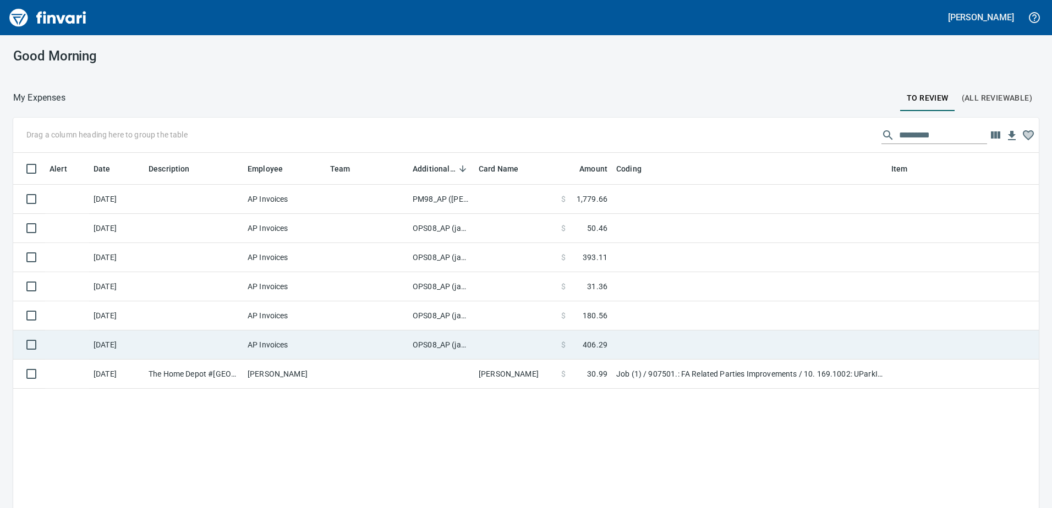
scroll to position [1, 1]
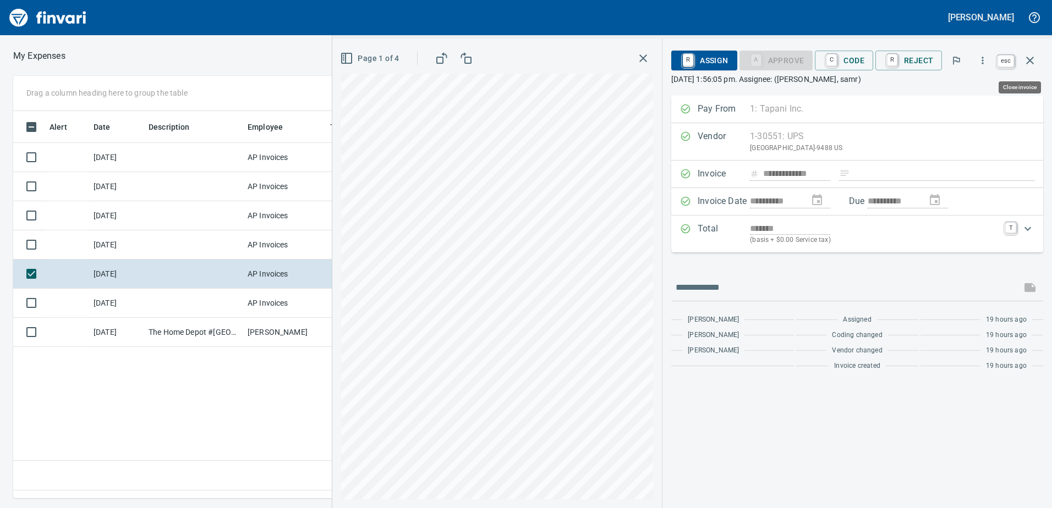
click at [1032, 59] on icon "button" at bounding box center [1029, 60] width 13 height 13
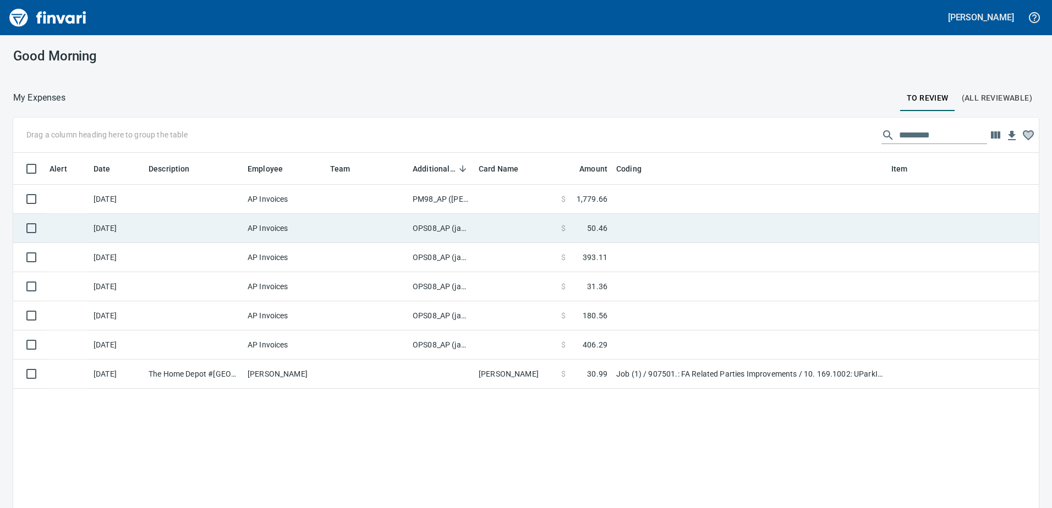
scroll to position [379, 1009]
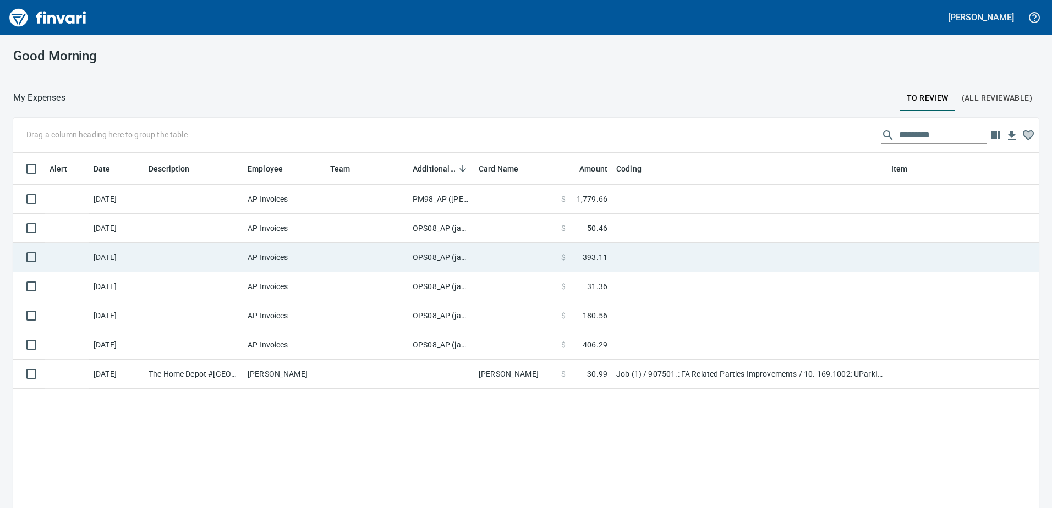
click at [437, 254] on td "OPS08_AP (janettep, samr)" at bounding box center [441, 257] width 66 height 29
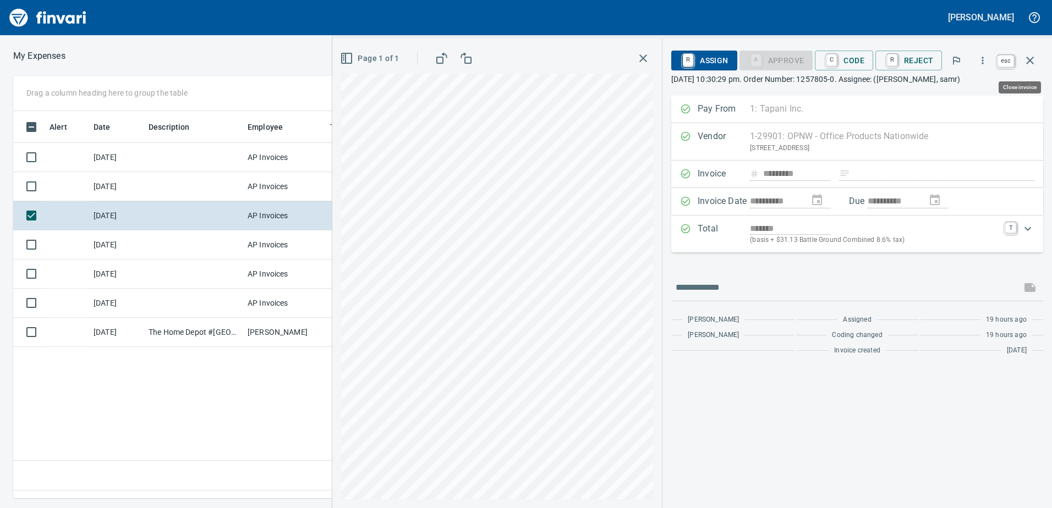
click at [1027, 61] on icon "button" at bounding box center [1029, 60] width 13 height 13
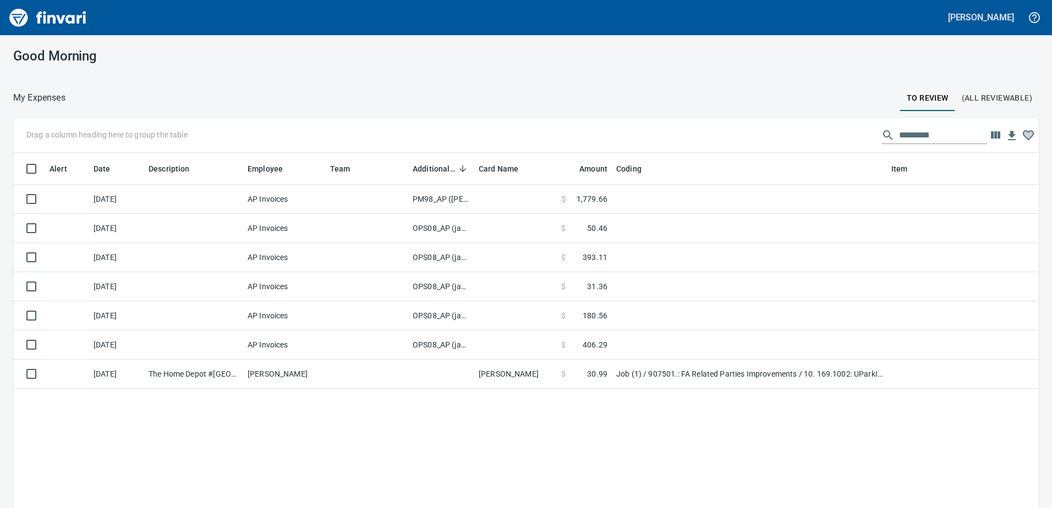
scroll to position [379, 1009]
